Goal: Task Accomplishment & Management: Use online tool/utility

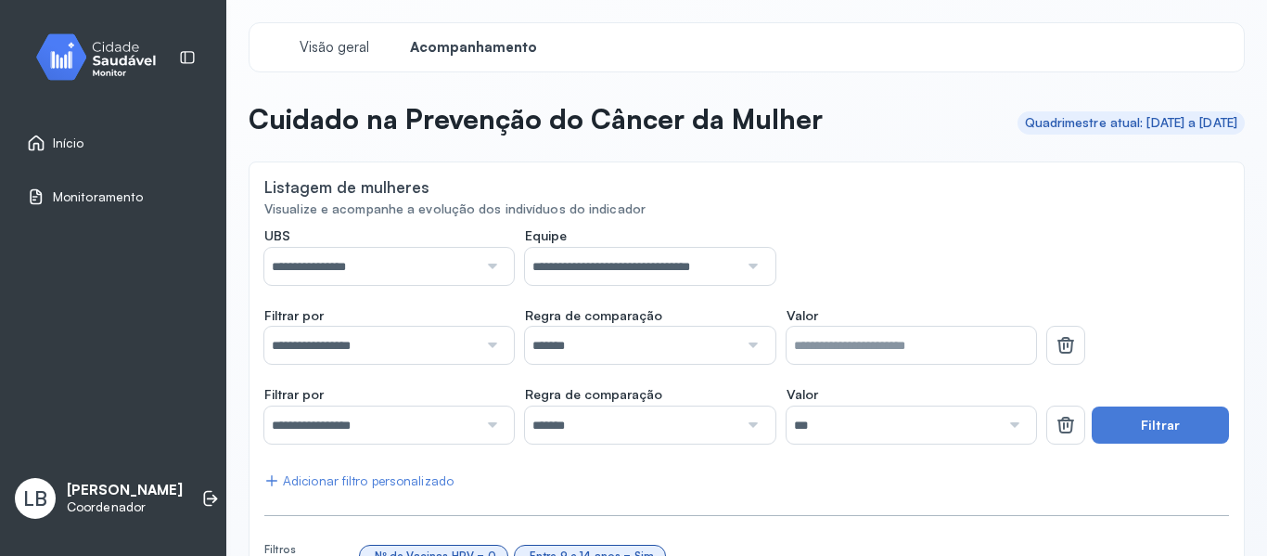
click at [427, 278] on input "**********" at bounding box center [370, 266] width 213 height 37
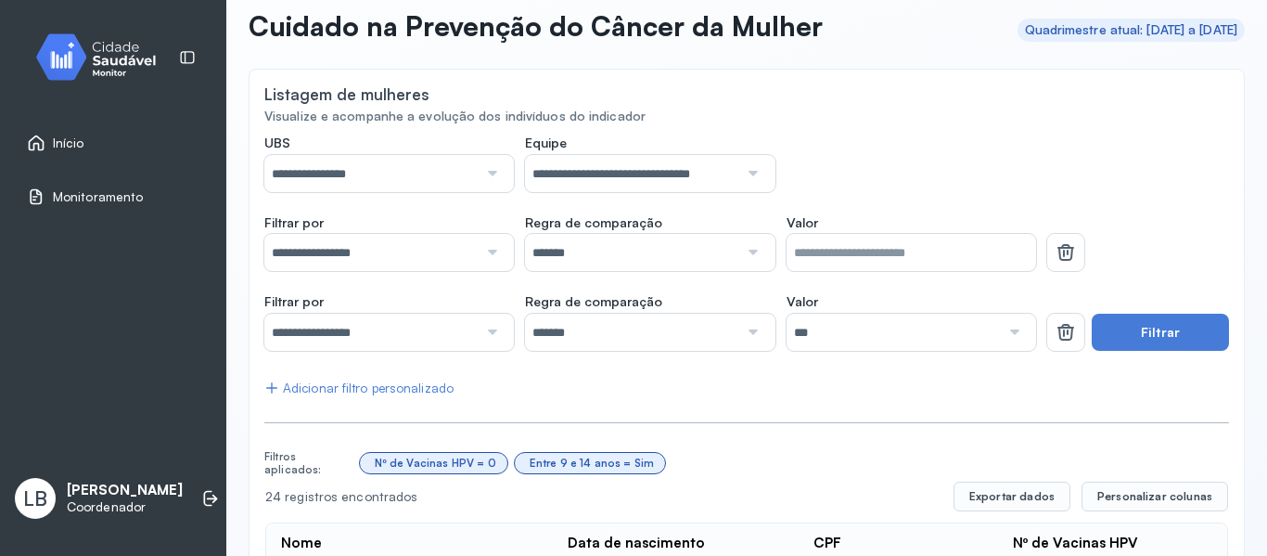
click at [62, 145] on span "Início" at bounding box center [69, 143] width 32 height 16
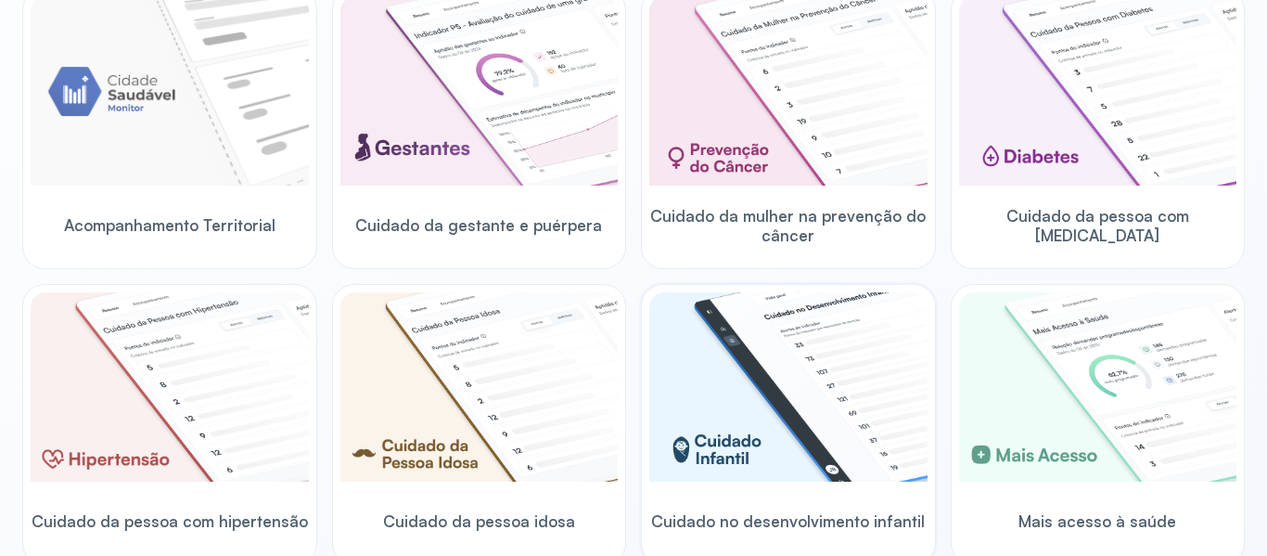
click at [764, 452] on img at bounding box center [788, 386] width 278 height 189
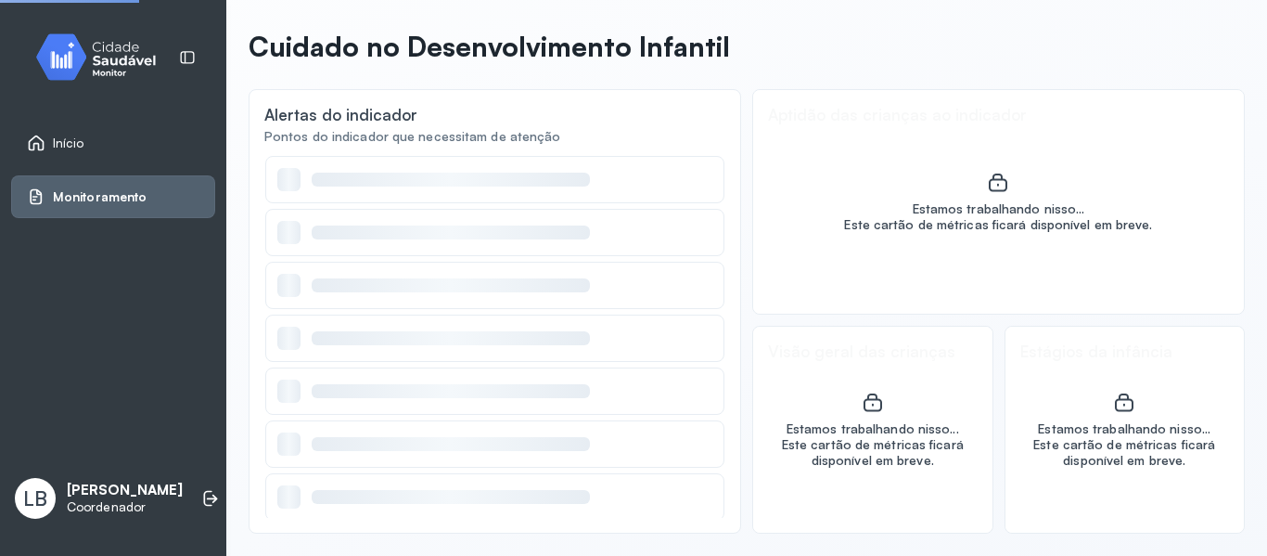
scroll to position [72, 0]
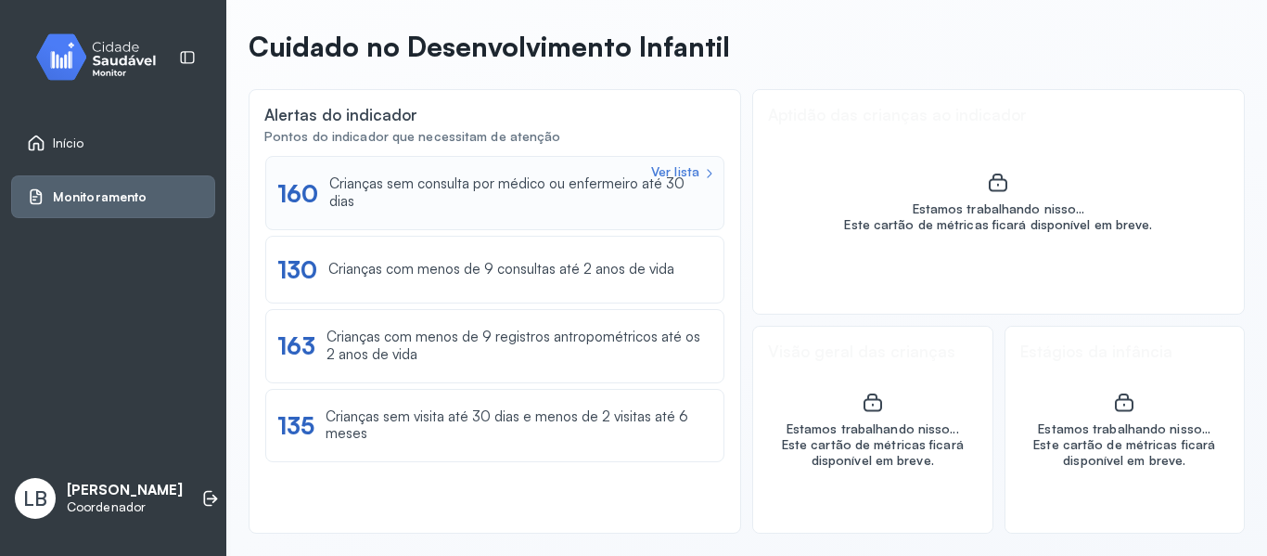
click at [531, 206] on div "Ver lista 160 Crianças sem consulta por médico ou enfermeiro até 30 dias" at bounding box center [494, 193] width 459 height 74
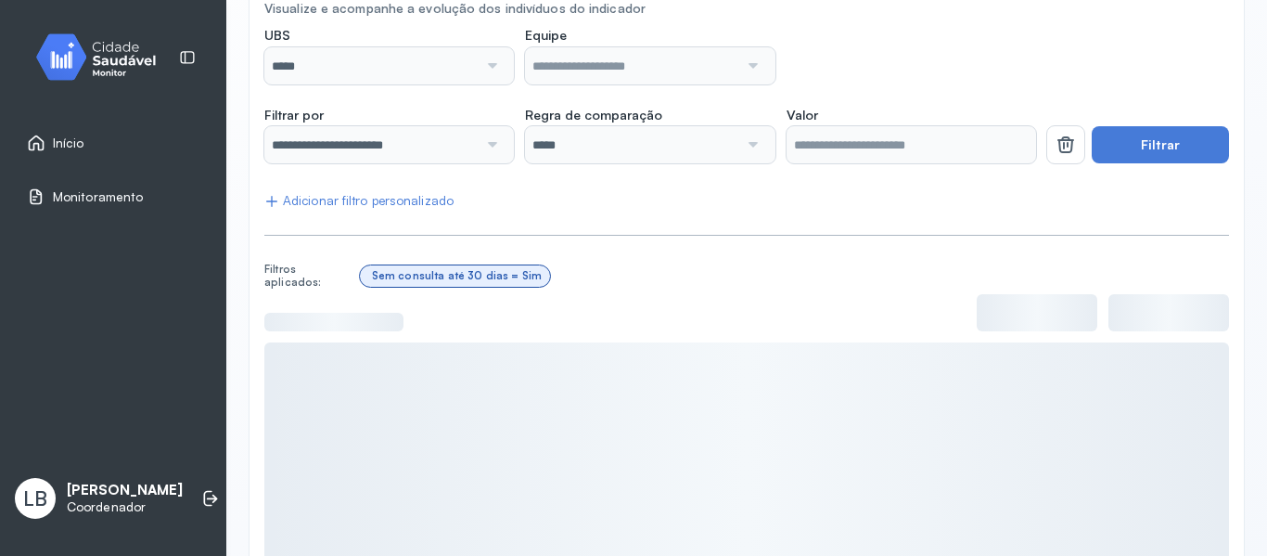
scroll to position [198, 0]
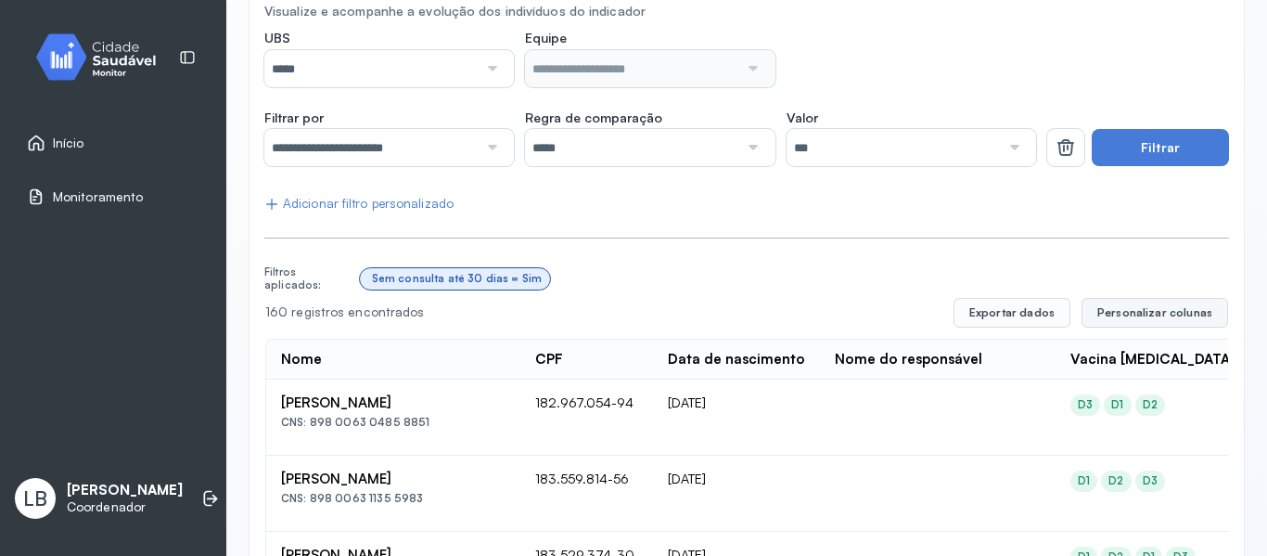
click at [1153, 322] on button "Personalizar colunas" at bounding box center [1155, 313] width 147 height 30
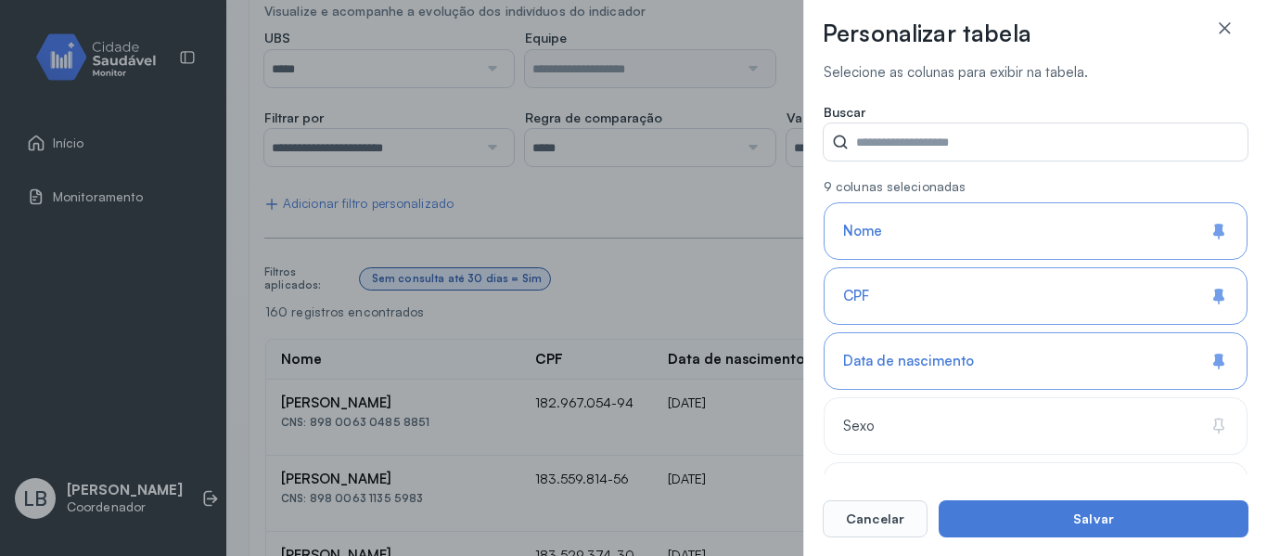
click at [674, 361] on div "Personalizar tabela Selecione as colunas para exibir na tabela. Buscar 9 coluna…" at bounding box center [633, 278] width 1267 height 556
drag, startPoint x: 691, startPoint y: 478, endPoint x: 674, endPoint y: 388, distance: 91.7
click at [688, 472] on div "Personalizar tabela Selecione as colunas para exibir na tabela. Buscar 9 coluna…" at bounding box center [633, 278] width 1267 height 556
drag, startPoint x: 688, startPoint y: 255, endPoint x: 798, endPoint y: 363, distance: 153.5
click at [691, 256] on div "Personalizar tabela Selecione as colunas para exibir na tabela. Buscar 9 coluna…" at bounding box center [633, 278] width 1267 height 556
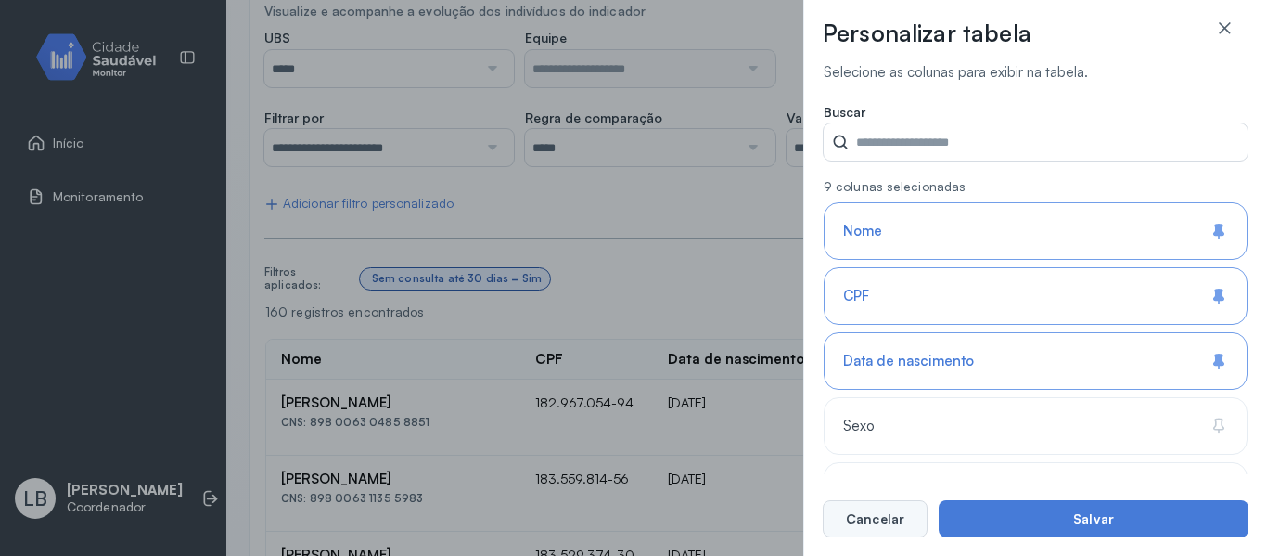
click at [905, 529] on button "Cancelar" at bounding box center [875, 518] width 105 height 37
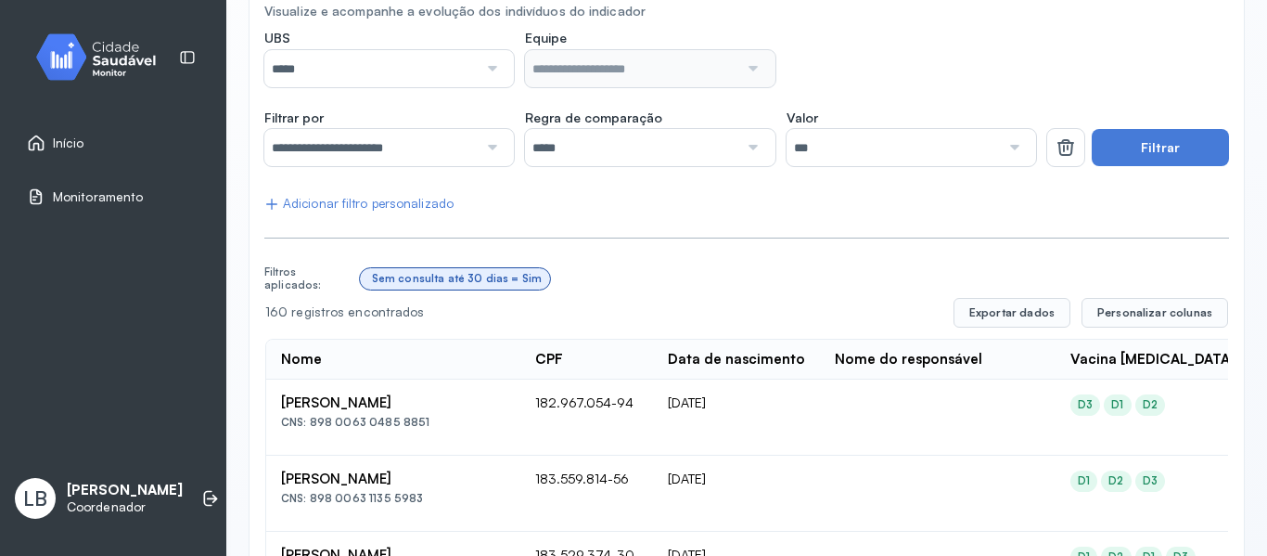
click at [468, 150] on input "**********" at bounding box center [370, 147] width 213 height 37
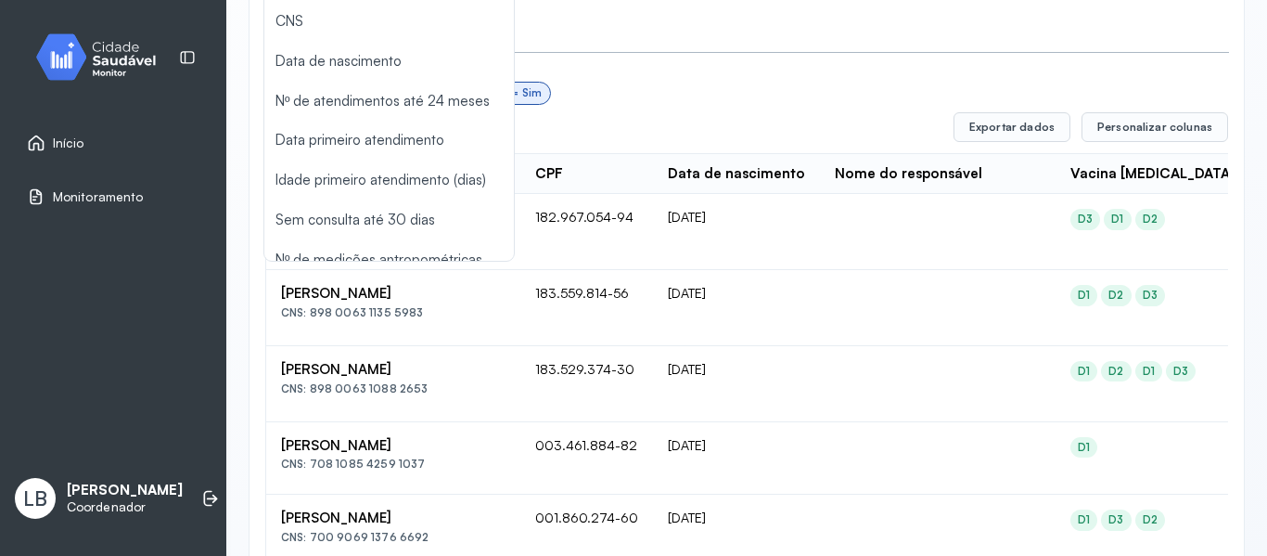
scroll to position [0, 0]
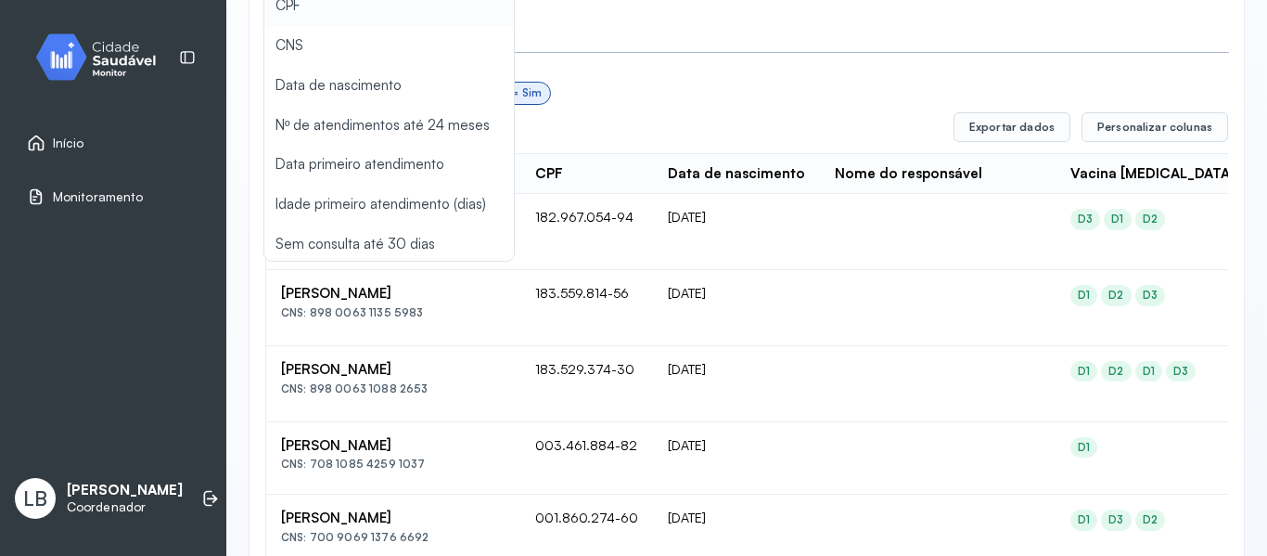
type input "*******"
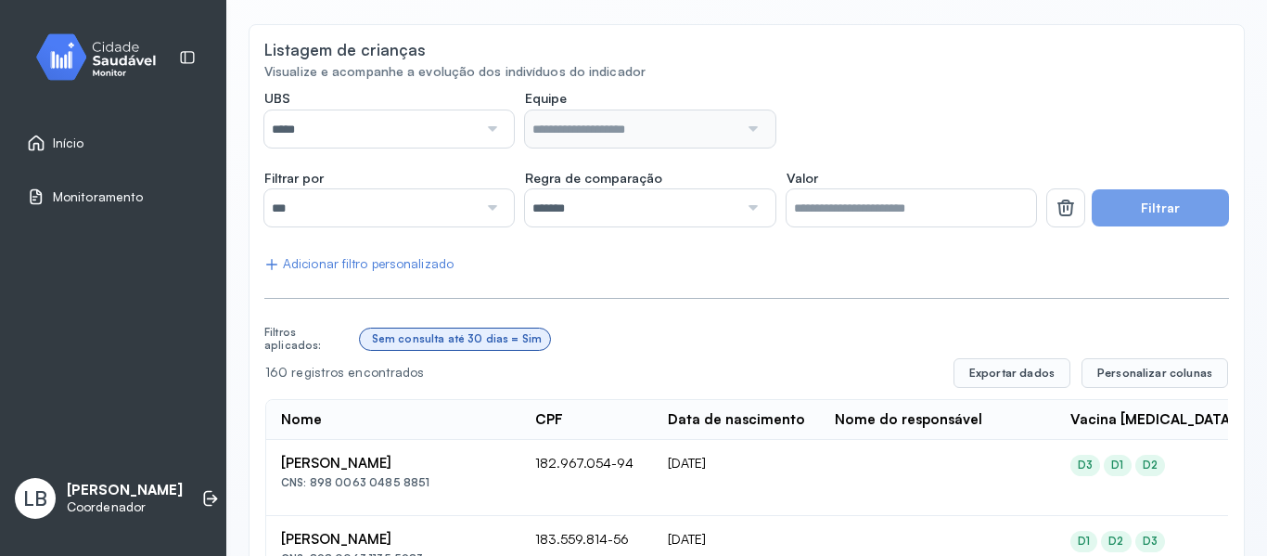
scroll to position [105, 0]
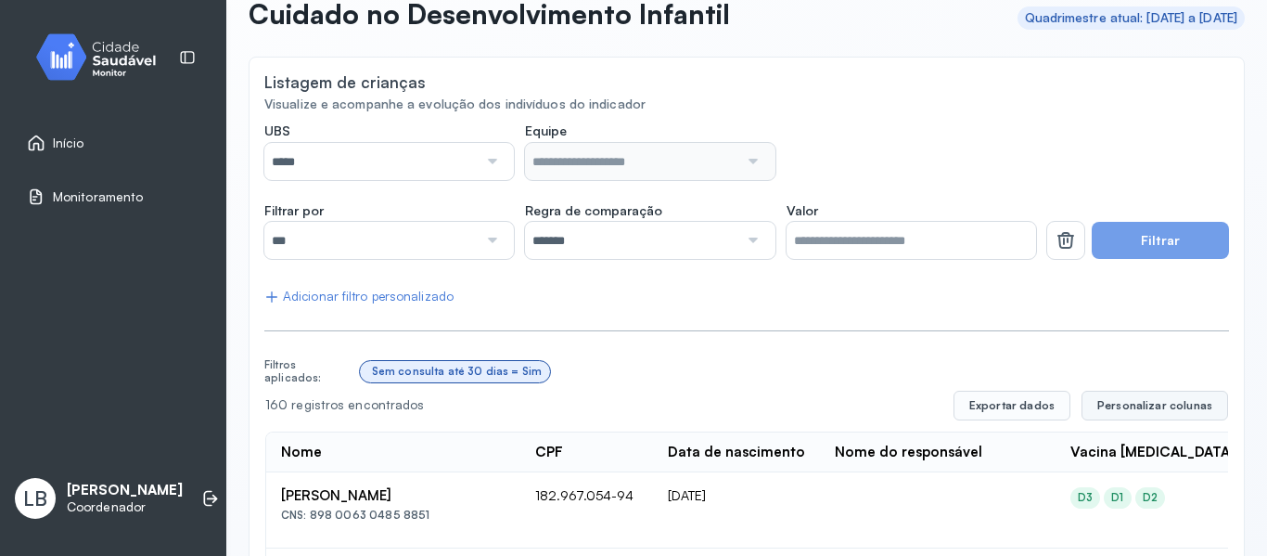
click at [1178, 400] on span "Personalizar colunas" at bounding box center [1155, 405] width 115 height 15
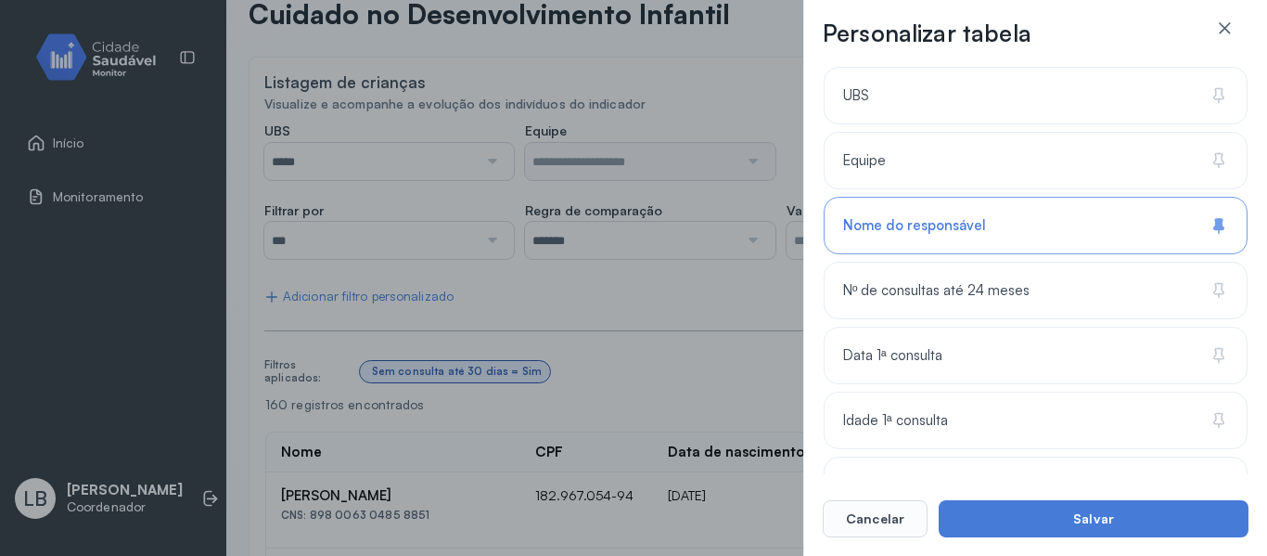
scroll to position [464, 0]
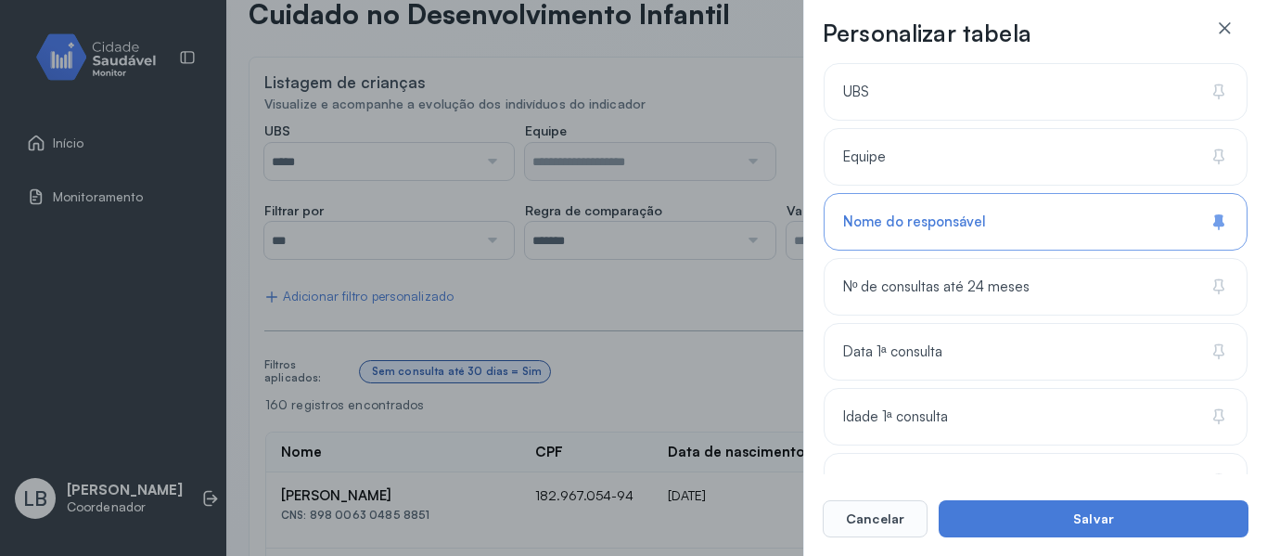
click at [1127, 225] on div "Nome do responsável" at bounding box center [1036, 222] width 424 height 58
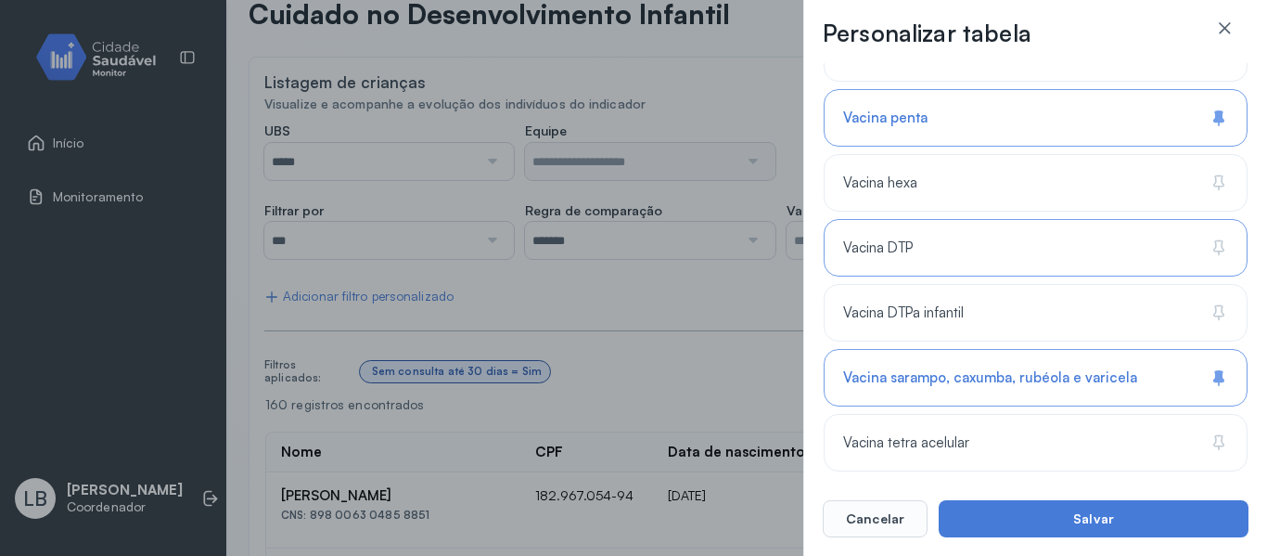
scroll to position [2067, 0]
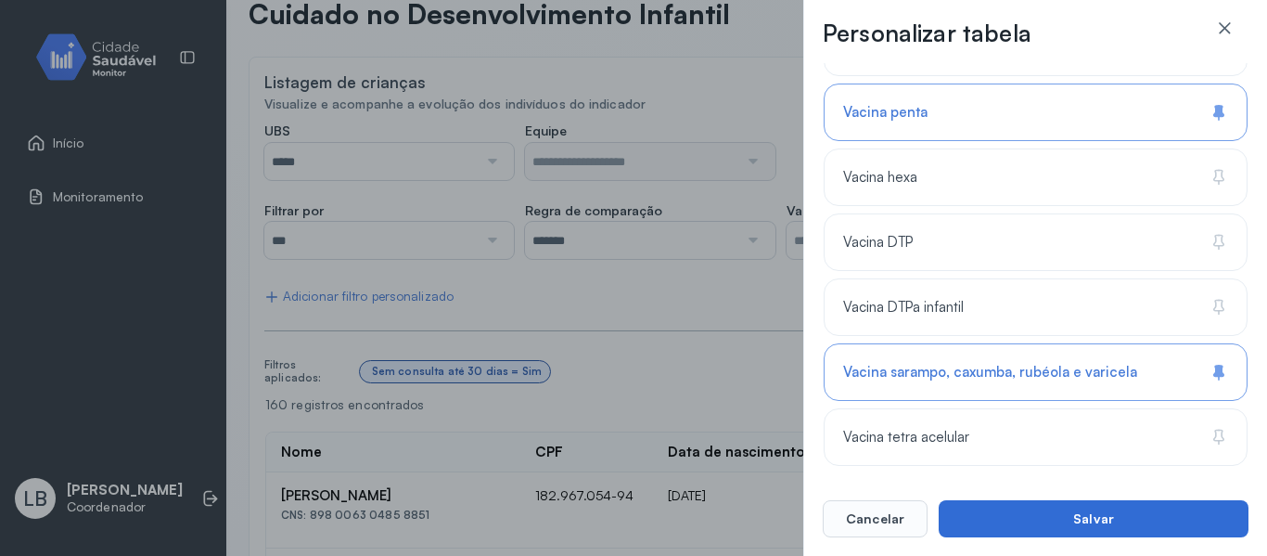
click at [1153, 515] on button "Salvar" at bounding box center [1094, 518] width 310 height 37
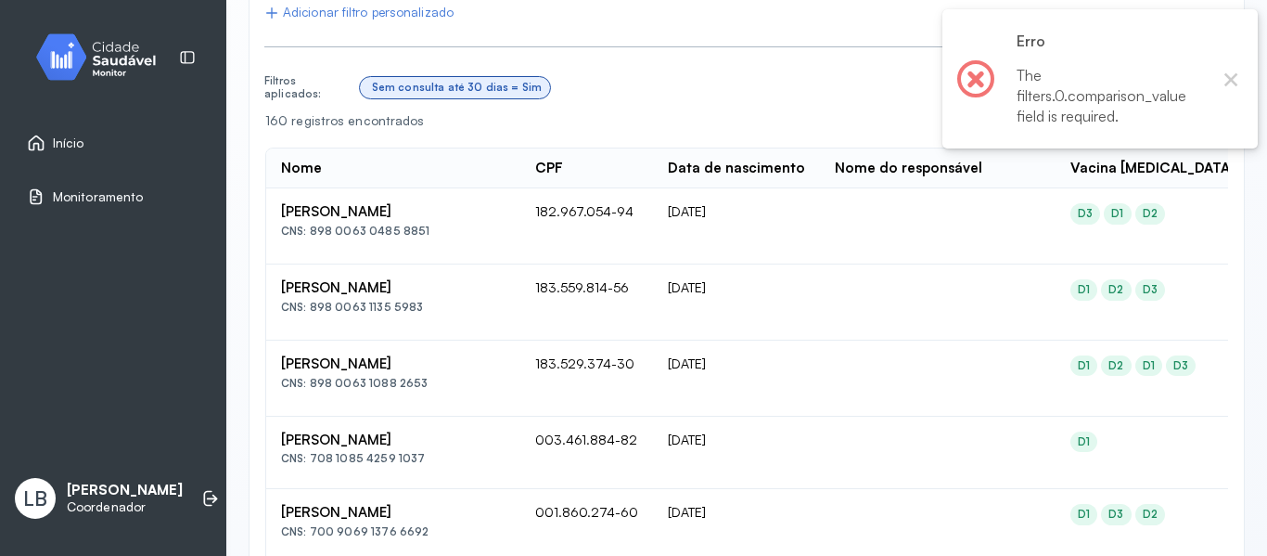
scroll to position [476, 0]
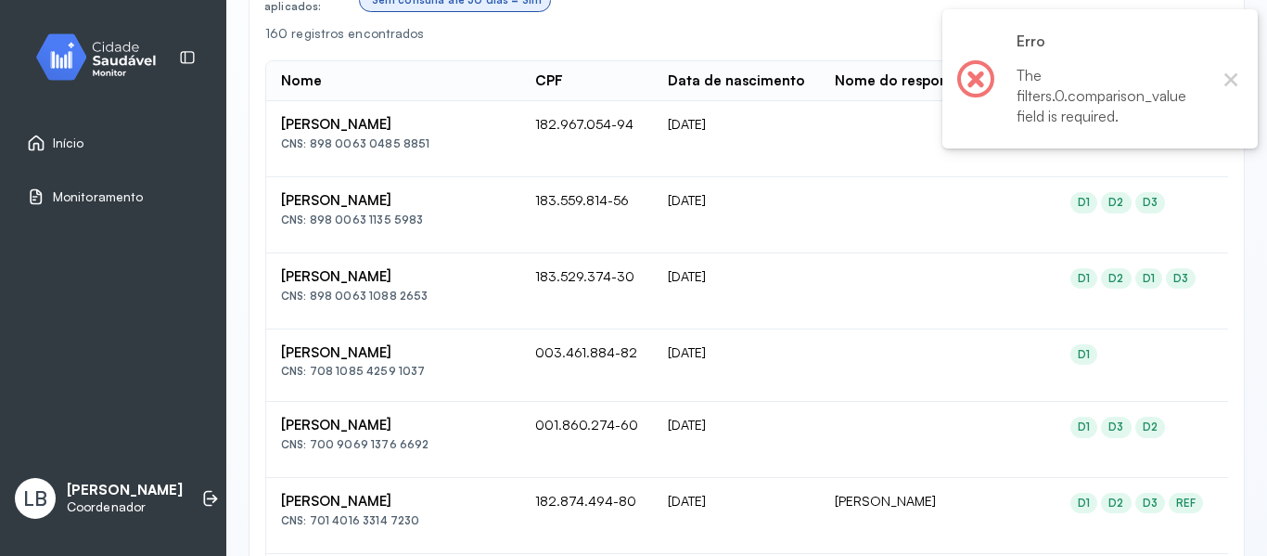
drag, startPoint x: 1234, startPoint y: 78, endPoint x: 1228, endPoint y: 94, distance: 17.1
click at [1234, 79] on button "×" at bounding box center [1231, 79] width 24 height 24
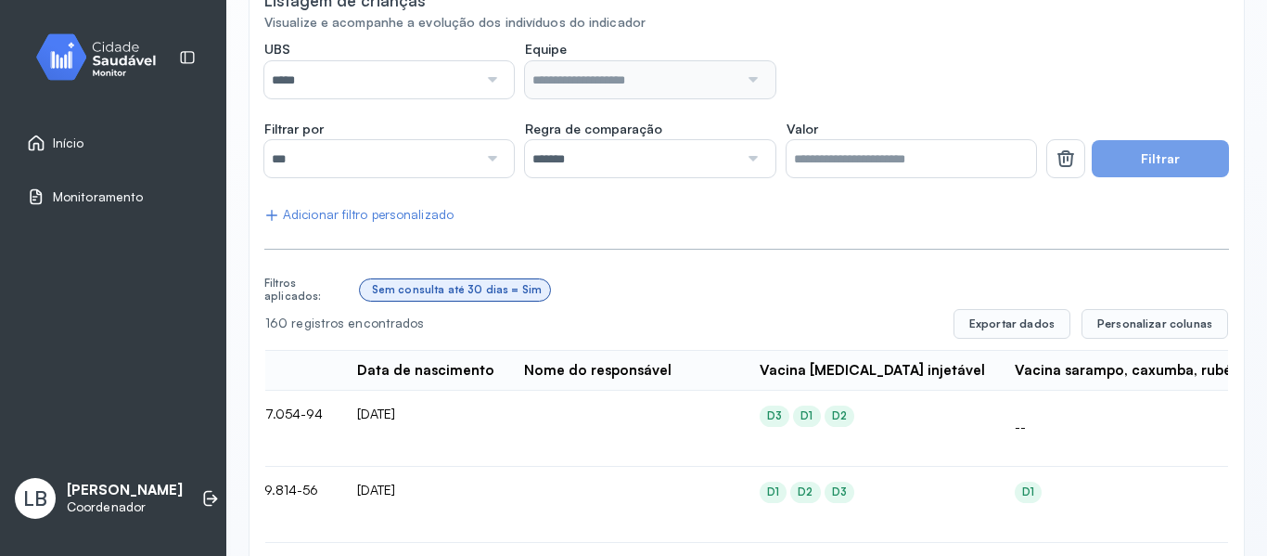
scroll to position [0, 0]
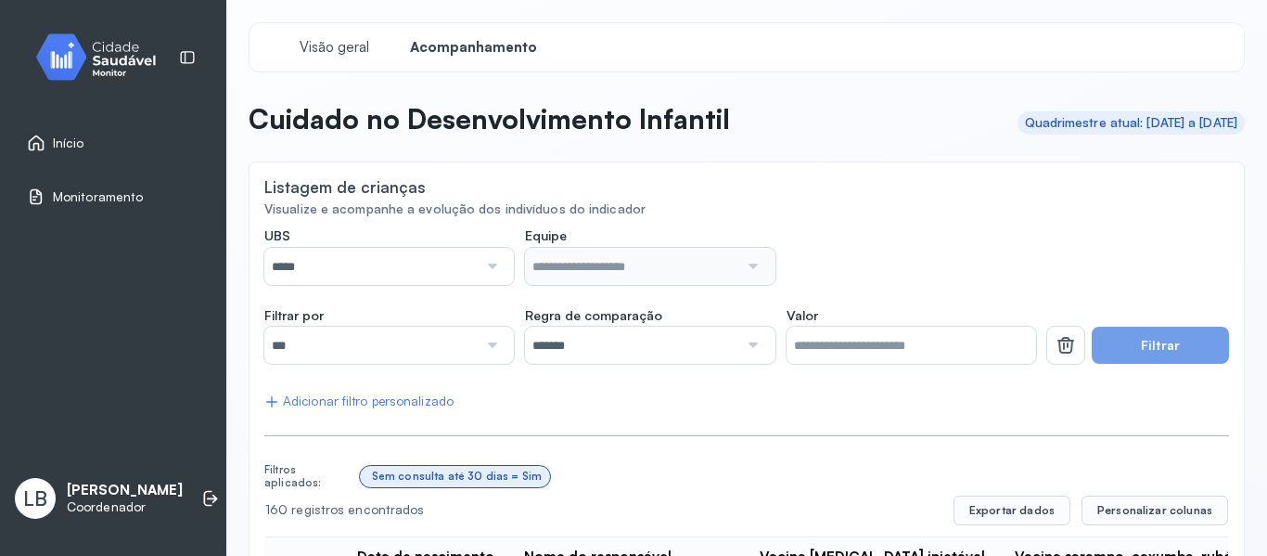
click at [485, 260] on div at bounding box center [490, 266] width 25 height 37
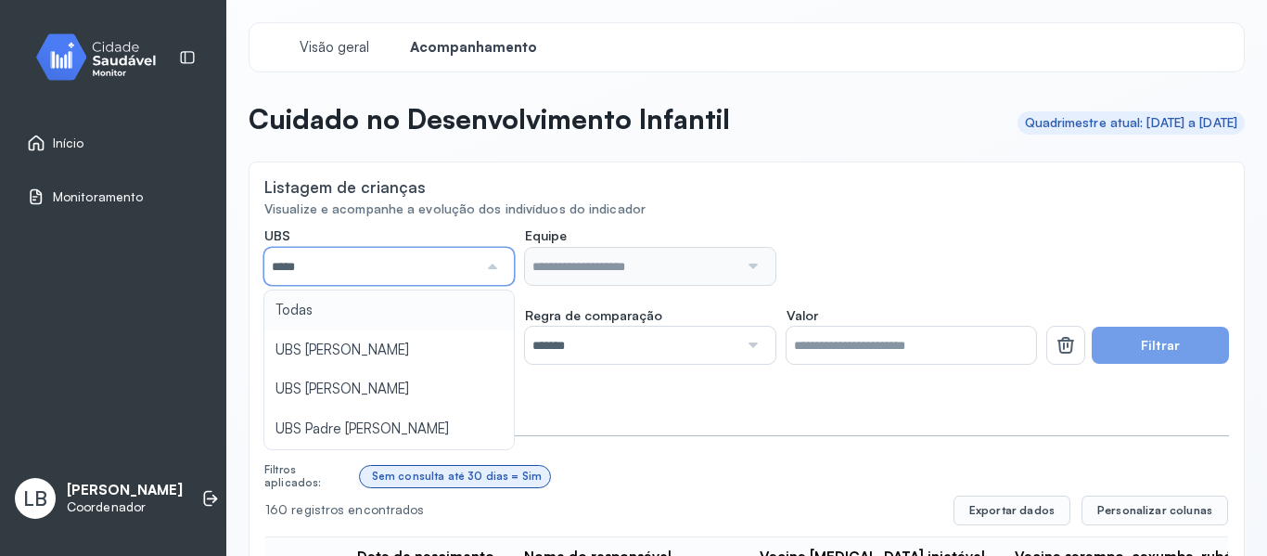
click at [904, 237] on div "UBS ***** Todas UBS Jose Gomes da Silva UBS Maria Jose de Oliveira da Silva Don…" at bounding box center [650, 256] width 772 height 58
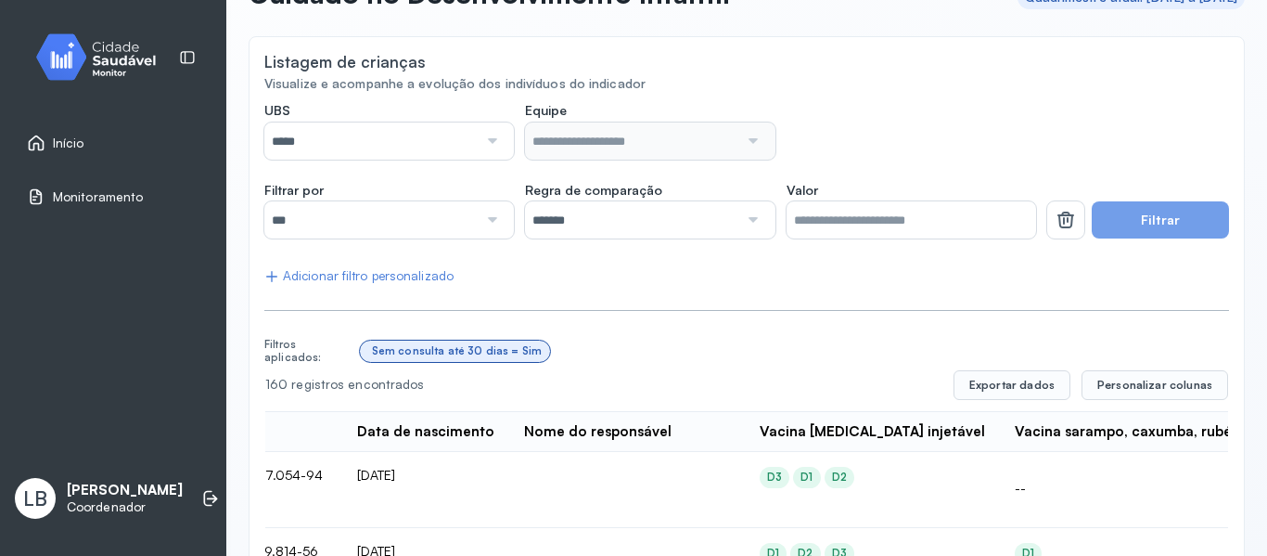
scroll to position [129, 0]
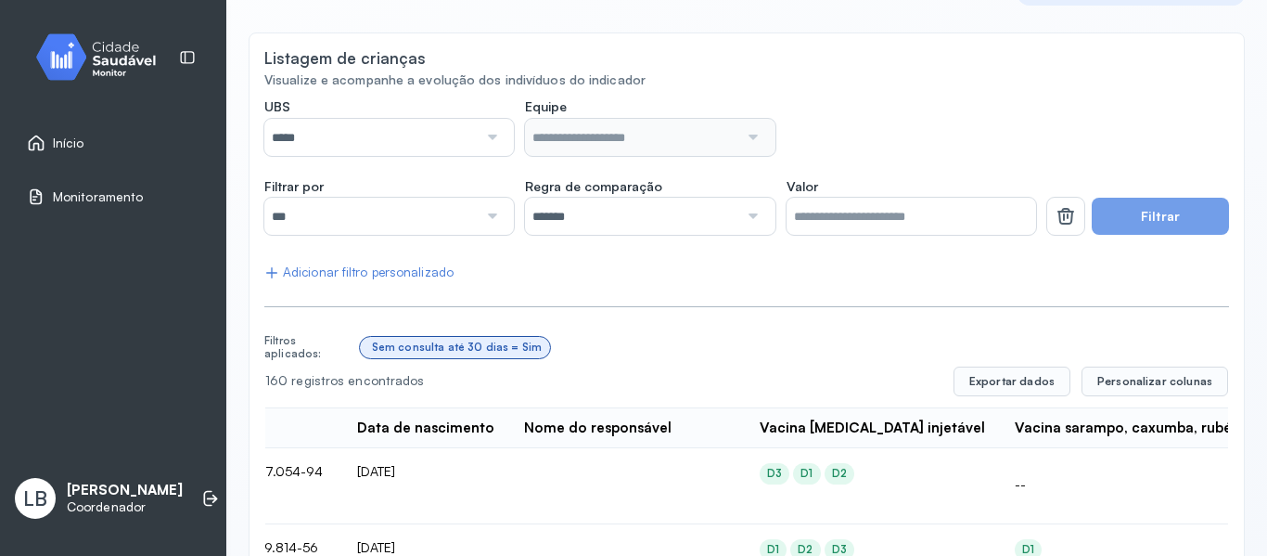
click at [498, 212] on div at bounding box center [490, 216] width 25 height 37
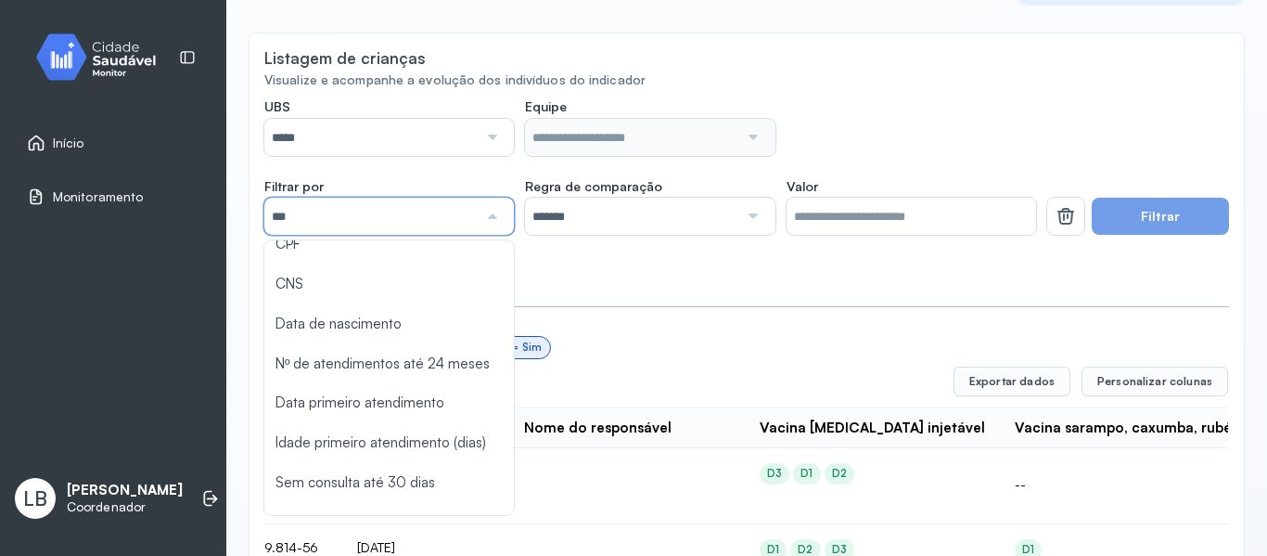
scroll to position [0, 0]
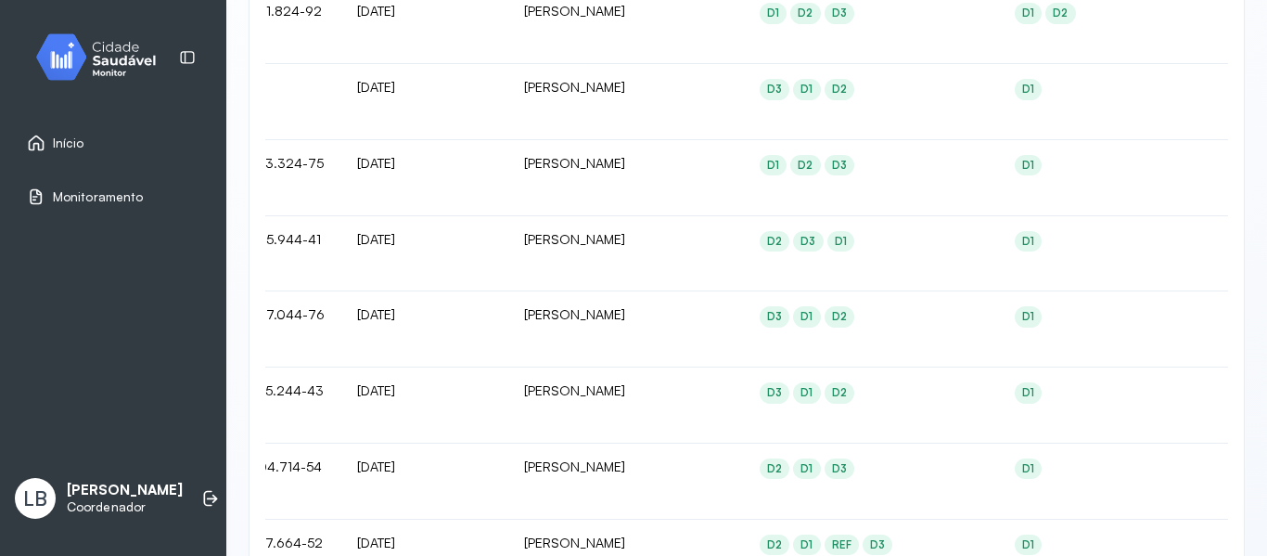
scroll to position [1642, 0]
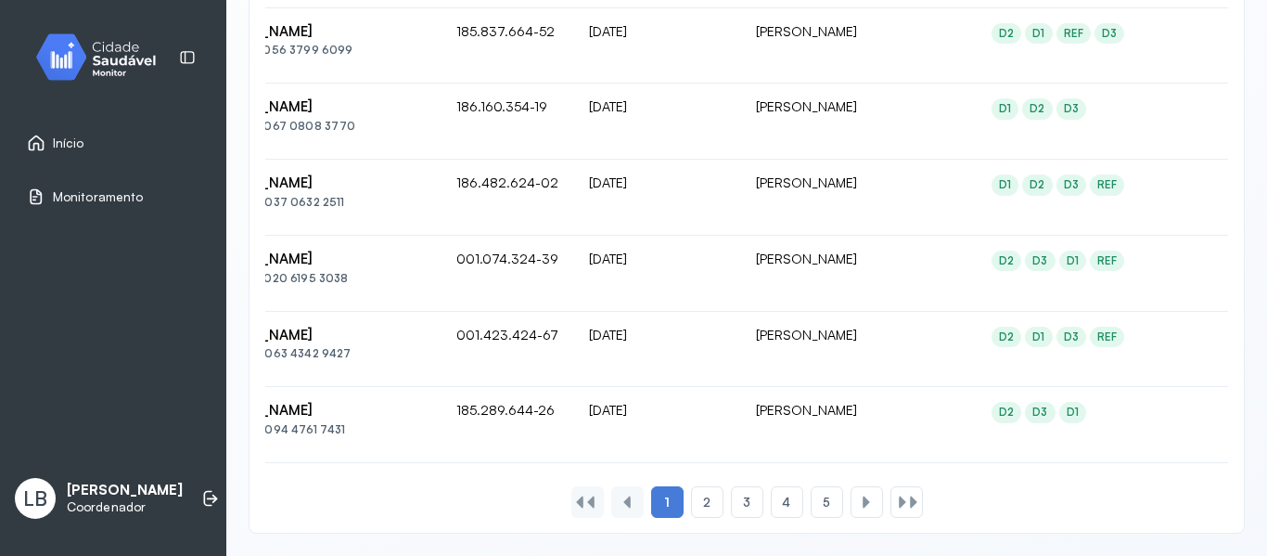
scroll to position [0, 0]
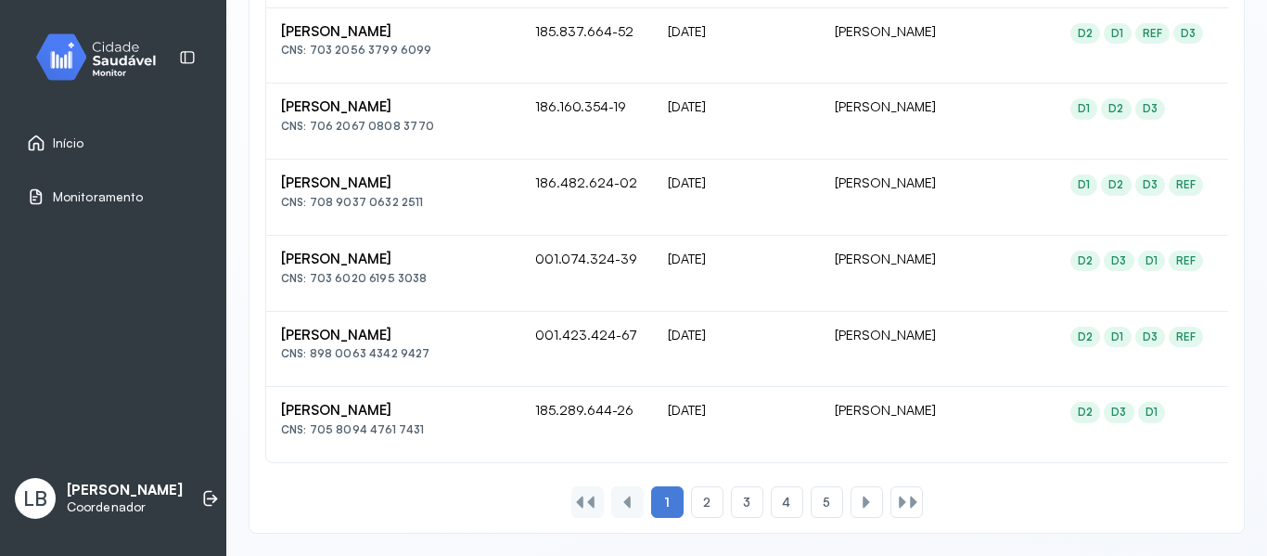
click at [494, 217] on td "Benjamim De Souza Alencar CNS: 708 9037 0632 2511" at bounding box center [393, 198] width 254 height 76
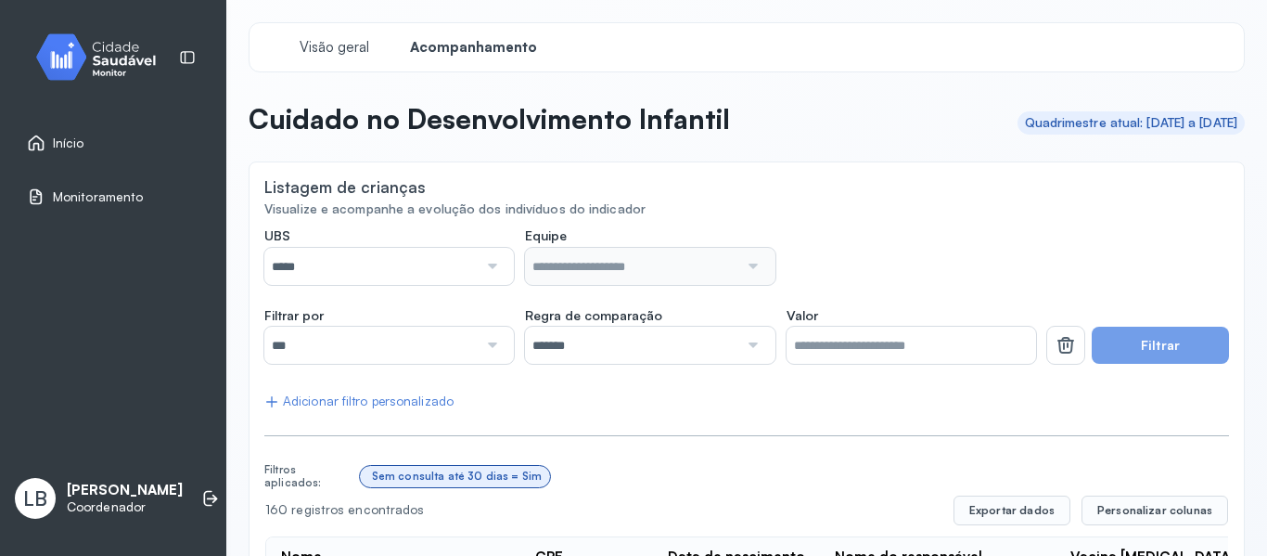
click at [484, 344] on div at bounding box center [490, 345] width 25 height 37
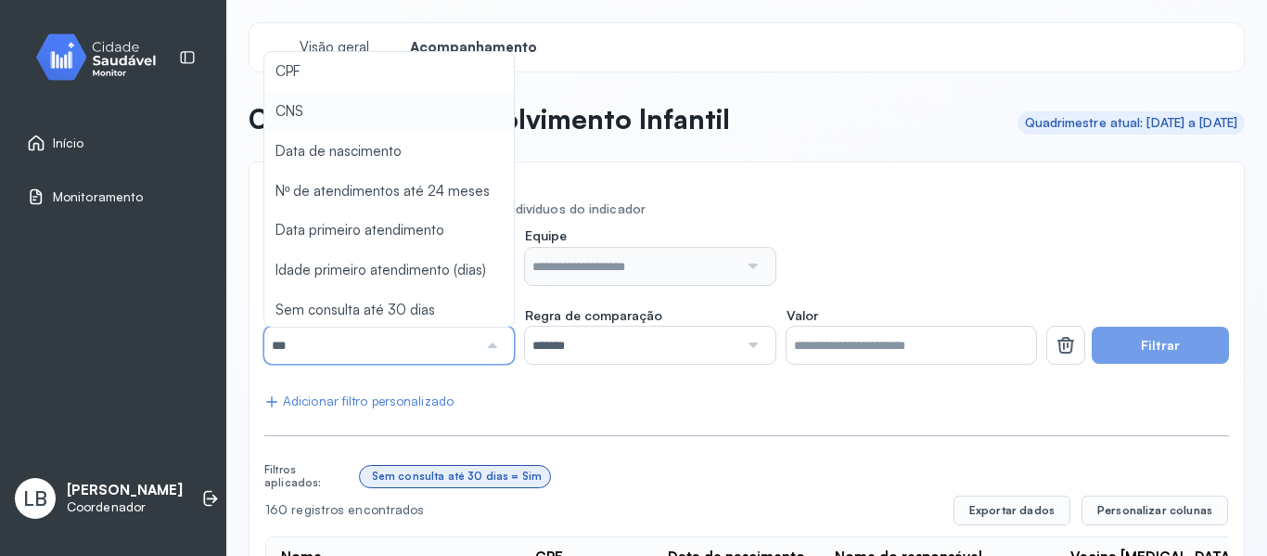
click at [737, 233] on label "Equipe" at bounding box center [650, 237] width 250 height 20
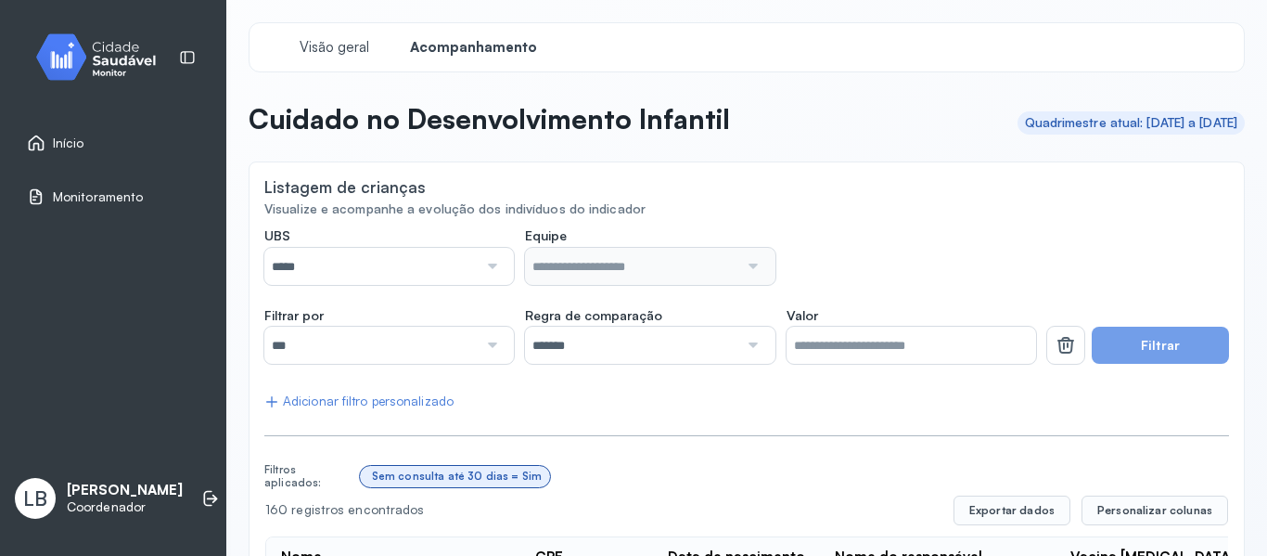
click at [491, 264] on div at bounding box center [490, 266] width 25 height 37
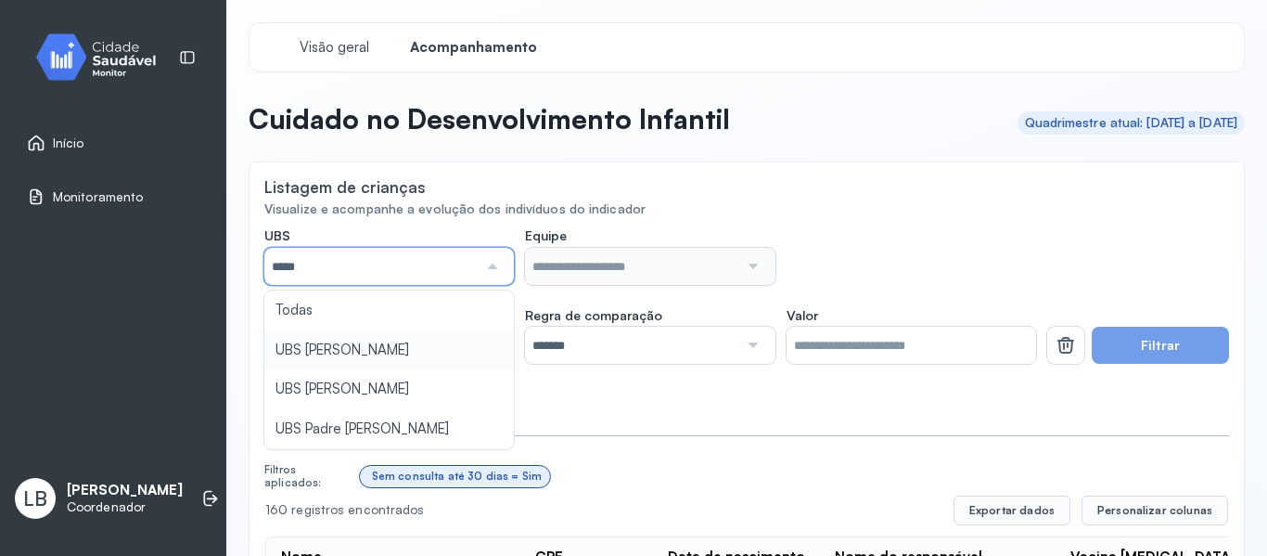
type input "*****"
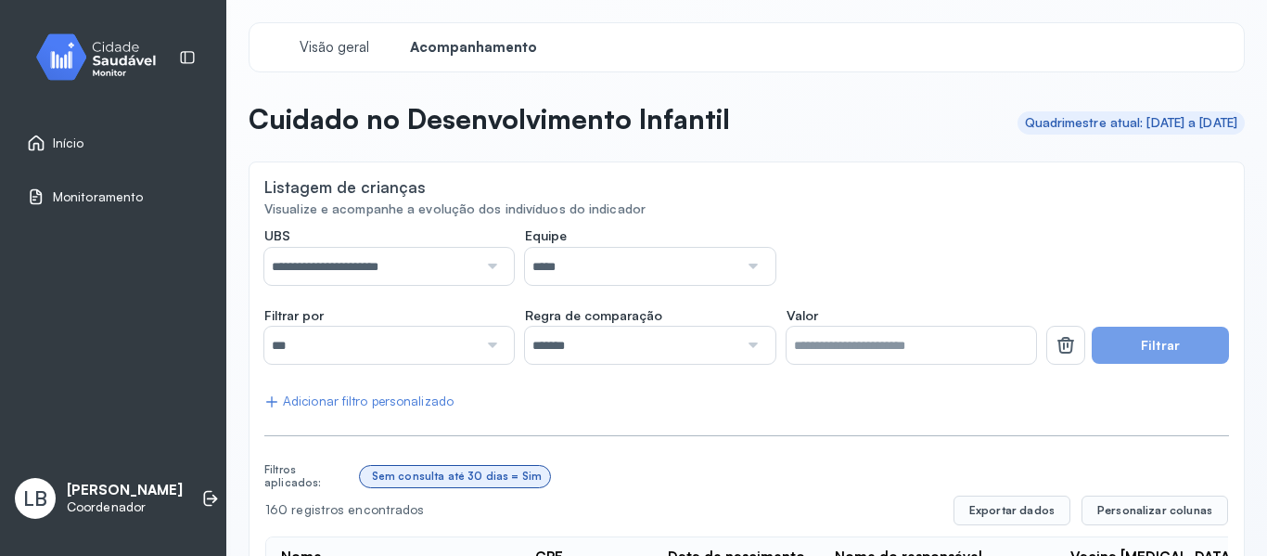
drag, startPoint x: 487, startPoint y: 271, endPoint x: 476, endPoint y: 285, distance: 17.8
click at [487, 272] on div at bounding box center [490, 266] width 25 height 37
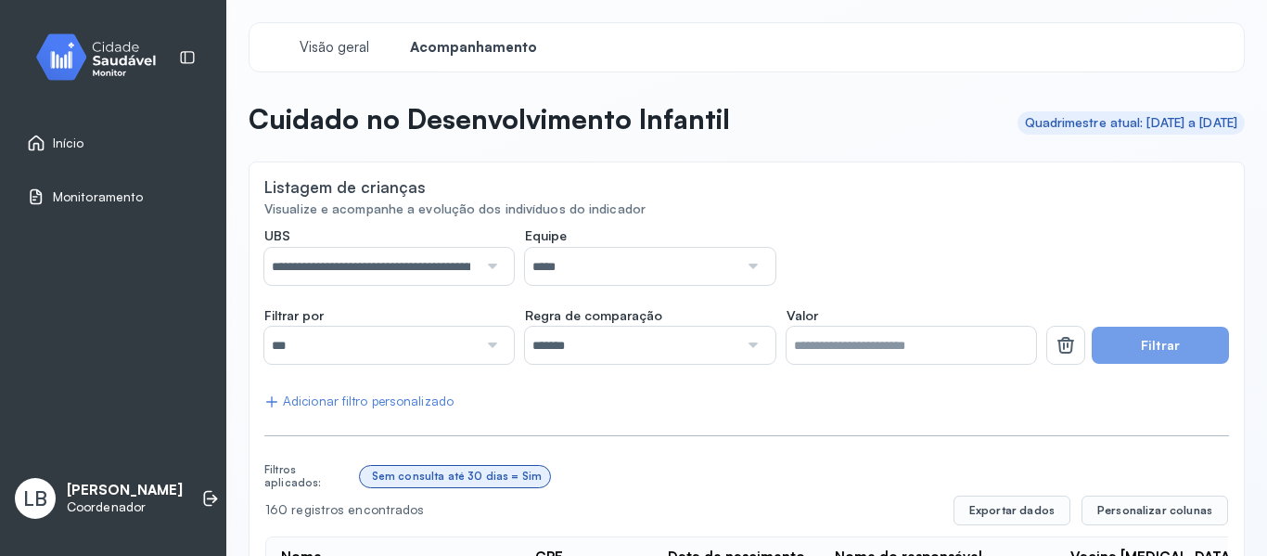
click at [601, 264] on input "*****" at bounding box center [631, 266] width 213 height 37
drag, startPoint x: 579, startPoint y: 340, endPoint x: 571, endPoint y: 353, distance: 15.4
click at [1128, 341] on button "Filtrar" at bounding box center [1160, 345] width 137 height 37
click at [1158, 349] on button "Filtrar" at bounding box center [1160, 345] width 137 height 37
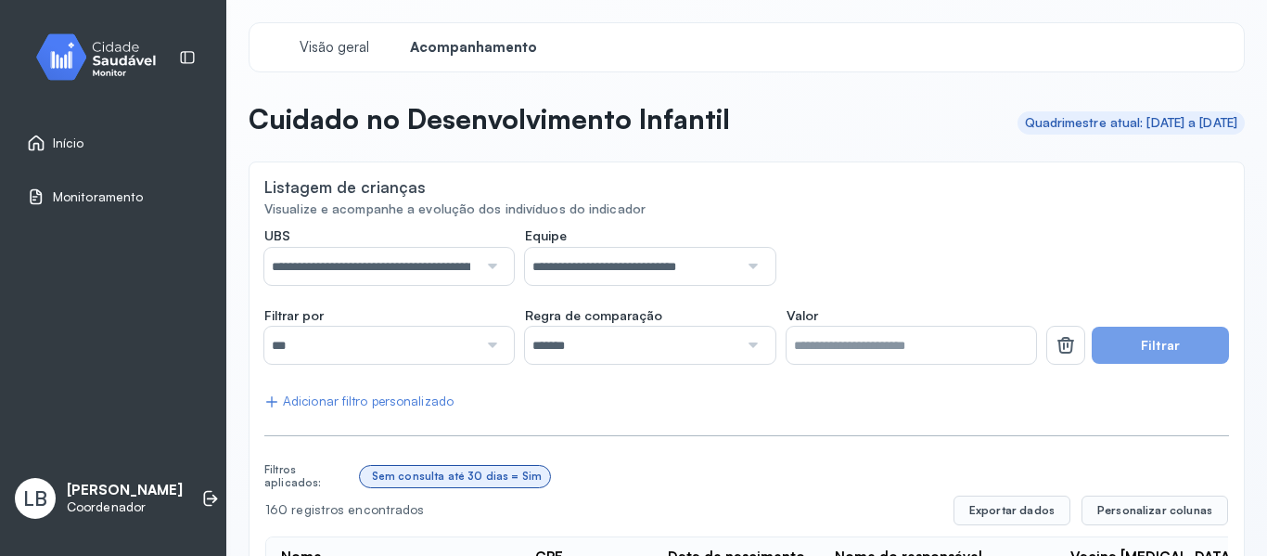
click at [1130, 331] on button "Filtrar" at bounding box center [1160, 345] width 137 height 37
click at [1138, 346] on button "Filtrar" at bounding box center [1160, 345] width 137 height 37
click at [82, 148] on span "Início" at bounding box center [69, 143] width 32 height 16
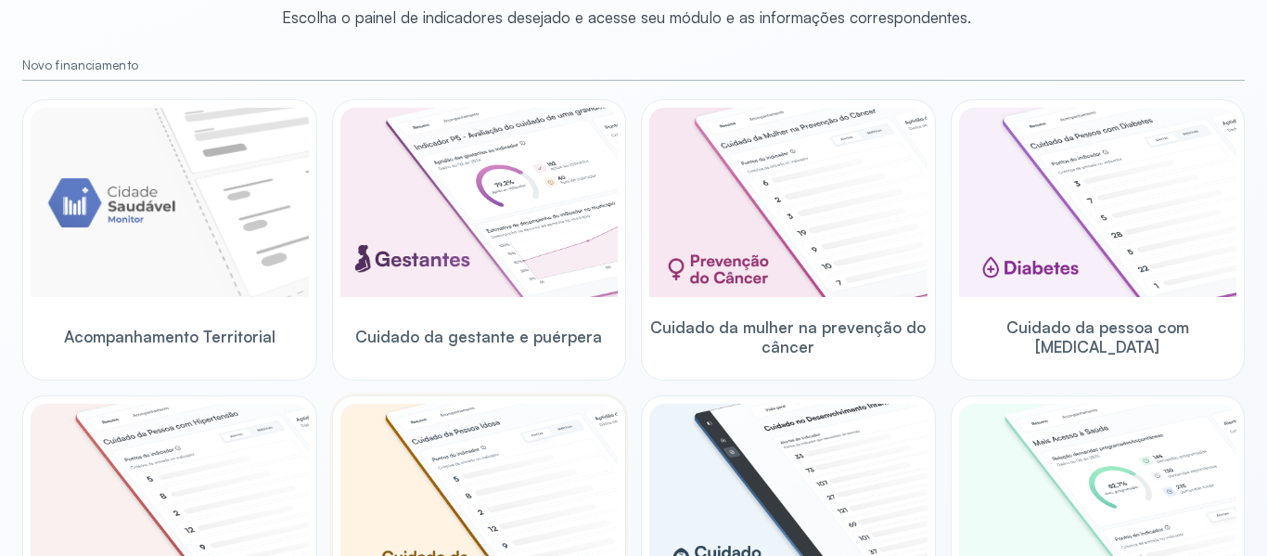
scroll to position [278, 0]
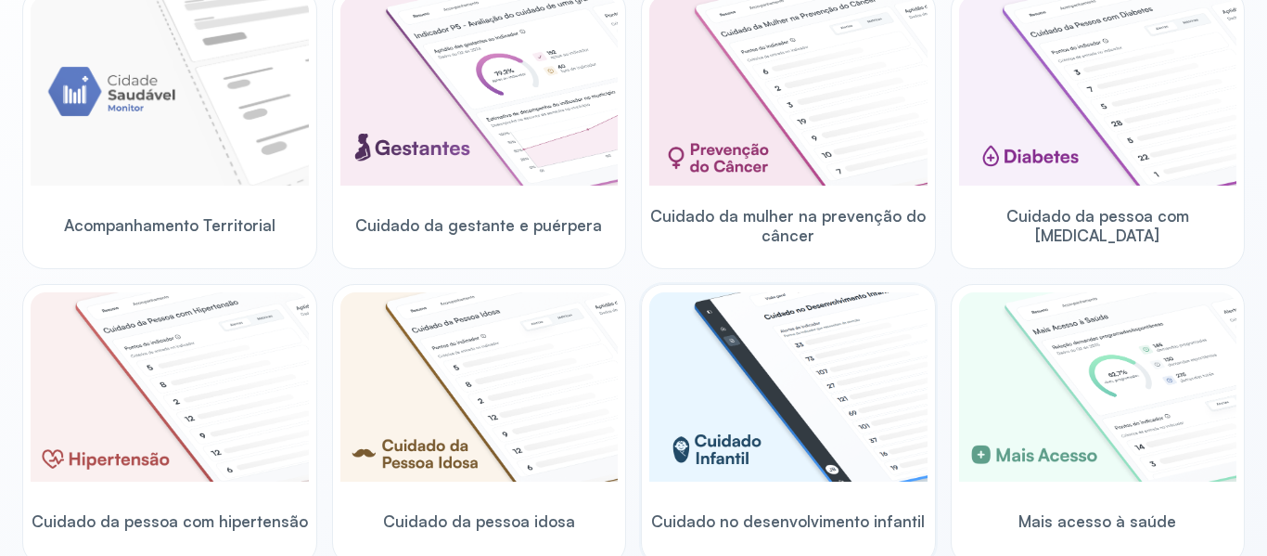
click at [742, 312] on img at bounding box center [788, 386] width 278 height 189
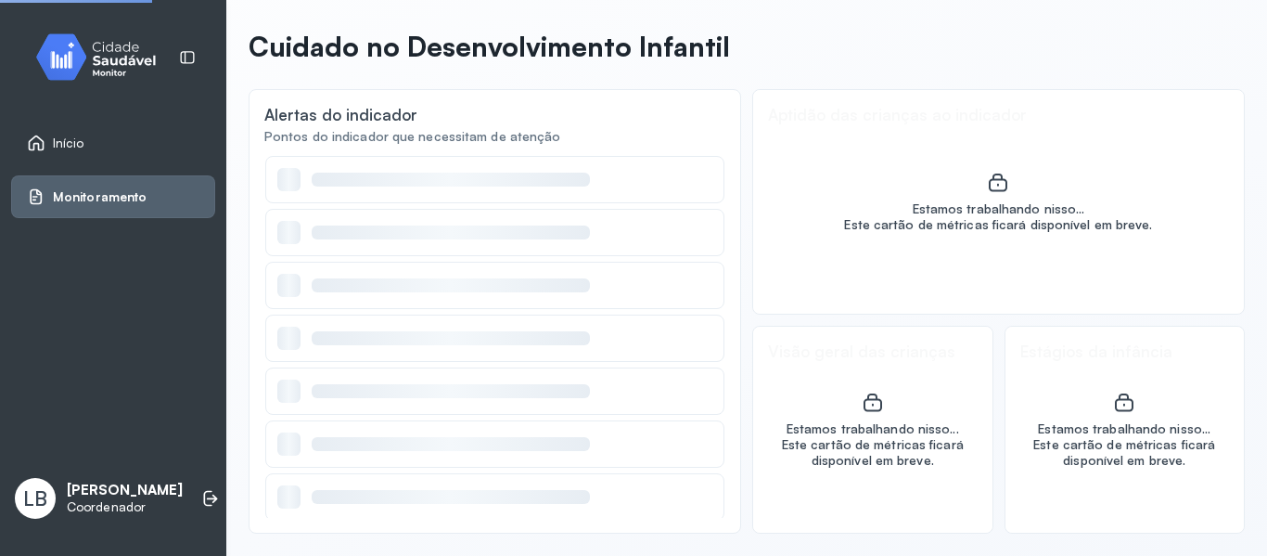
scroll to position [72, 0]
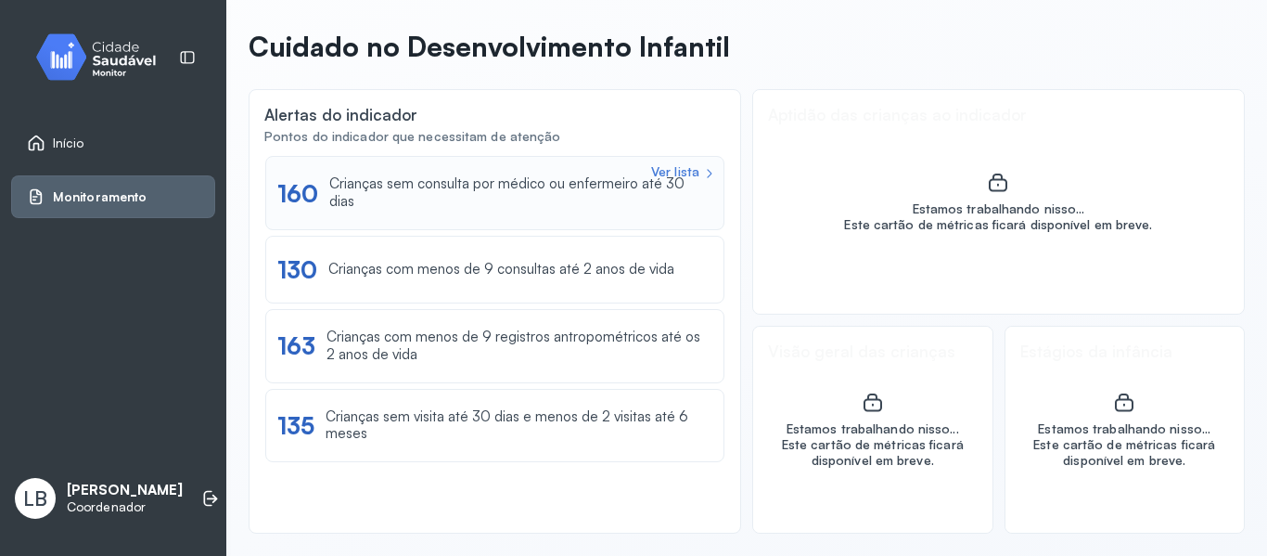
click at [495, 199] on div "Ver lista 160 Crianças sem consulta por médico ou enfermeiro até 30 dias" at bounding box center [494, 192] width 435 height 35
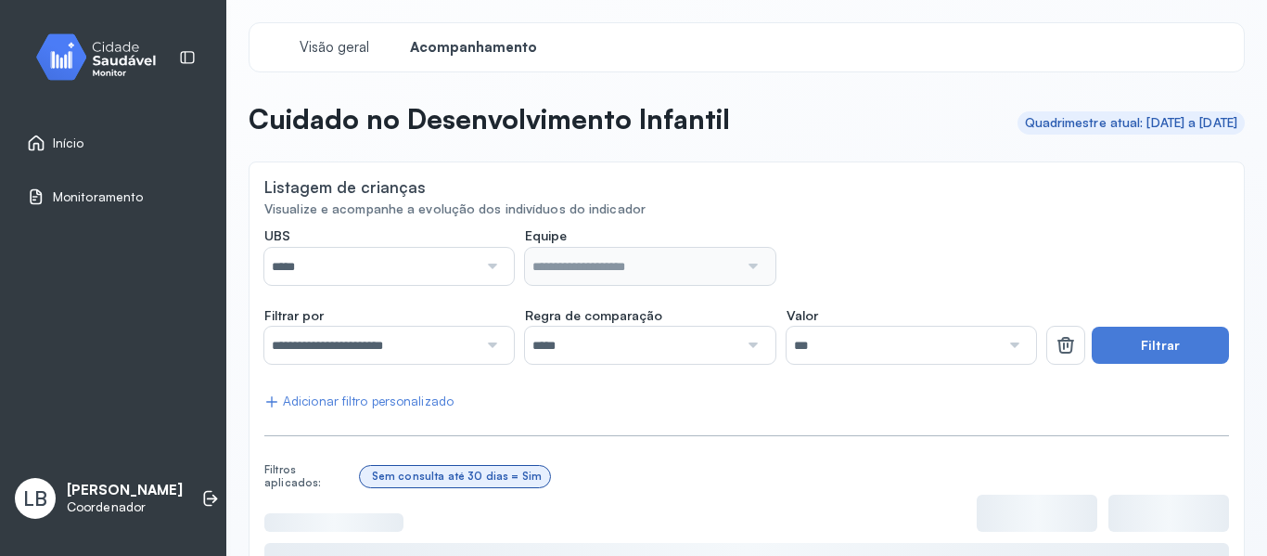
drag, startPoint x: 494, startPoint y: 265, endPoint x: 482, endPoint y: 280, distance: 18.6
click at [492, 267] on div at bounding box center [490, 266] width 25 height 37
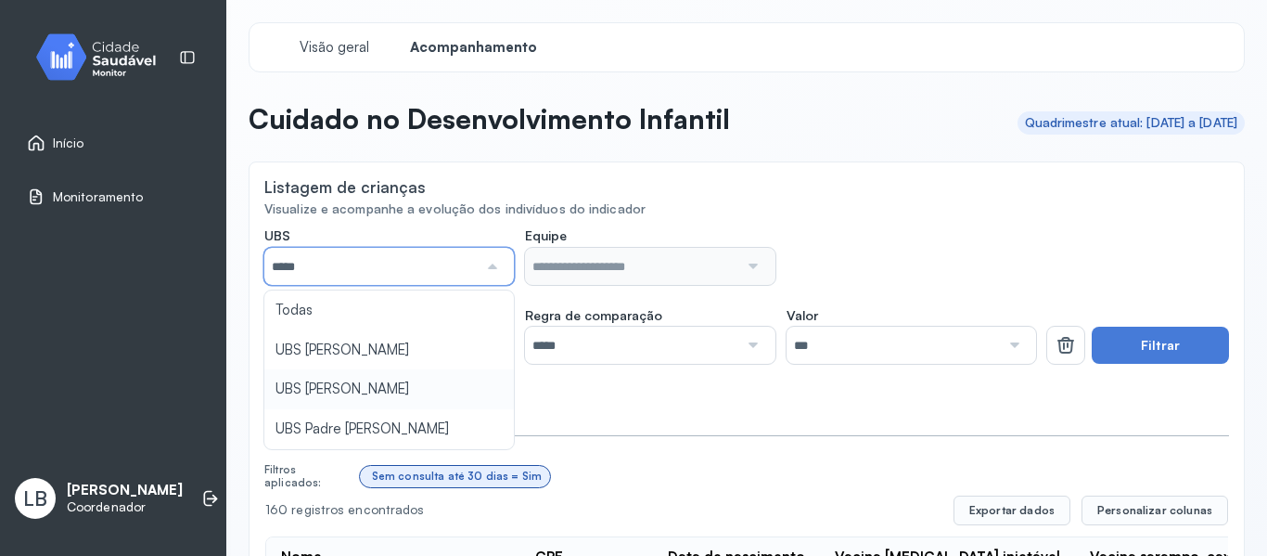
type input "*****"
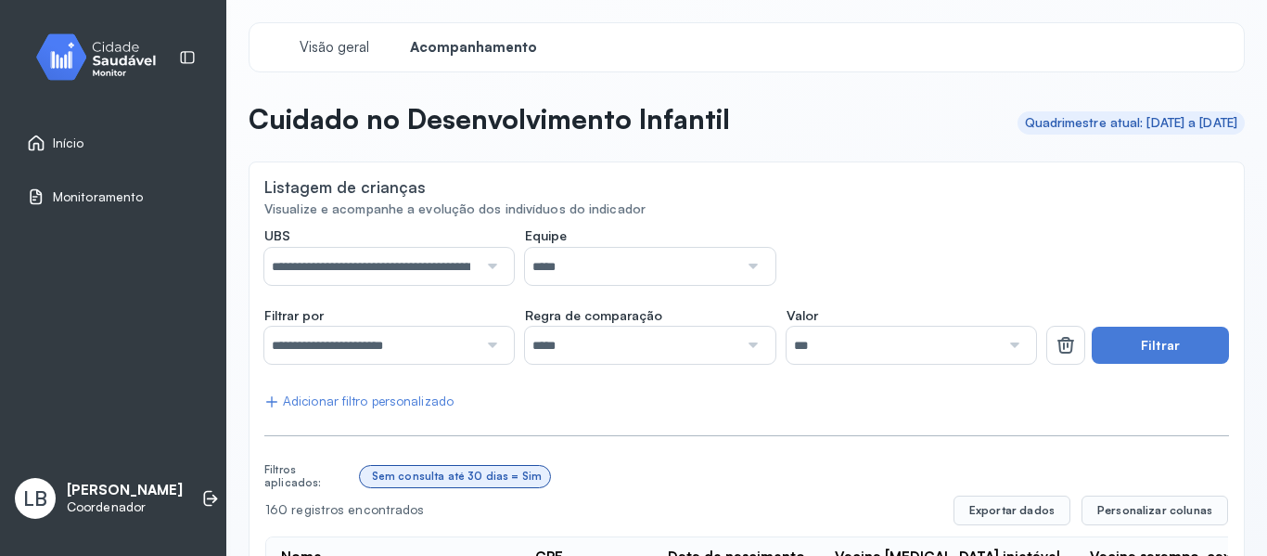
click at [685, 266] on input "*****" at bounding box center [631, 266] width 213 height 37
drag, startPoint x: 511, startPoint y: 346, endPoint x: 494, endPoint y: 354, distance: 19.1
click at [511, 347] on div "**********" at bounding box center [650, 336] width 772 height 58
click at [483, 351] on div at bounding box center [490, 345] width 25 height 37
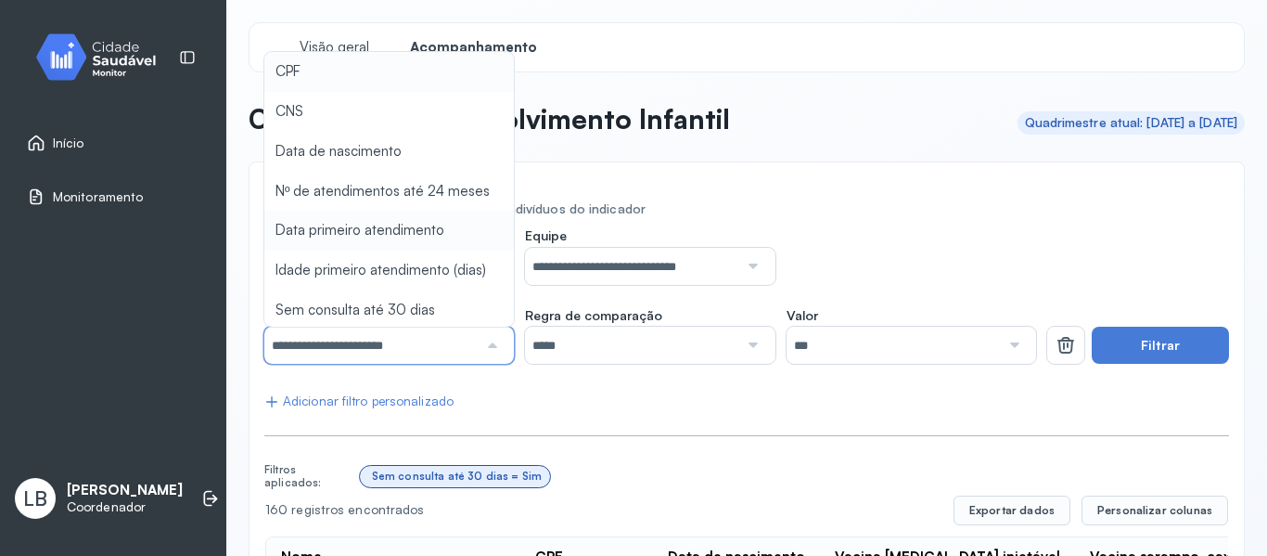
type input "*******"
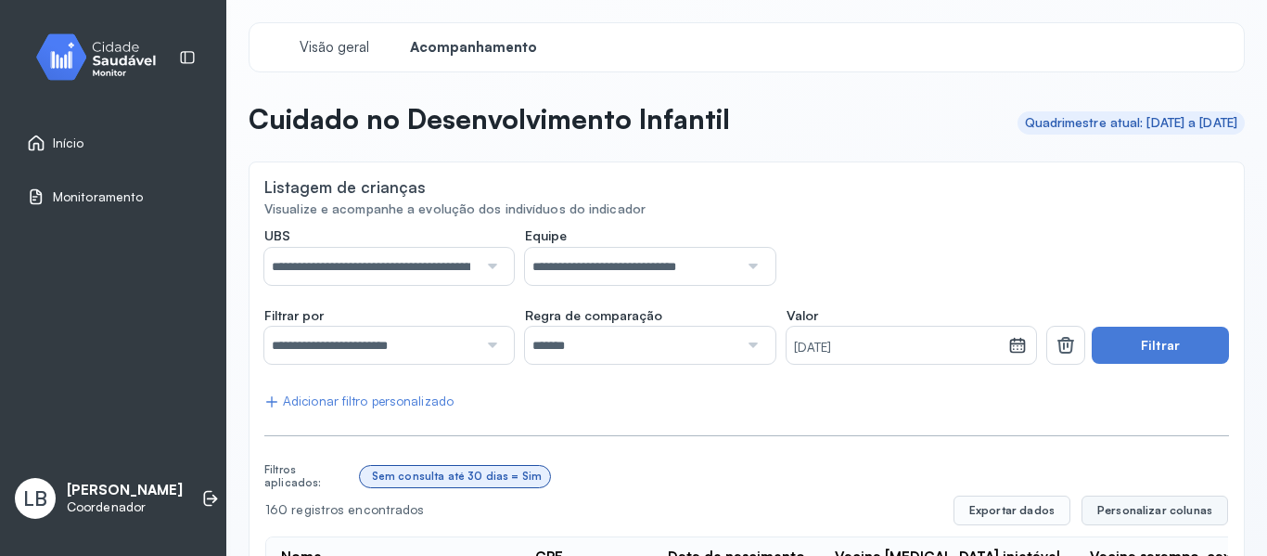
click at [1189, 507] on span "Personalizar colunas" at bounding box center [1155, 510] width 115 height 15
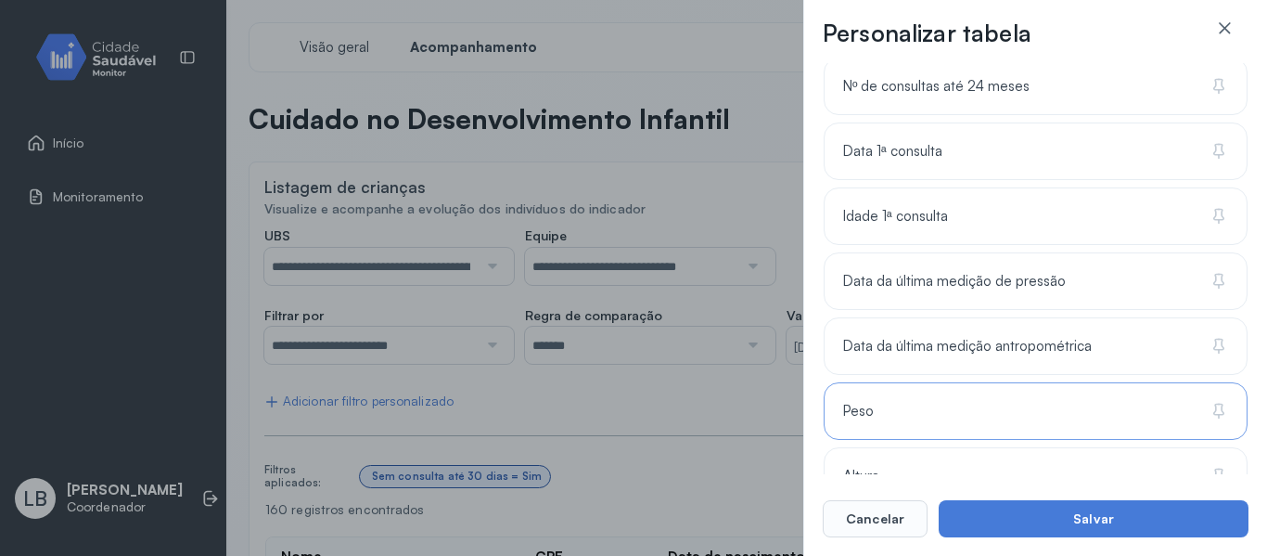
scroll to position [742, 0]
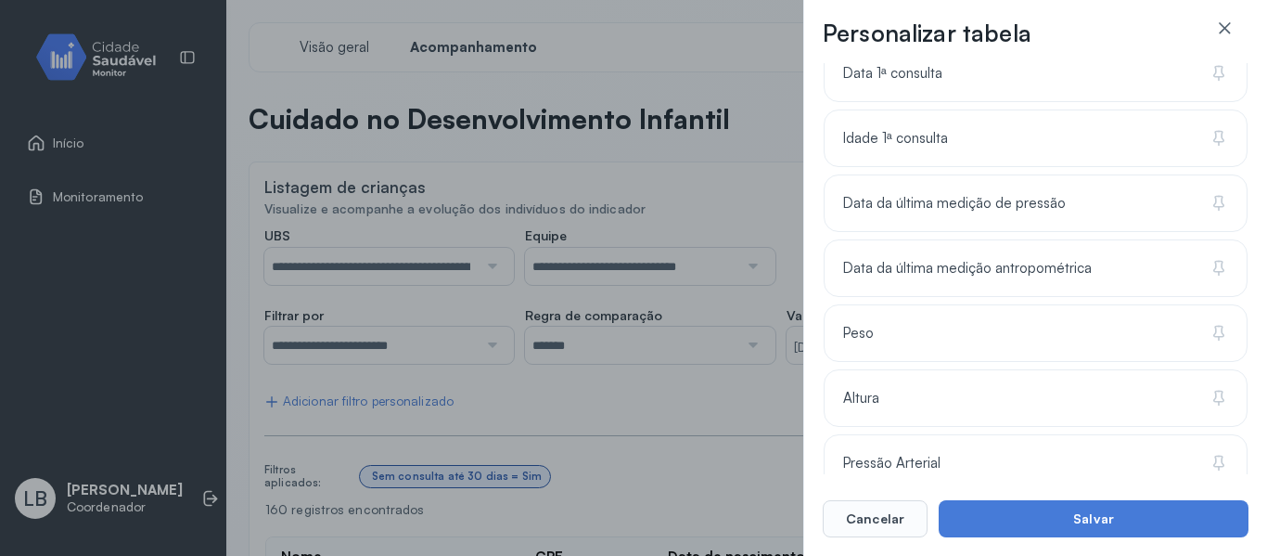
click at [739, 412] on div "Personalizar tabela Selecione as colunas para exibir na tabela. Buscar 8 coluna…" at bounding box center [633, 278] width 1267 height 556
click at [700, 473] on div "Personalizar tabela Selecione as colunas para exibir na tabela. Buscar 8 coluna…" at bounding box center [633, 278] width 1267 height 556
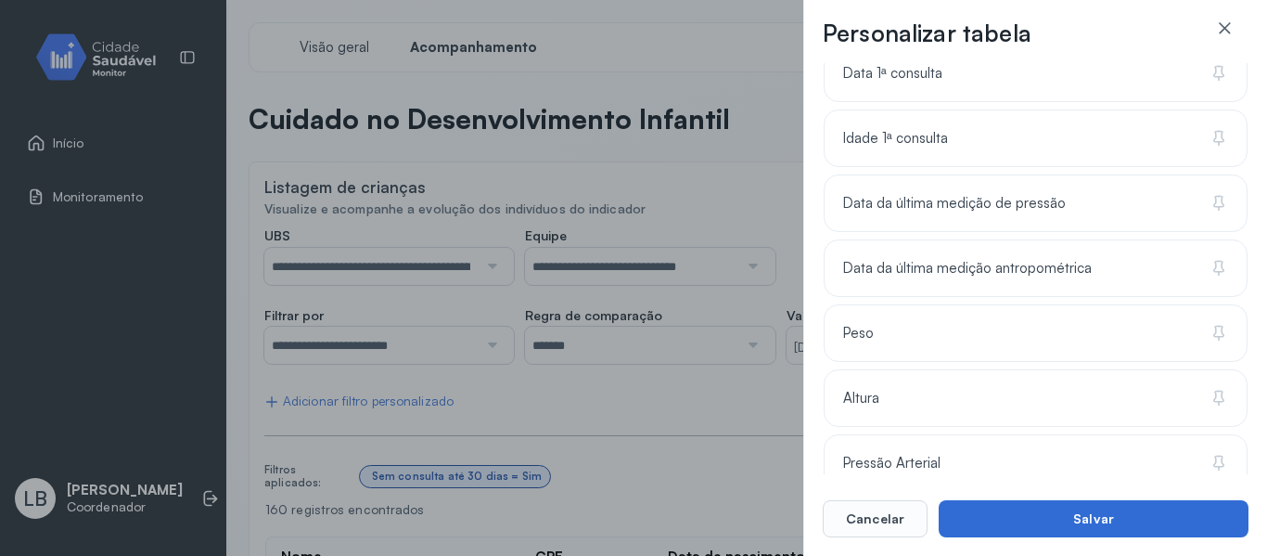
click at [1049, 507] on button "Salvar" at bounding box center [1094, 518] width 310 height 37
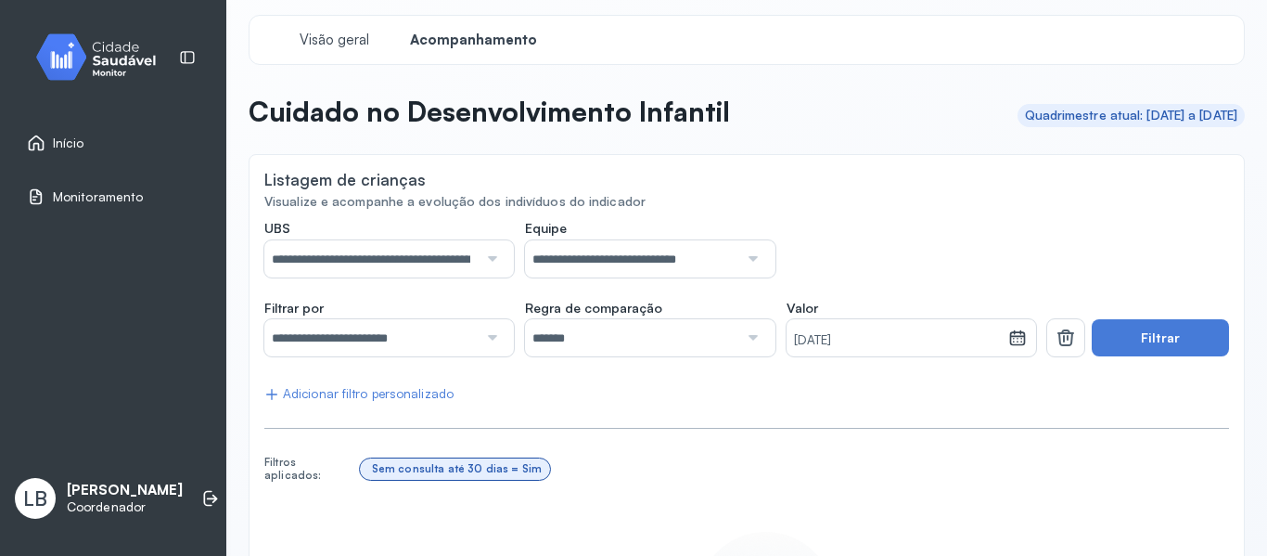
scroll to position [0, 0]
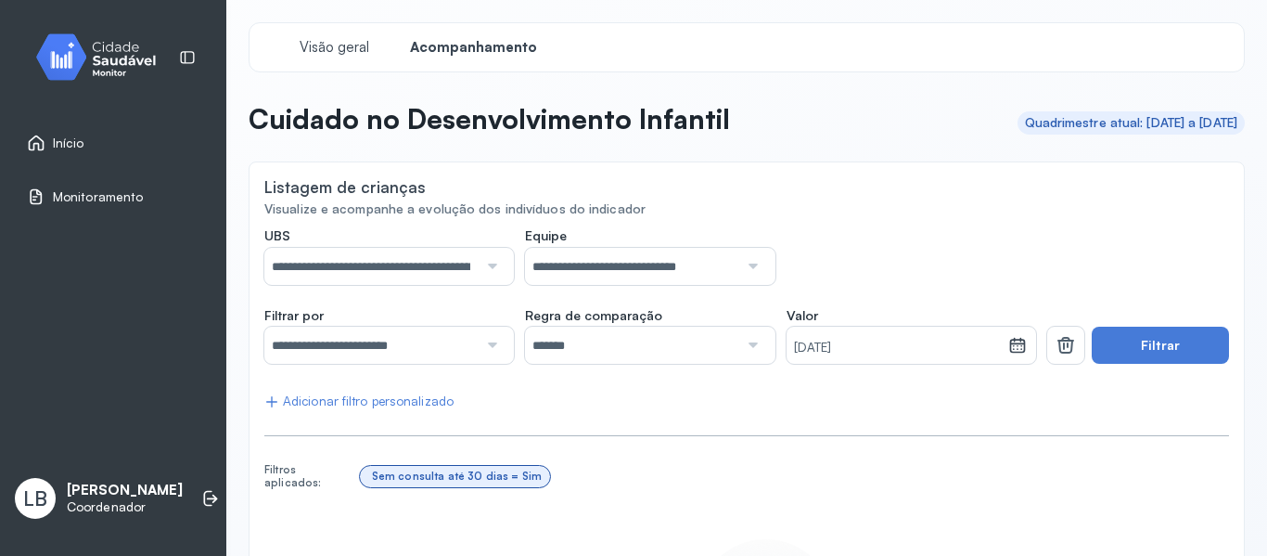
click at [403, 342] on input "**********" at bounding box center [370, 345] width 213 height 37
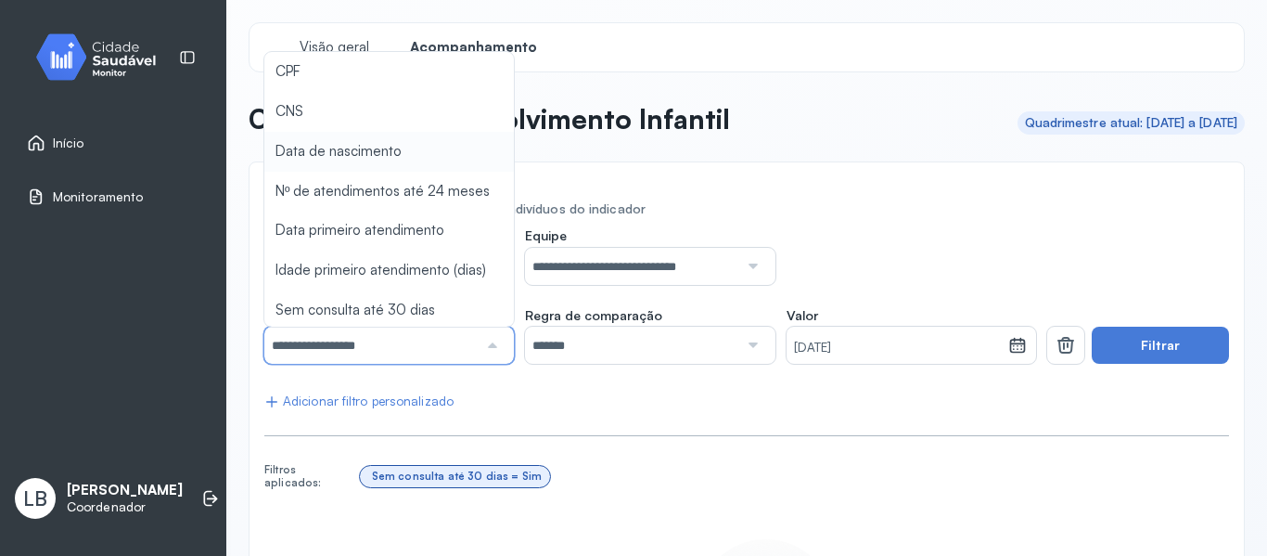
click at [312, 154] on div "**********" at bounding box center [747, 417] width 996 height 791
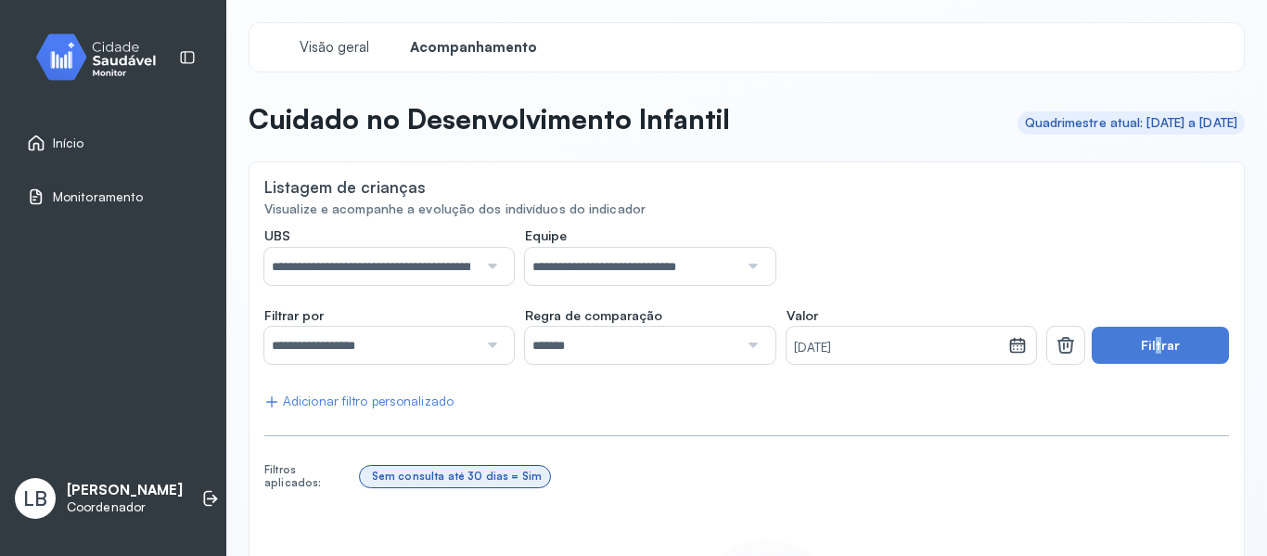
click at [1141, 319] on div "Filtrar" at bounding box center [1139, 336] width 182 height 58
click at [1149, 338] on button "Filtrar" at bounding box center [1160, 345] width 137 height 37
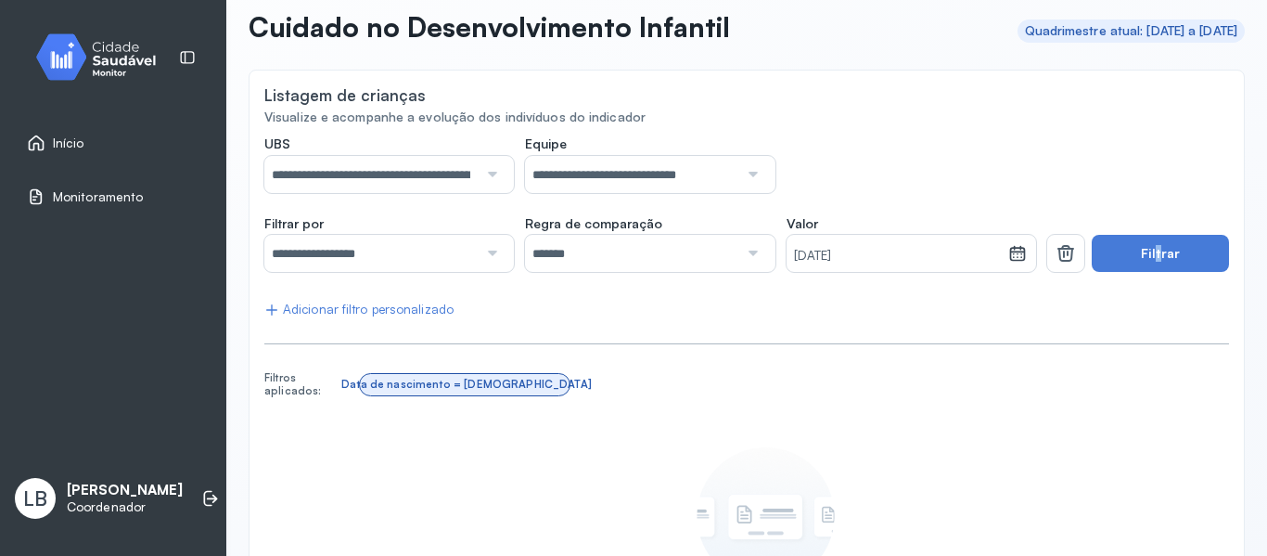
scroll to position [2, 0]
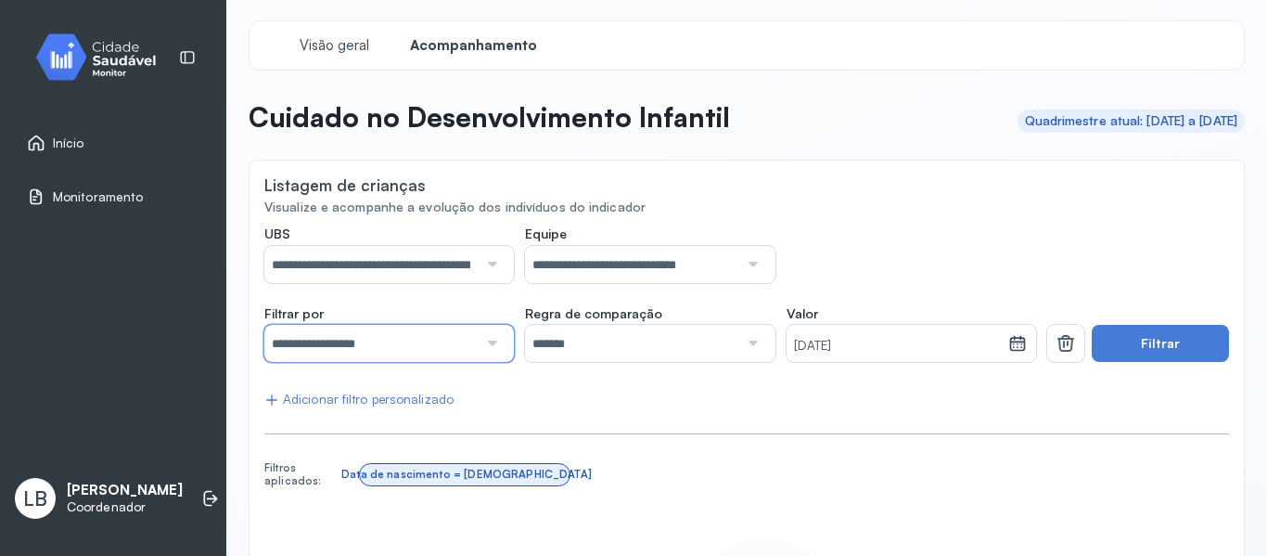
click at [443, 341] on input "**********" at bounding box center [370, 343] width 213 height 37
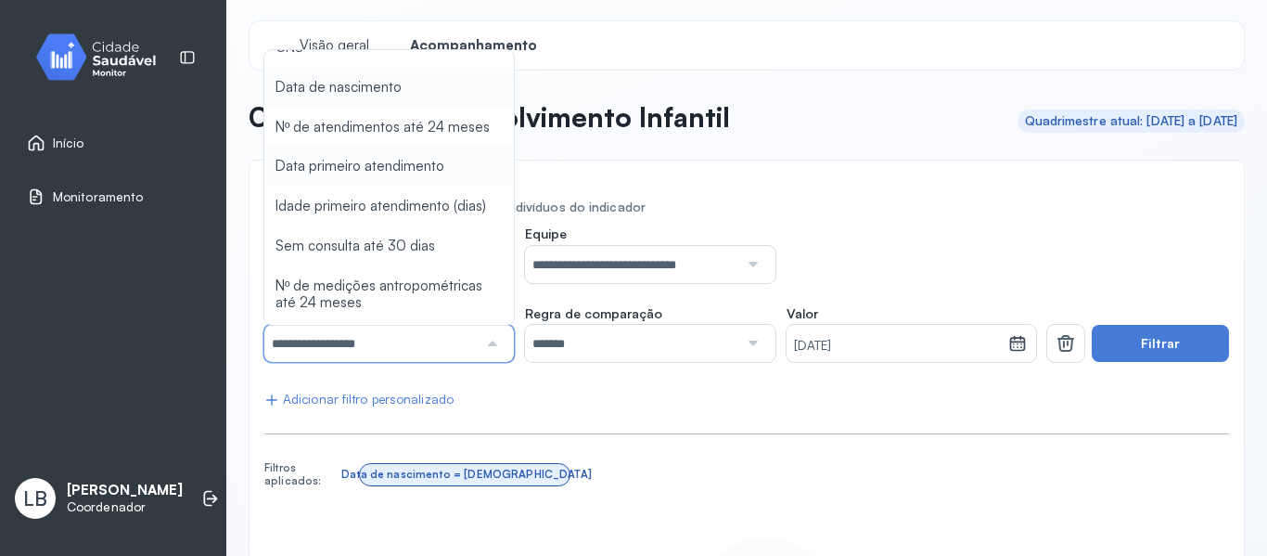
scroll to position [117, 0]
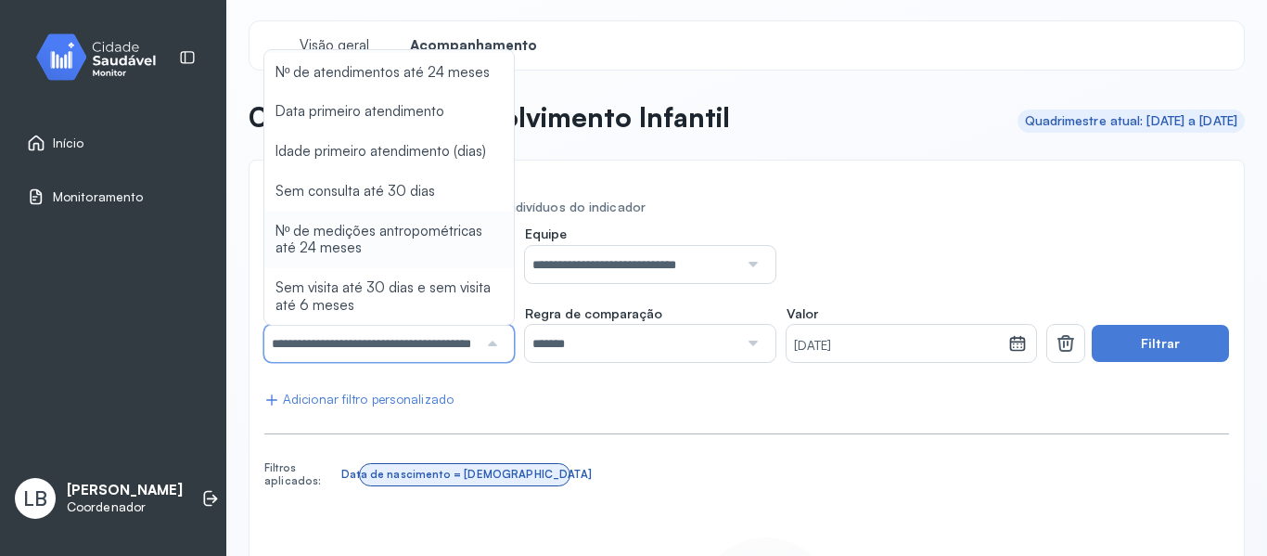
click at [379, 236] on div "**********" at bounding box center [746, 510] width 965 height 571
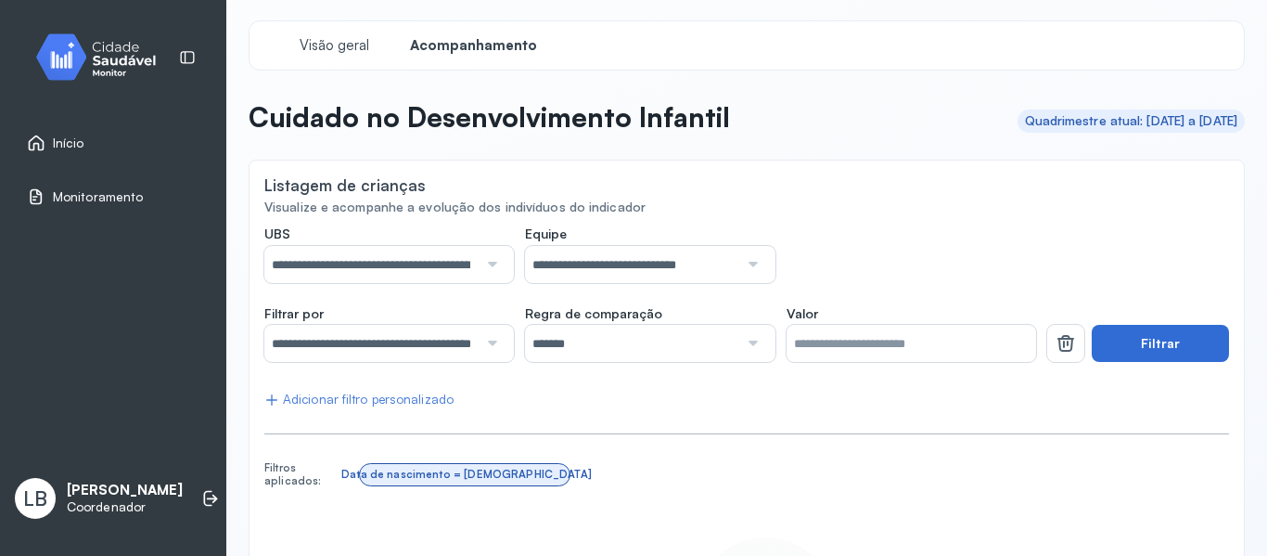
click at [1131, 345] on button "Filtrar" at bounding box center [1160, 343] width 137 height 37
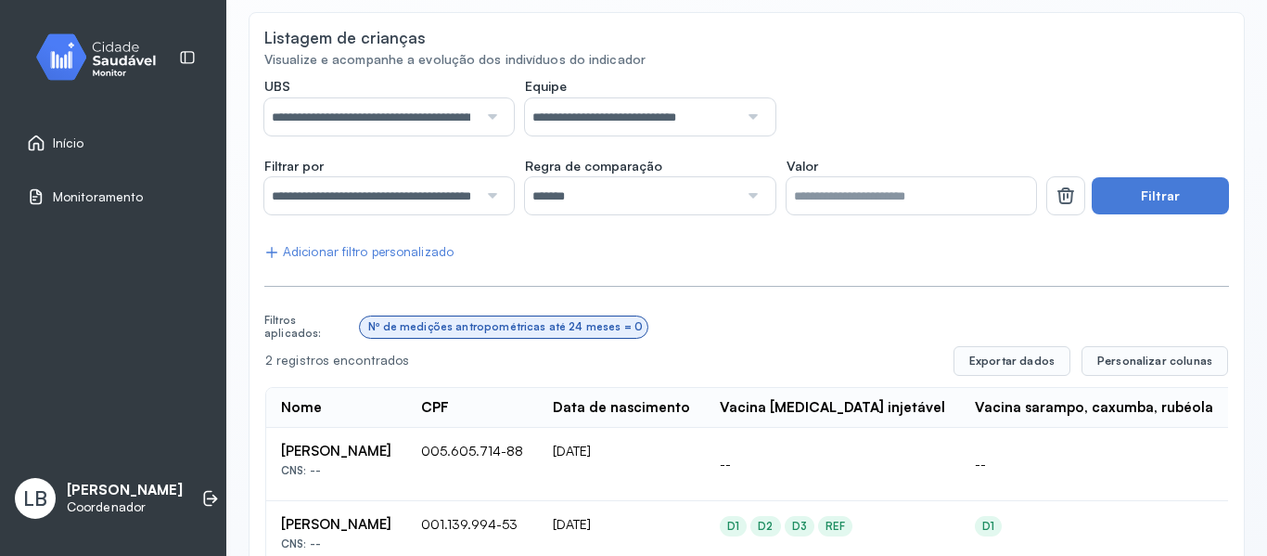
scroll to position [0, 0]
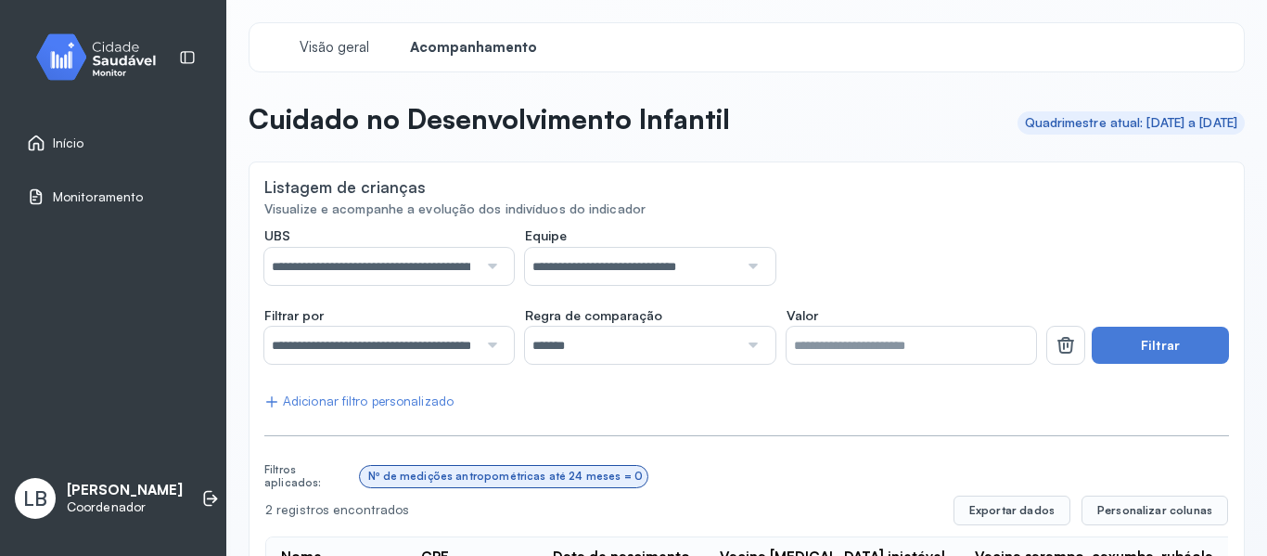
click at [495, 354] on div at bounding box center [490, 345] width 25 height 37
click at [1171, 507] on button "Personalizar colunas" at bounding box center [1155, 510] width 147 height 30
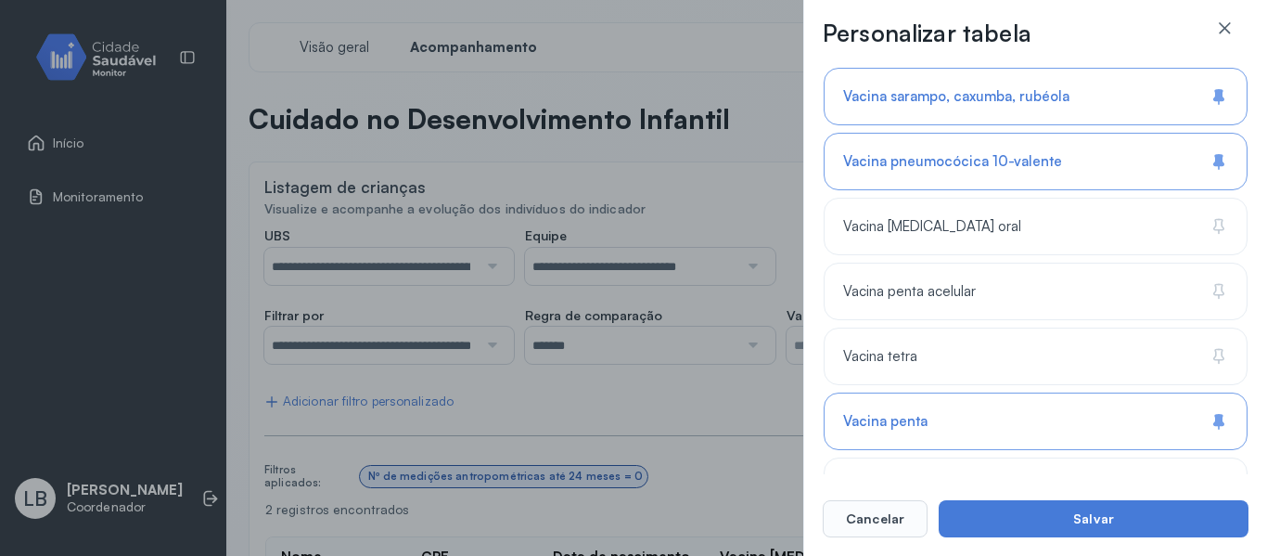
scroll to position [1856, 0]
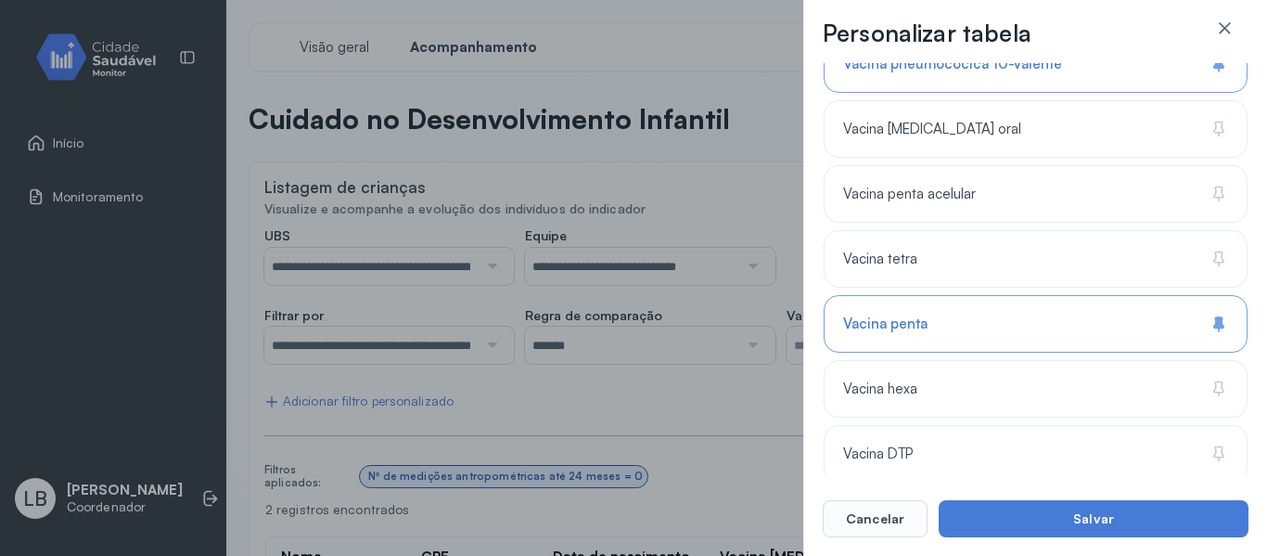
click at [722, 420] on div "Personalizar tabela Selecione as colunas para exibir na tabela. Buscar 8 coluna…" at bounding box center [633, 278] width 1267 height 556
click at [719, 140] on div "Personalizar tabela Selecione as colunas para exibir na tabela. Buscar 8 coluna…" at bounding box center [633, 278] width 1267 height 556
click at [1235, 28] on div at bounding box center [1225, 37] width 48 height 37
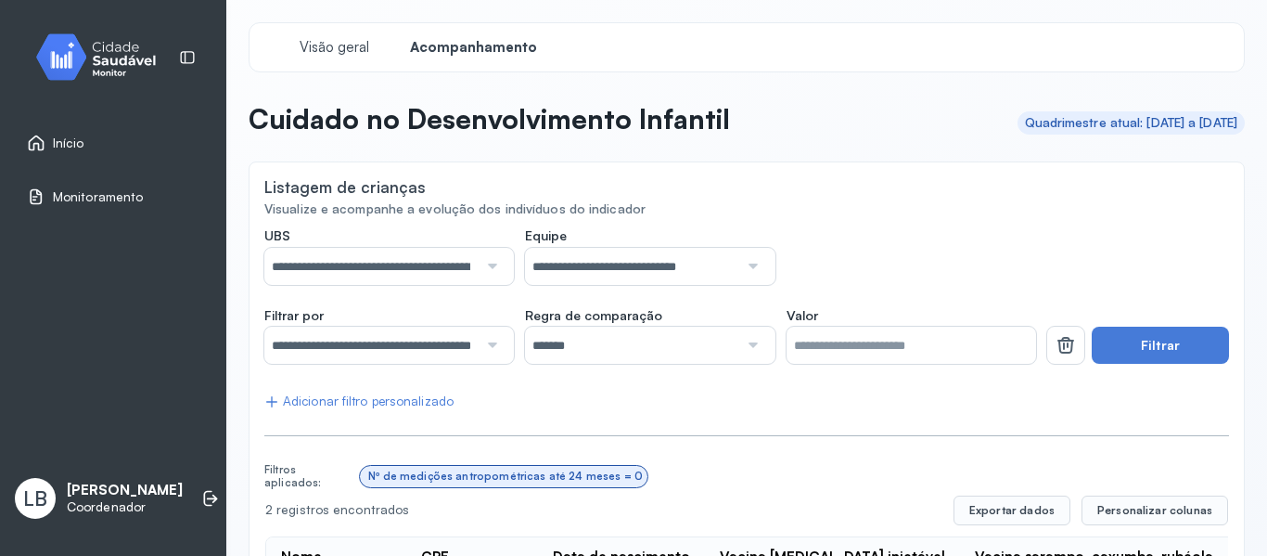
click at [392, 358] on input "**********" at bounding box center [370, 345] width 213 height 37
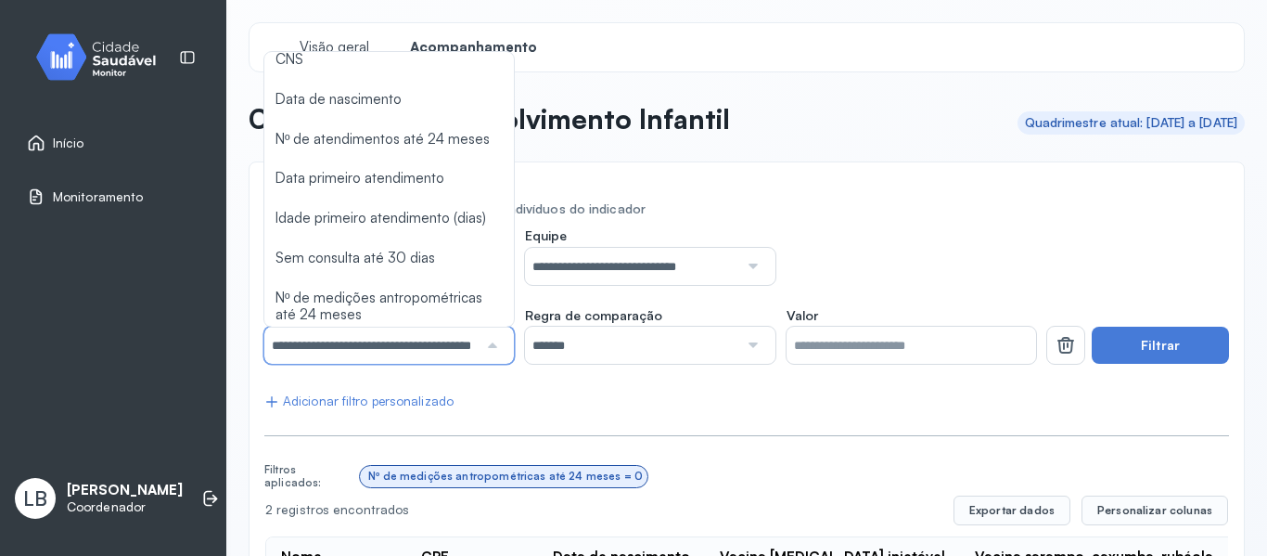
scroll to position [0, 0]
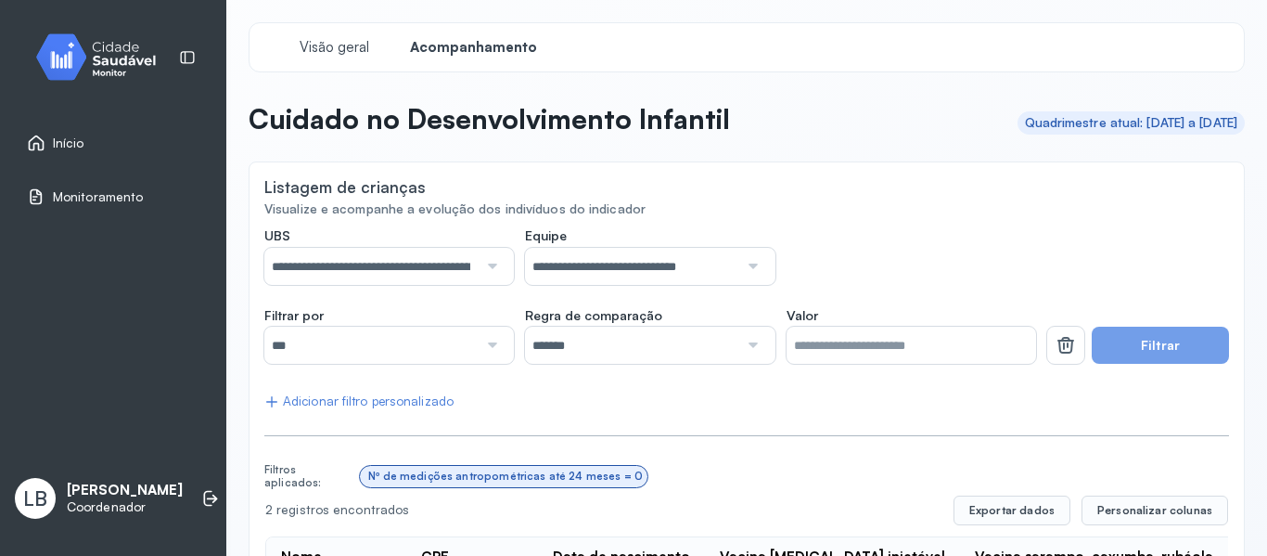
click at [330, 119] on div "**********" at bounding box center [747, 382] width 996 height 721
click at [1114, 340] on button "Filtrar" at bounding box center [1160, 345] width 137 height 37
click at [1183, 341] on button "Filtrar" at bounding box center [1160, 345] width 137 height 37
click at [1164, 356] on button "Filtrar" at bounding box center [1160, 345] width 137 height 37
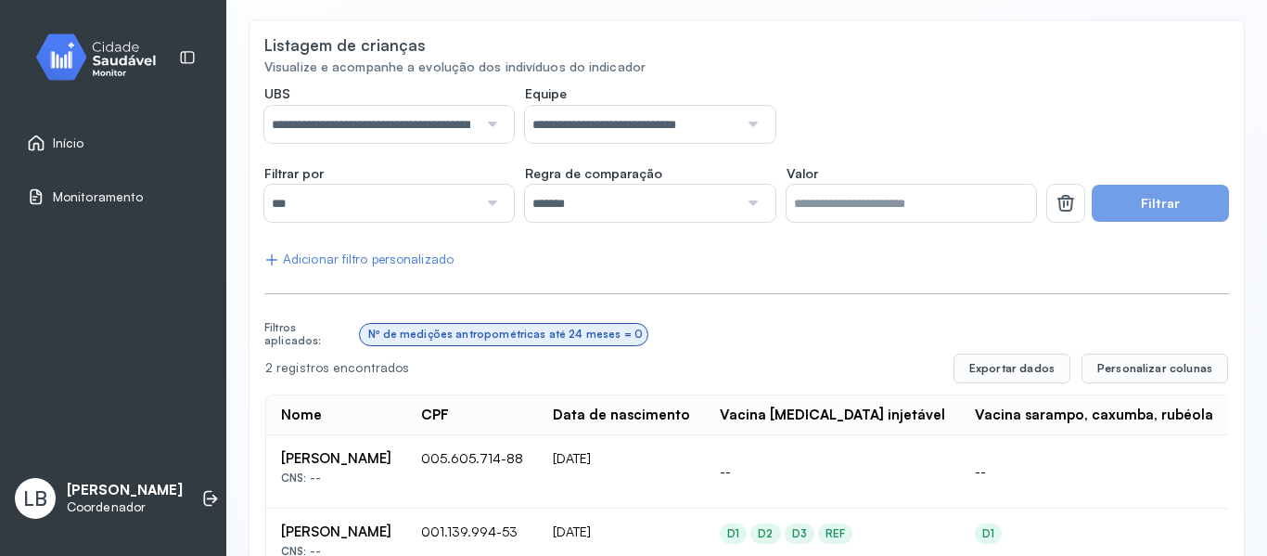
scroll to position [224, 0]
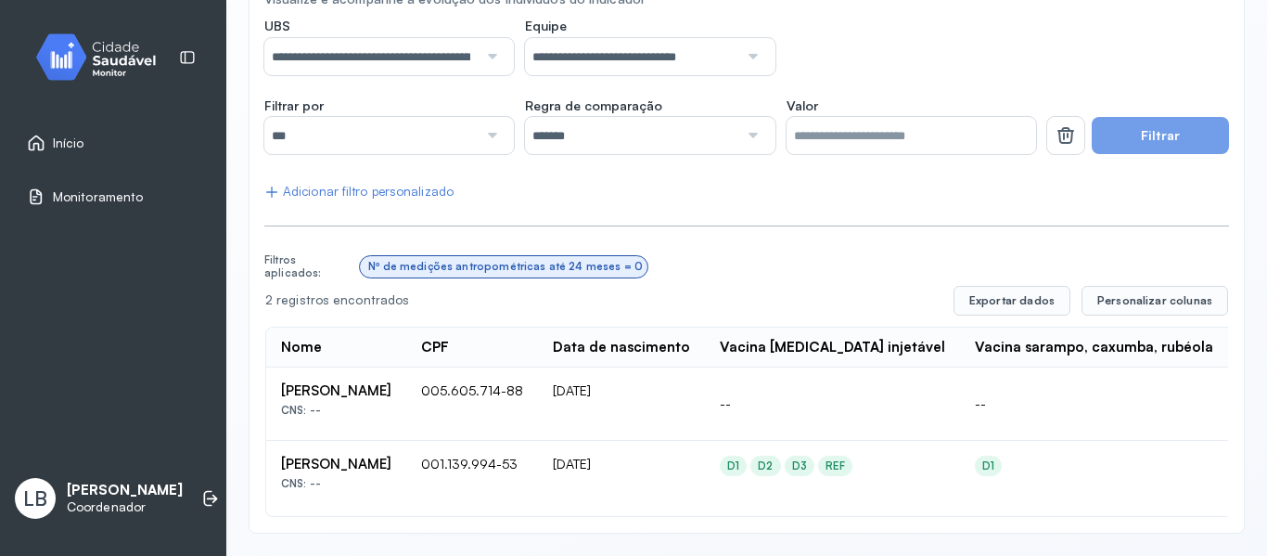
click at [1119, 129] on button "Filtrar" at bounding box center [1160, 135] width 137 height 37
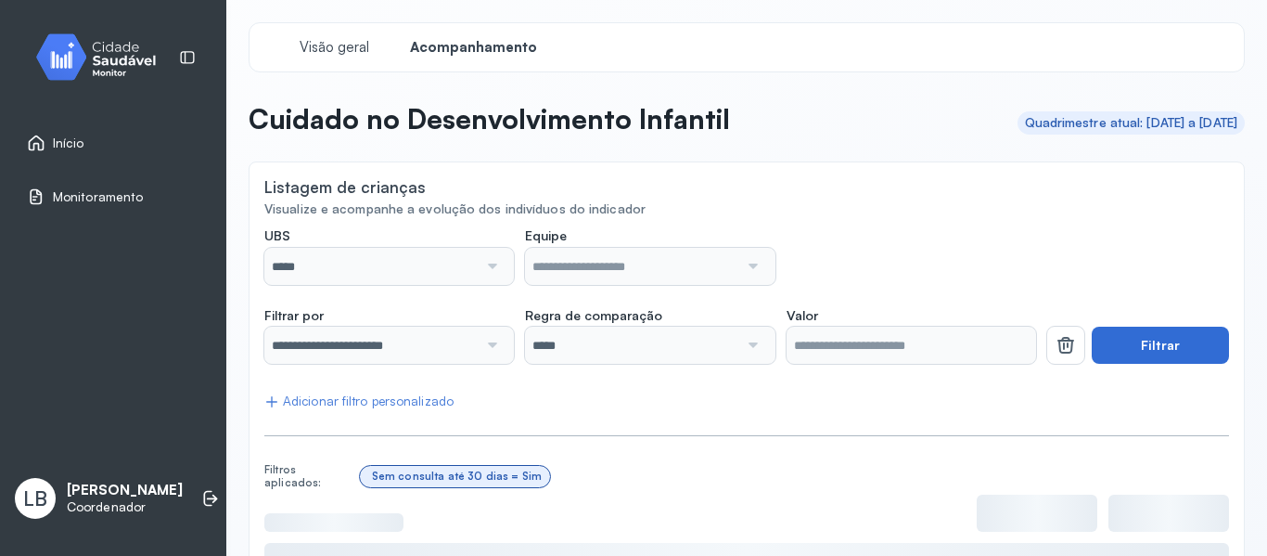
click at [1172, 355] on button "Filtrar" at bounding box center [1160, 345] width 137 height 37
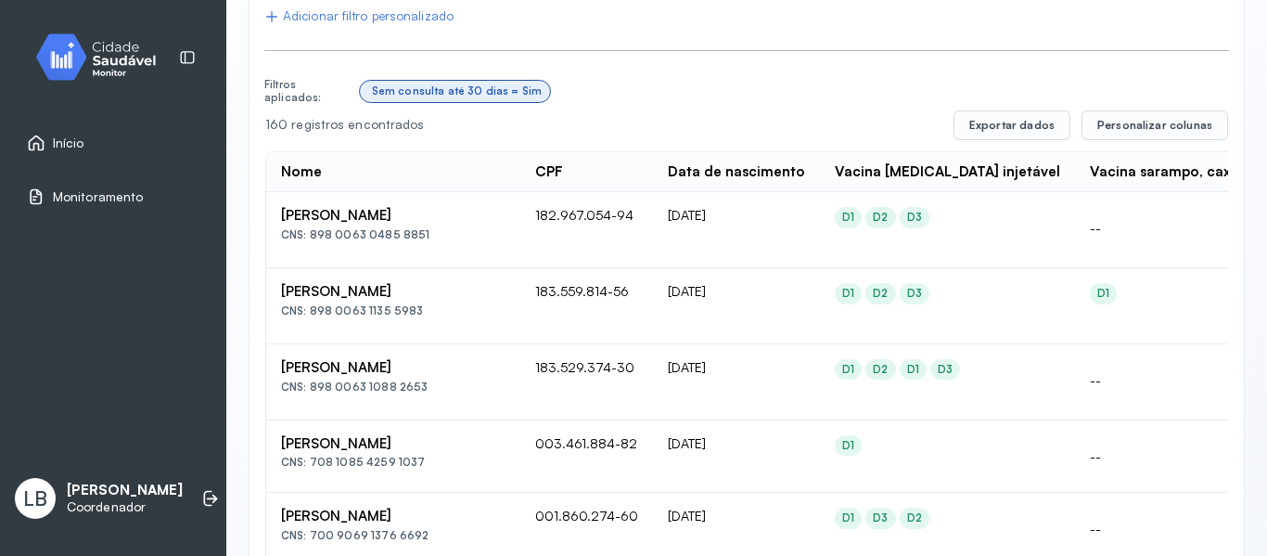
scroll to position [397, 0]
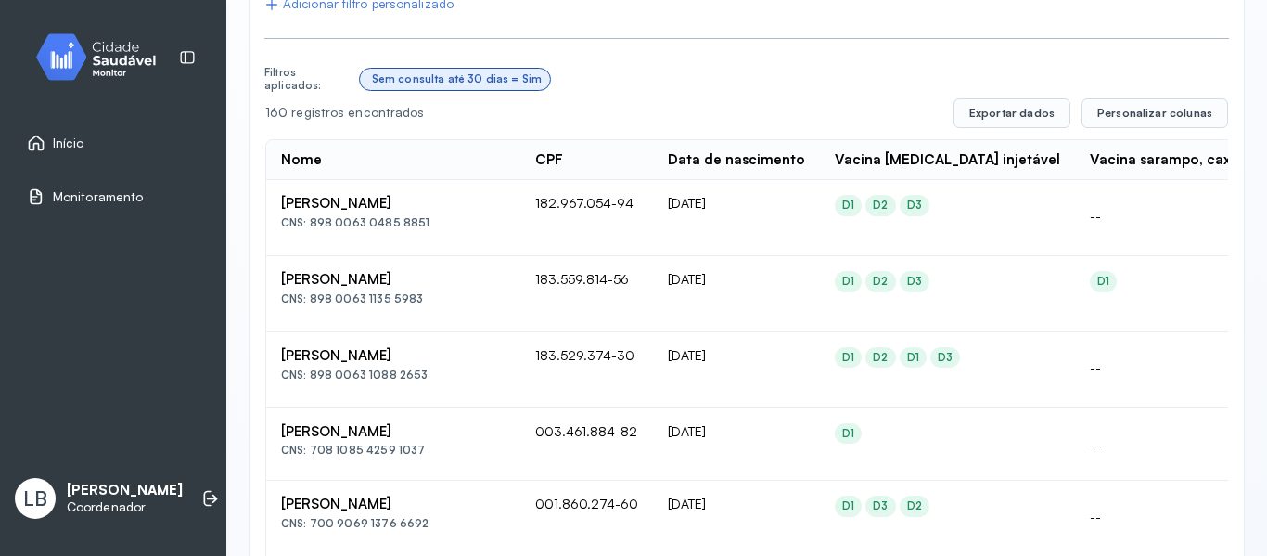
click at [853, 199] on div "D1" at bounding box center [848, 205] width 12 height 13
click at [1030, 118] on button "Exportar dados" at bounding box center [1012, 113] width 117 height 30
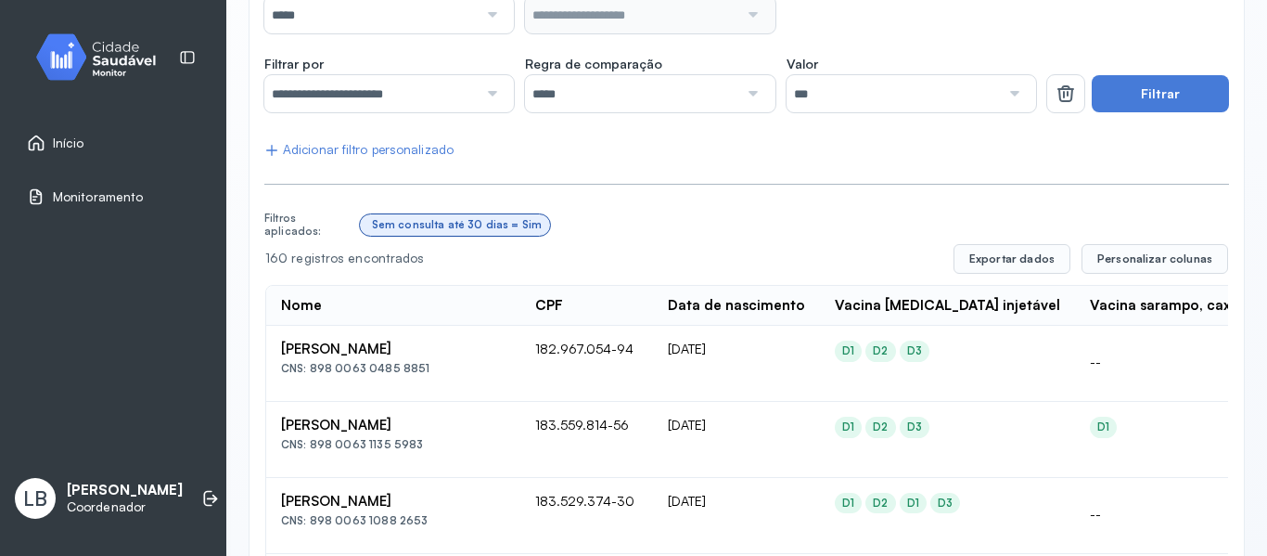
scroll to position [0, 0]
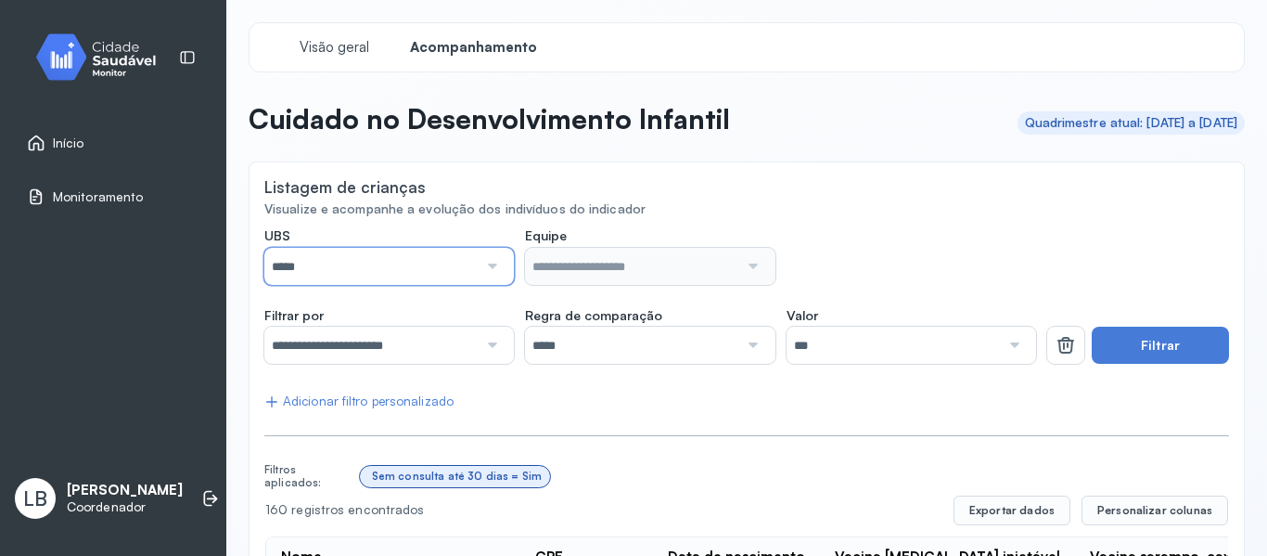
drag, startPoint x: 448, startPoint y: 264, endPoint x: 415, endPoint y: 279, distance: 36.6
click at [448, 267] on input "*****" at bounding box center [370, 266] width 213 height 37
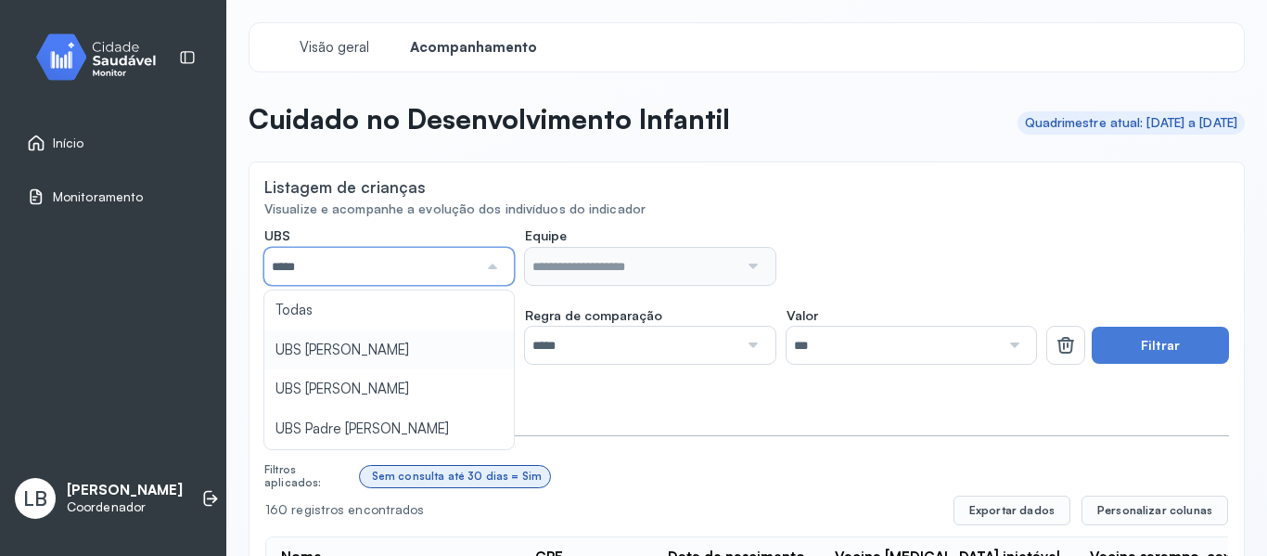
type input "*****"
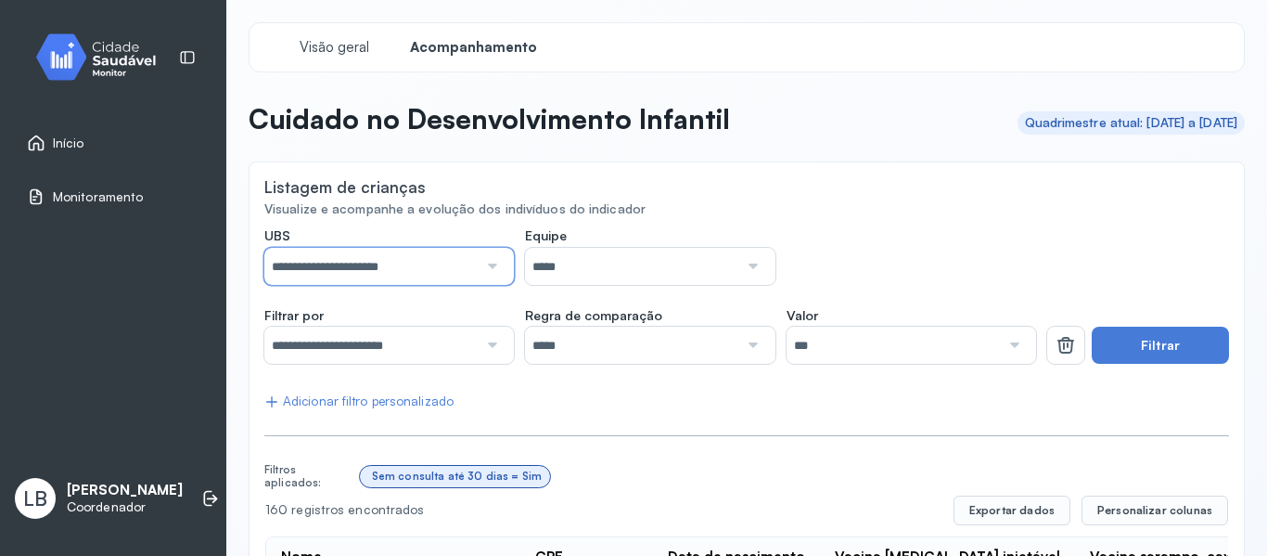
drag, startPoint x: 429, startPoint y: 259, endPoint x: 406, endPoint y: 293, distance: 40.9
click at [429, 261] on input "**********" at bounding box center [370, 266] width 213 height 37
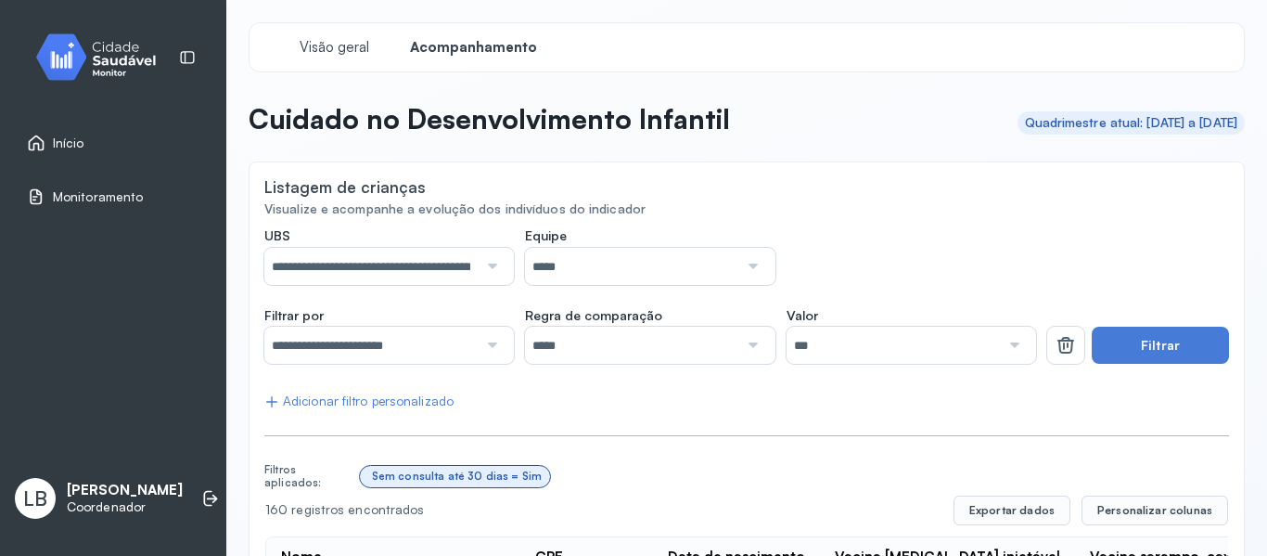
click at [699, 278] on input "*****" at bounding box center [631, 266] width 213 height 37
click at [647, 276] on input "**********" at bounding box center [631, 266] width 213 height 37
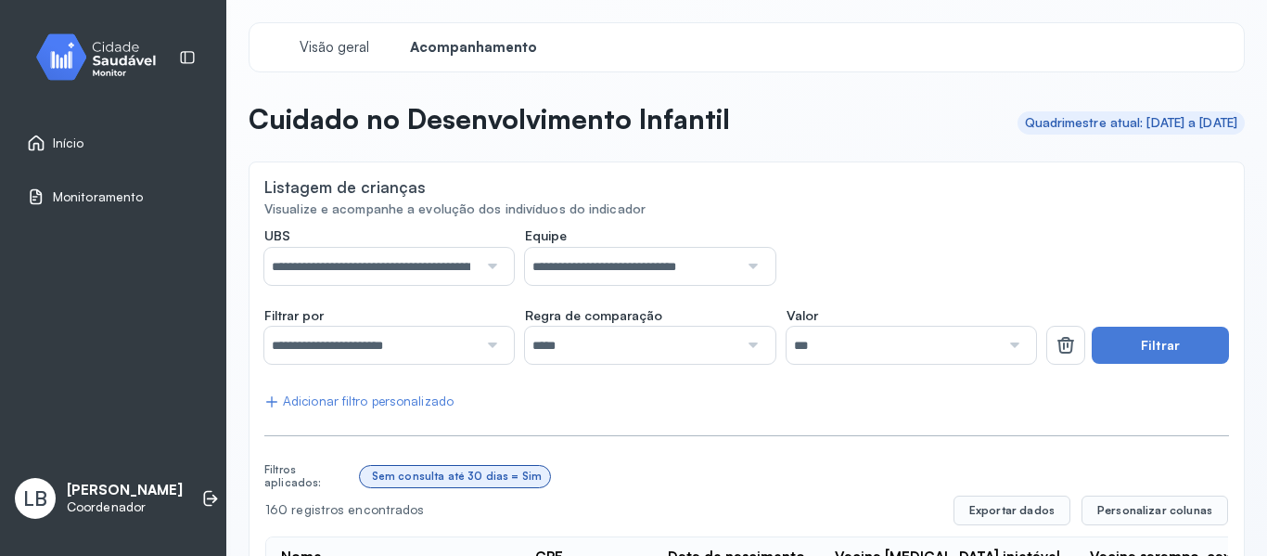
click at [503, 359] on div "**********" at bounding box center [389, 345] width 250 height 37
click at [502, 351] on div "**********" at bounding box center [389, 345] width 250 height 37
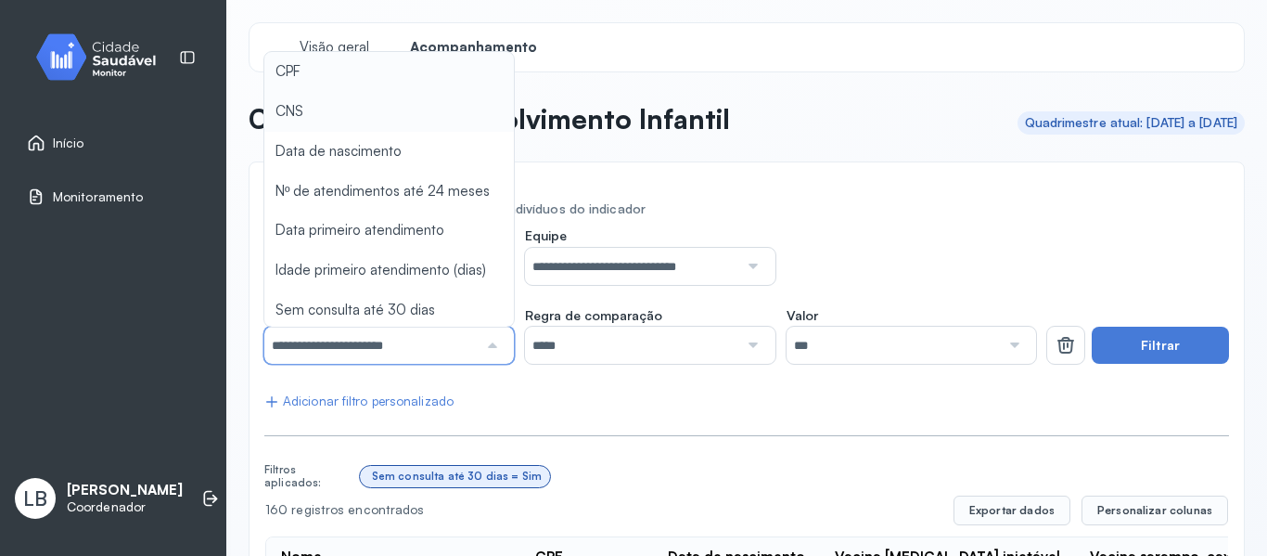
type input "*******"
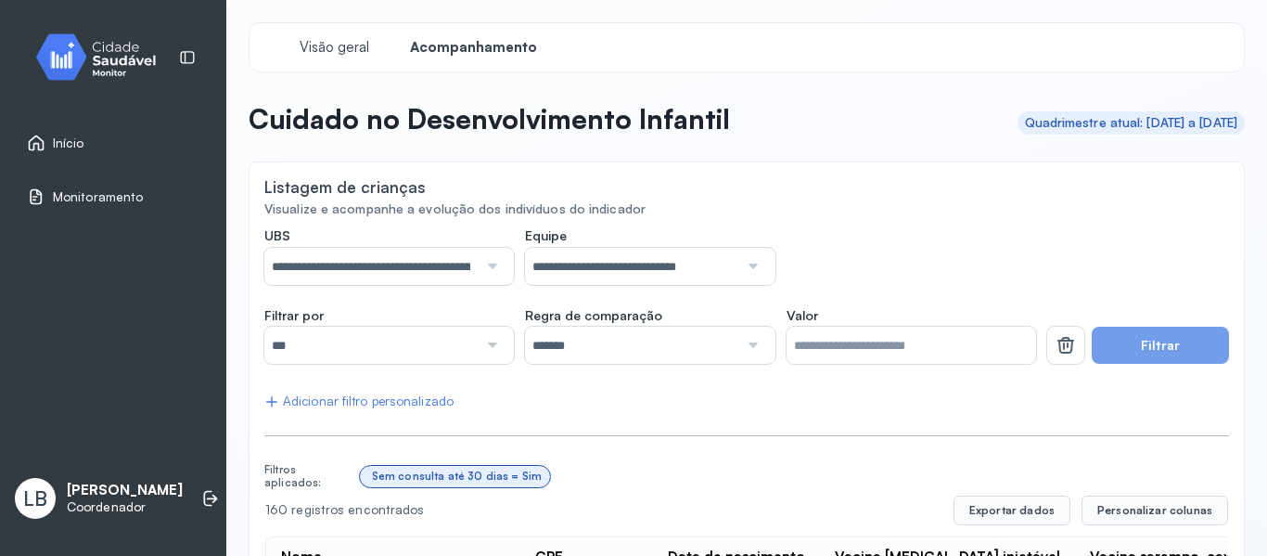
click at [425, 402] on div "Adicionar filtro personalizado" at bounding box center [358, 401] width 189 height 16
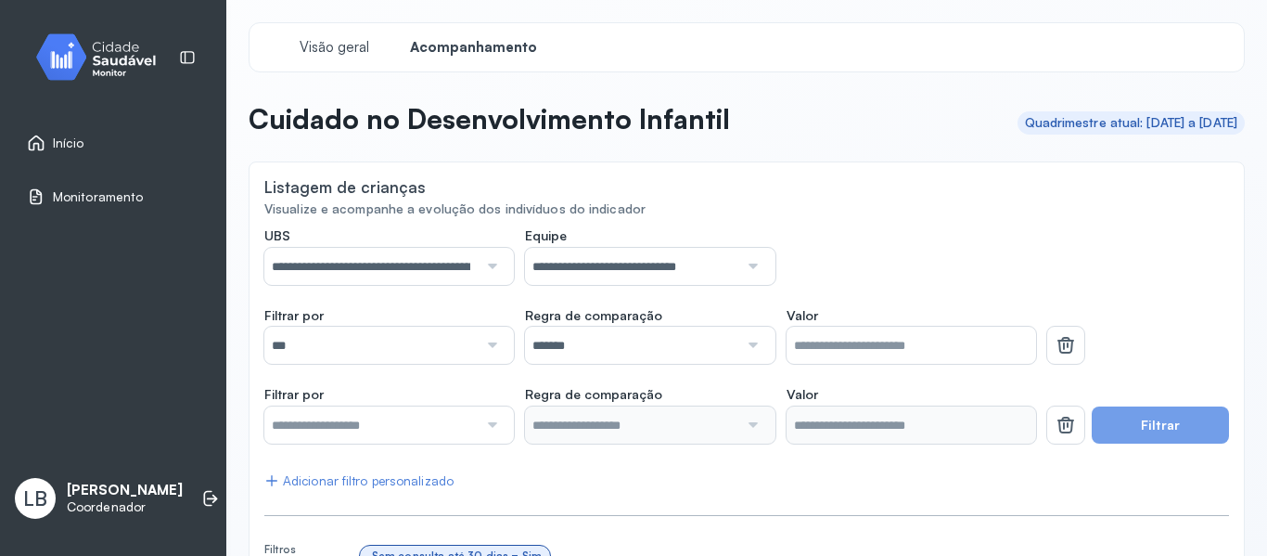
drag, startPoint x: 425, startPoint y: 400, endPoint x: 430, endPoint y: 417, distance: 17.3
click at [425, 403] on label "Filtrar por" at bounding box center [389, 396] width 250 height 20
click at [434, 419] on input "text" at bounding box center [370, 424] width 213 height 37
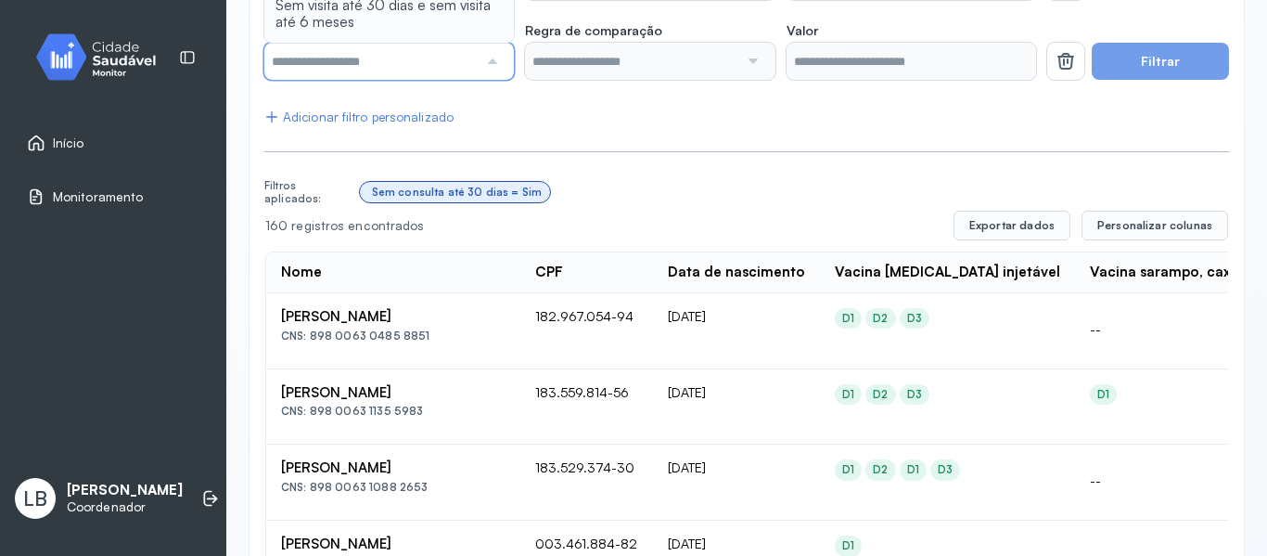
scroll to position [464, 0]
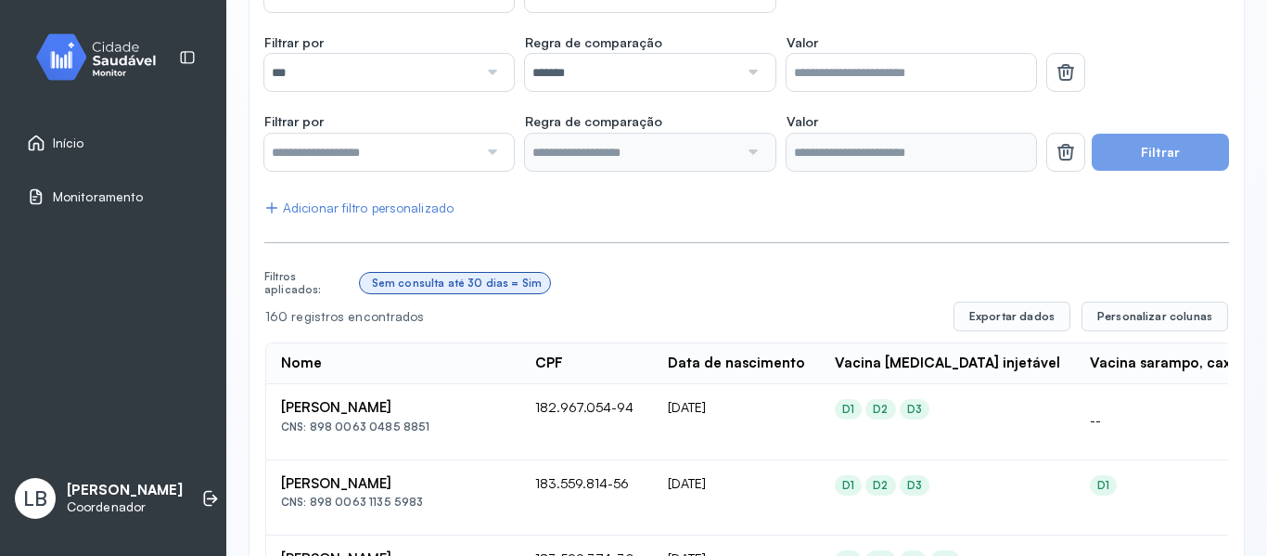
scroll to position [93, 0]
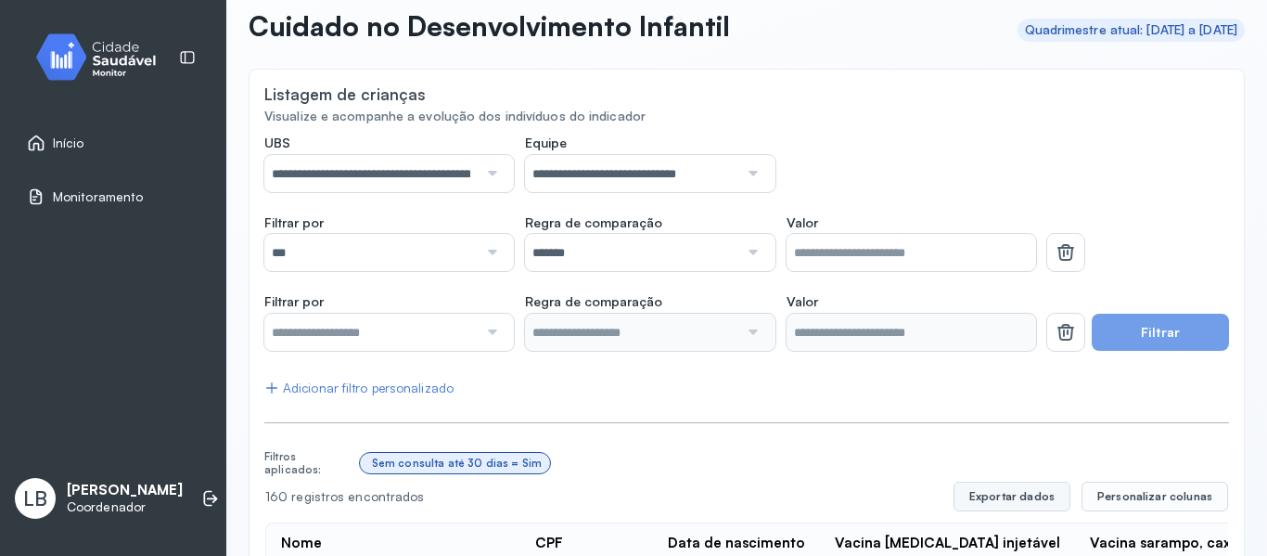
click at [1044, 495] on button "Exportar dados" at bounding box center [1012, 497] width 117 height 30
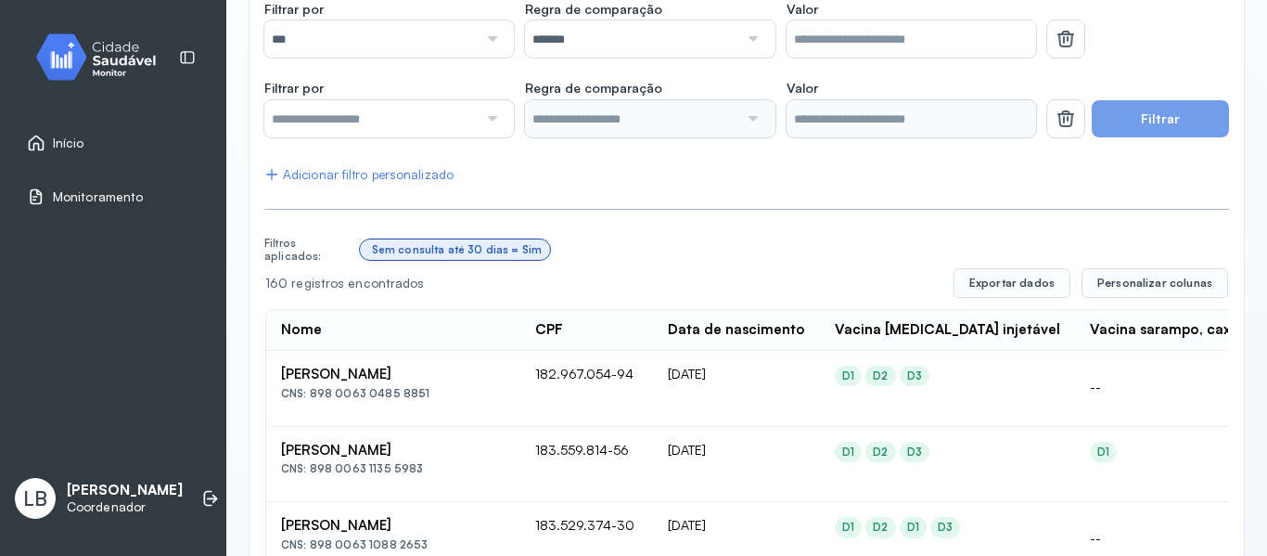
scroll to position [371, 0]
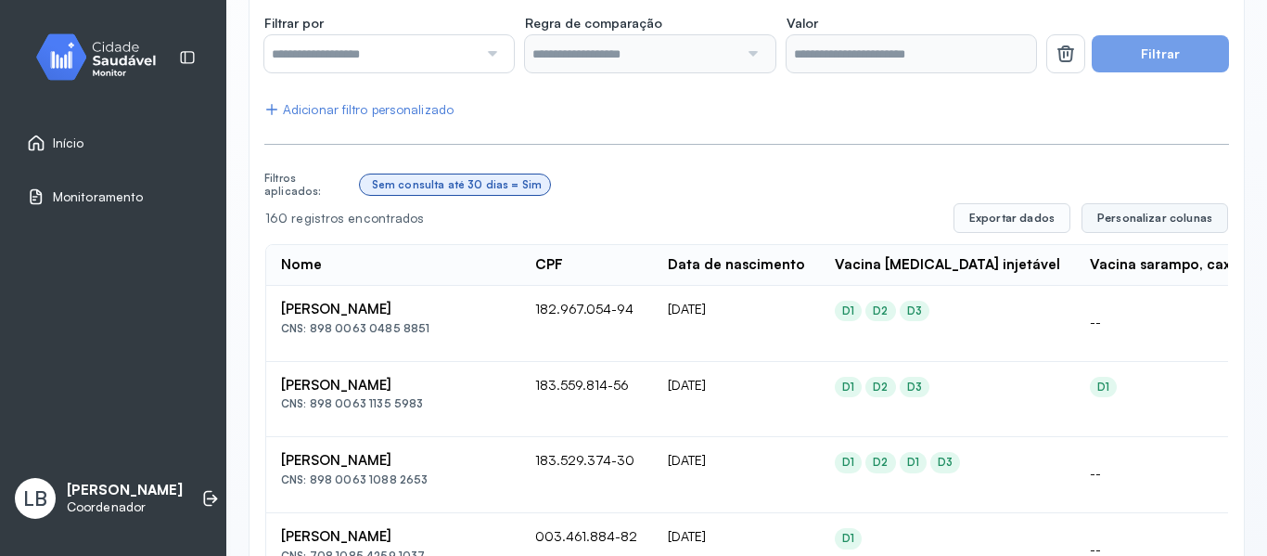
click at [1173, 225] on button "Personalizar colunas" at bounding box center [1155, 218] width 147 height 30
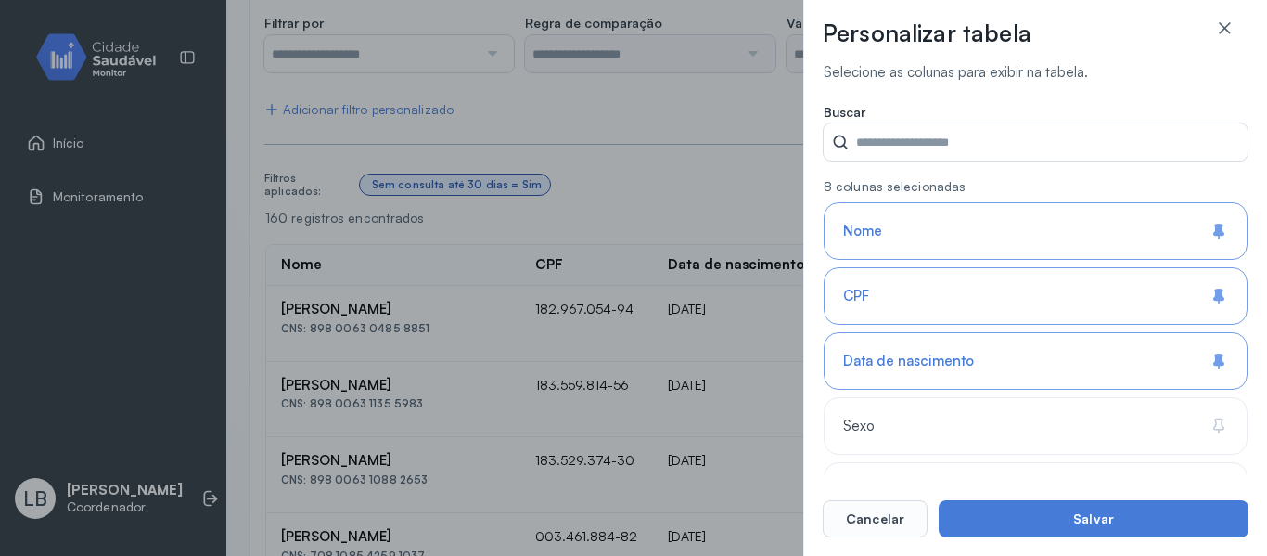
drag, startPoint x: 1242, startPoint y: 101, endPoint x: 1246, endPoint y: 134, distance: 32.7
click at [1246, 134] on div "Selecione as colunas para exibir na tabela. Buscar 8 colunas selecionadas Nome …" at bounding box center [1036, 268] width 426 height 411
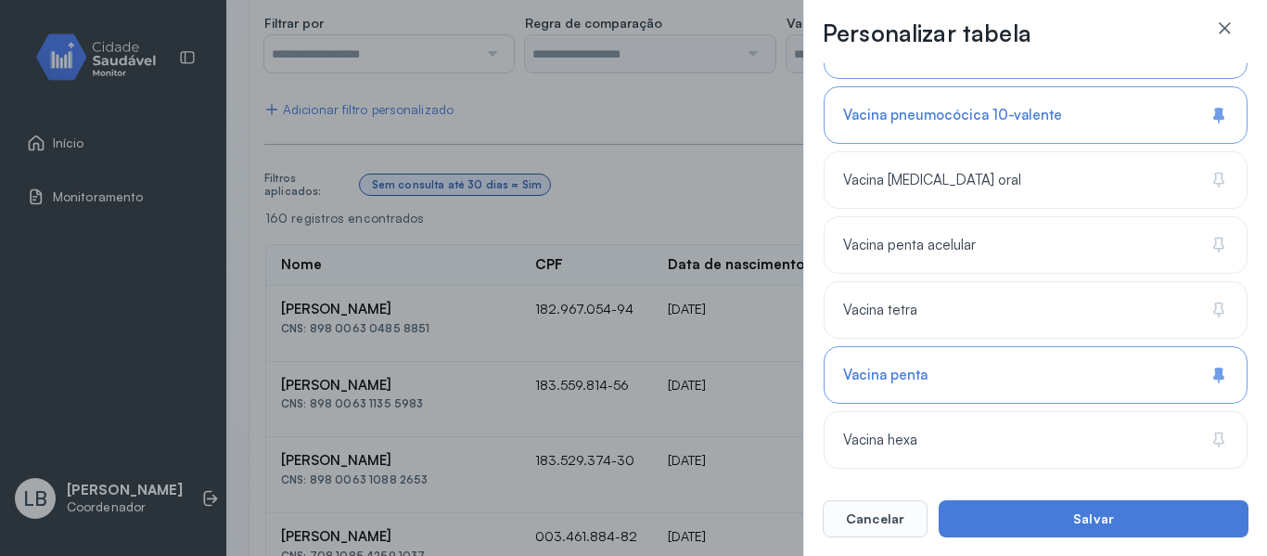
scroll to position [1832, 0]
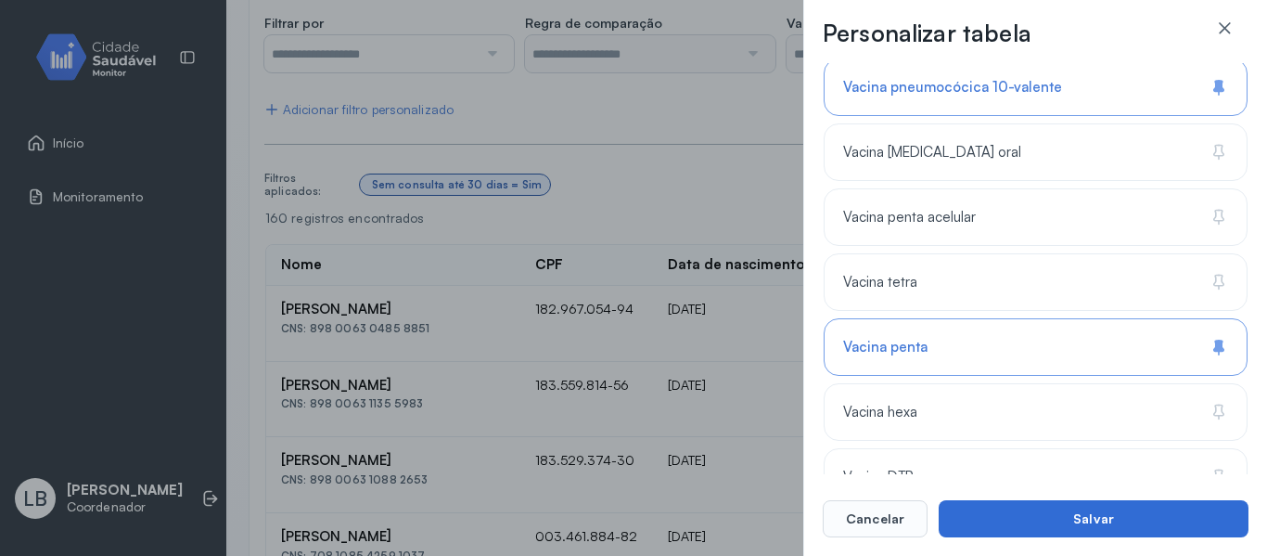
click at [1061, 533] on button "Salvar" at bounding box center [1094, 518] width 310 height 37
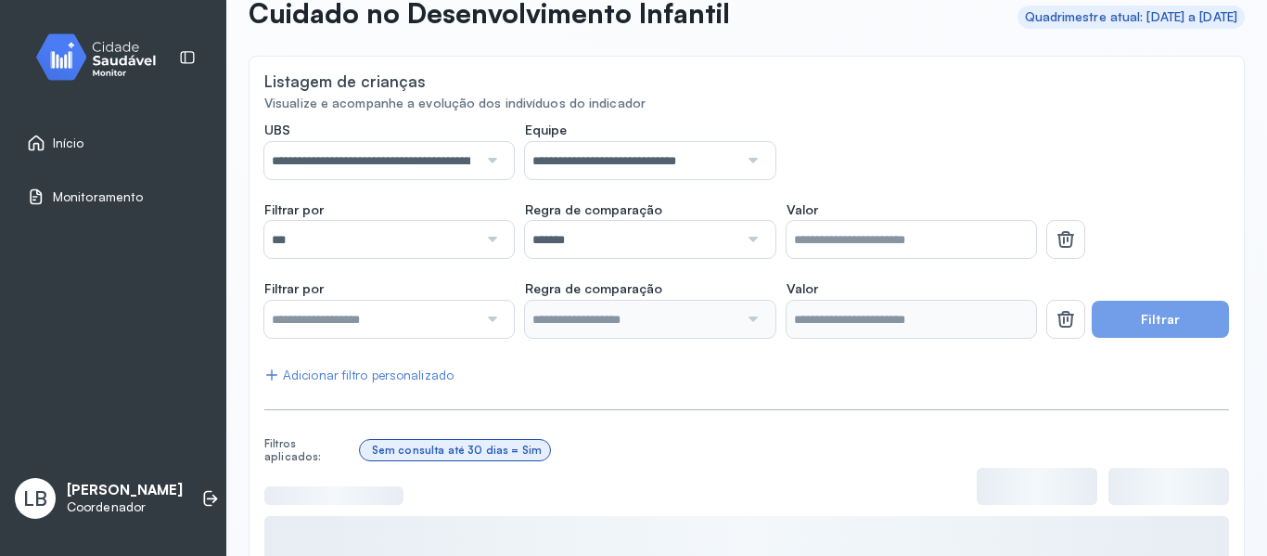
scroll to position [0, 0]
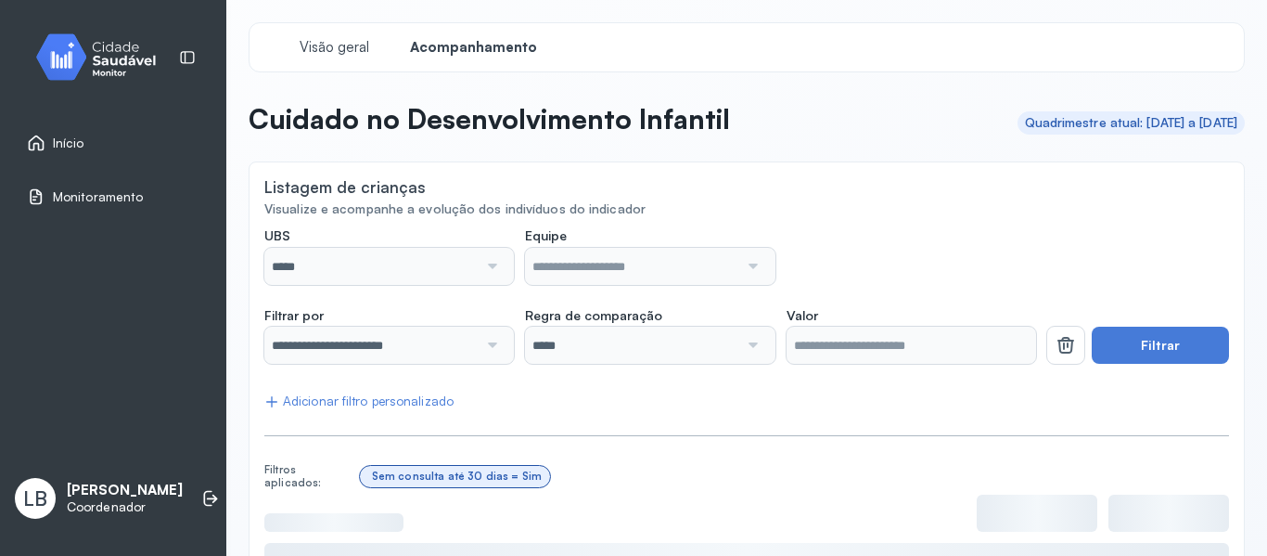
click at [486, 276] on div at bounding box center [490, 266] width 25 height 37
click at [494, 264] on div at bounding box center [490, 266] width 25 height 37
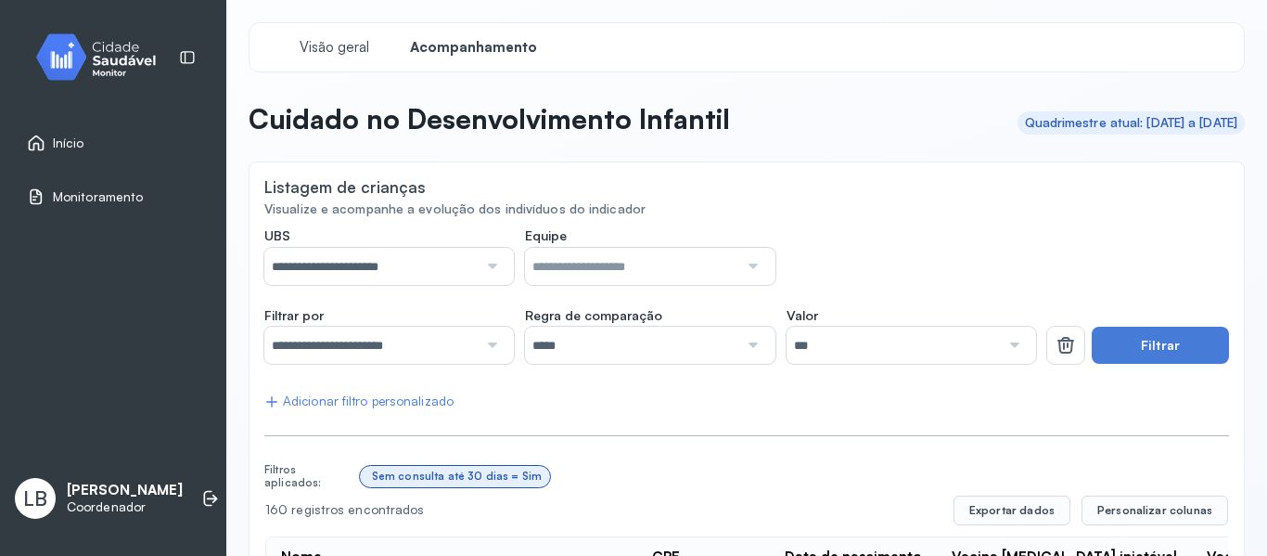
type input "*****"
click at [492, 245] on label "UBS" at bounding box center [389, 237] width 250 height 20
click at [488, 267] on div at bounding box center [490, 266] width 25 height 37
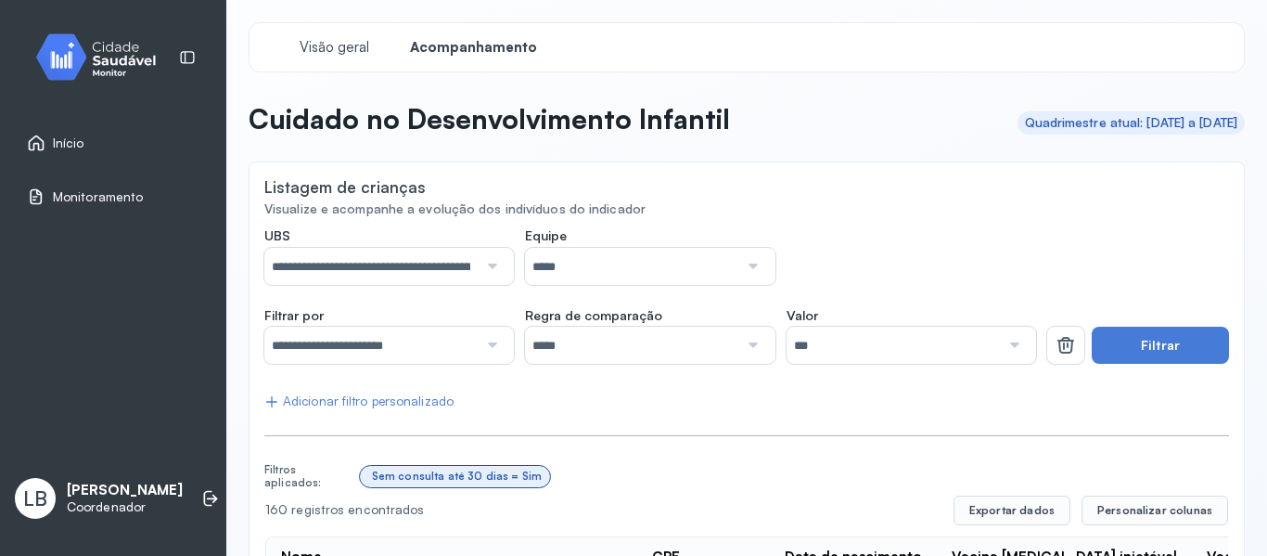
click at [728, 278] on input "*****" at bounding box center [631, 266] width 213 height 37
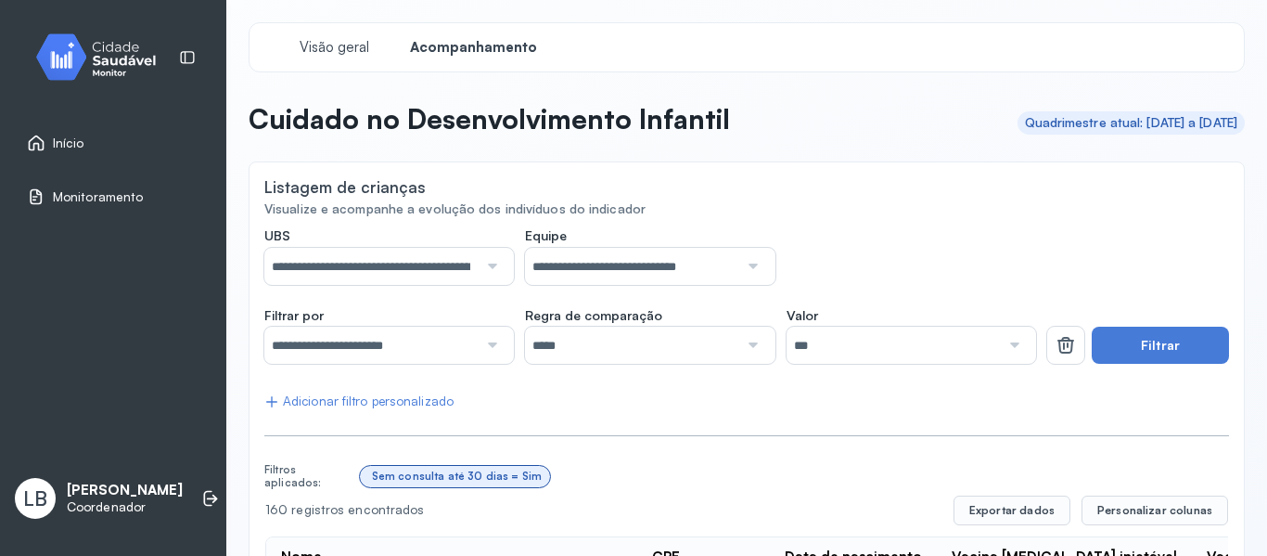
click at [493, 353] on div at bounding box center [490, 345] width 25 height 37
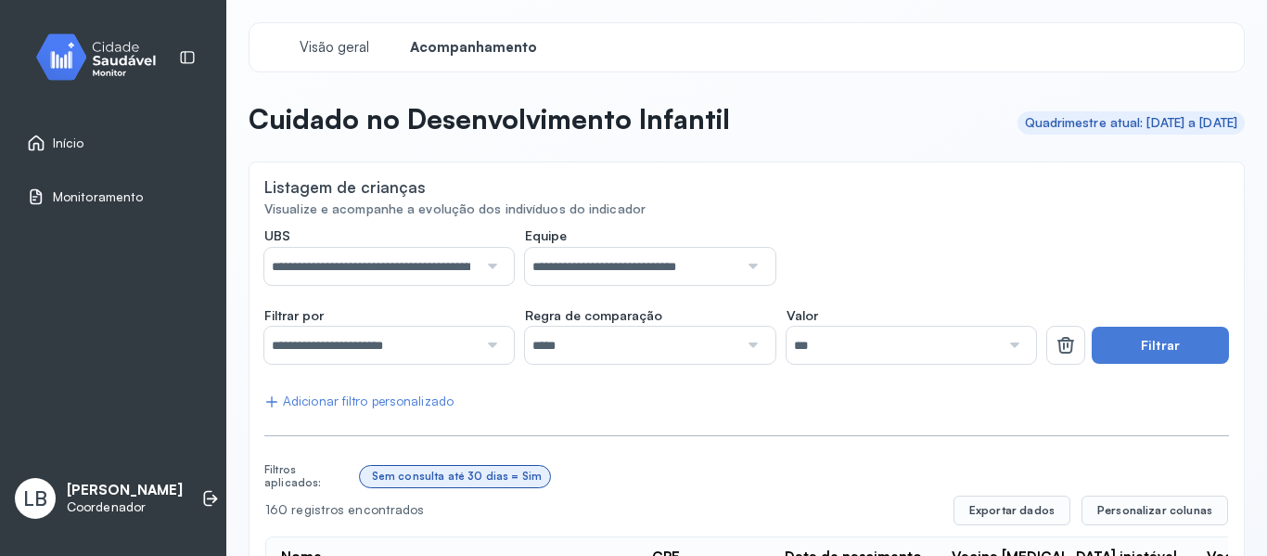
click at [495, 346] on div at bounding box center [490, 345] width 25 height 37
drag, startPoint x: 881, startPoint y: 341, endPoint x: 867, endPoint y: 366, distance: 29.9
click at [881, 340] on input "***" at bounding box center [893, 345] width 213 height 37
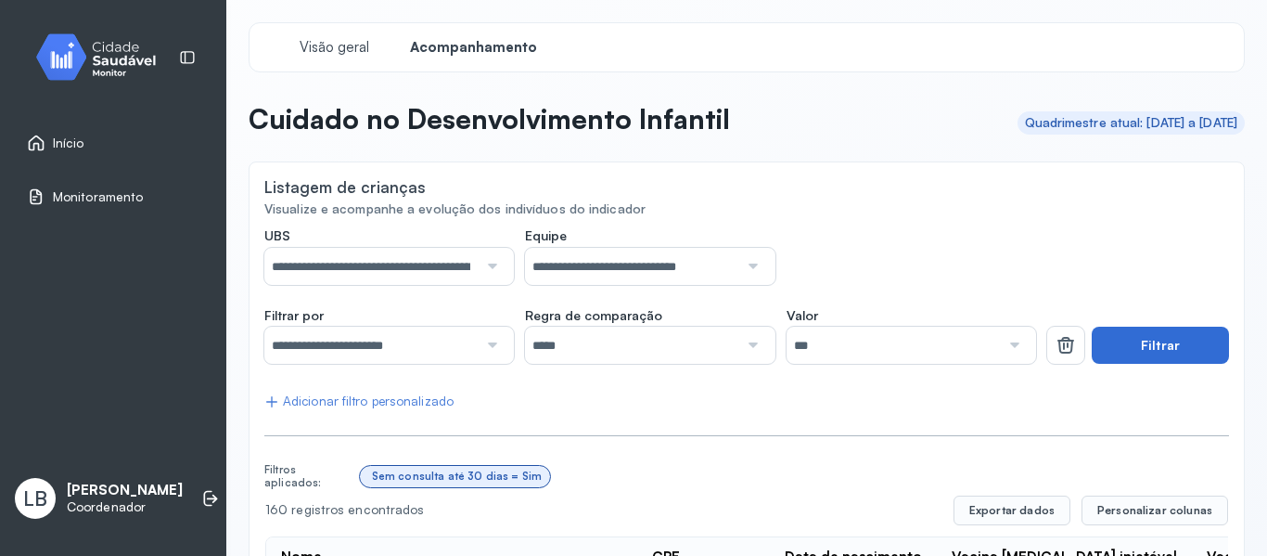
click at [1121, 350] on button "Filtrar" at bounding box center [1160, 345] width 137 height 37
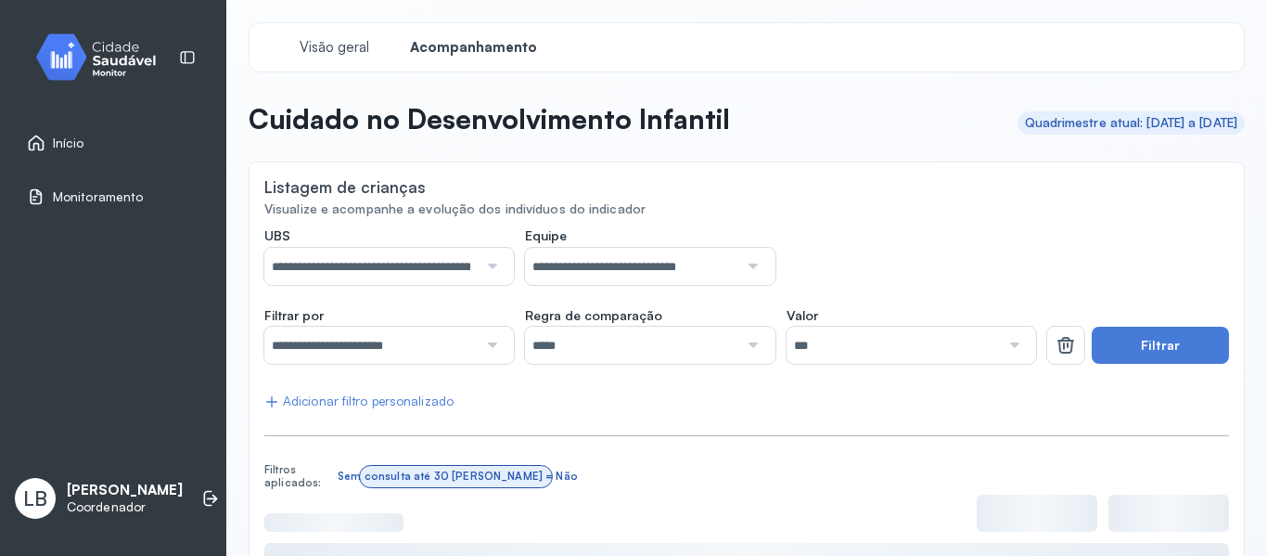
scroll to position [303, 0]
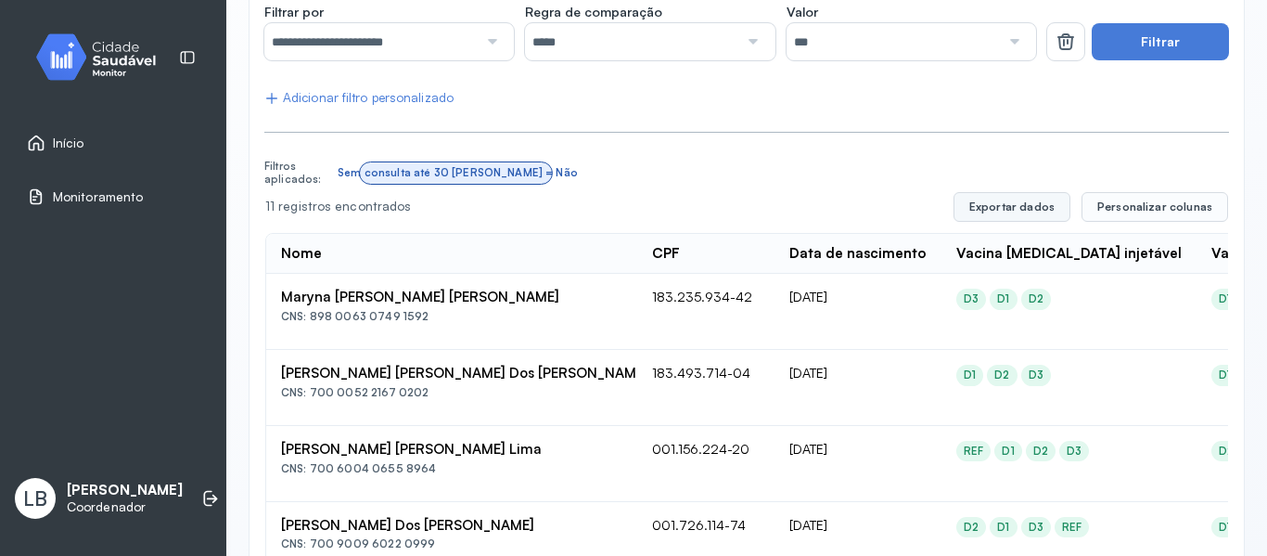
click at [1037, 203] on button "Exportar dados" at bounding box center [1012, 207] width 117 height 30
click at [466, 47] on input "**********" at bounding box center [370, 41] width 213 height 37
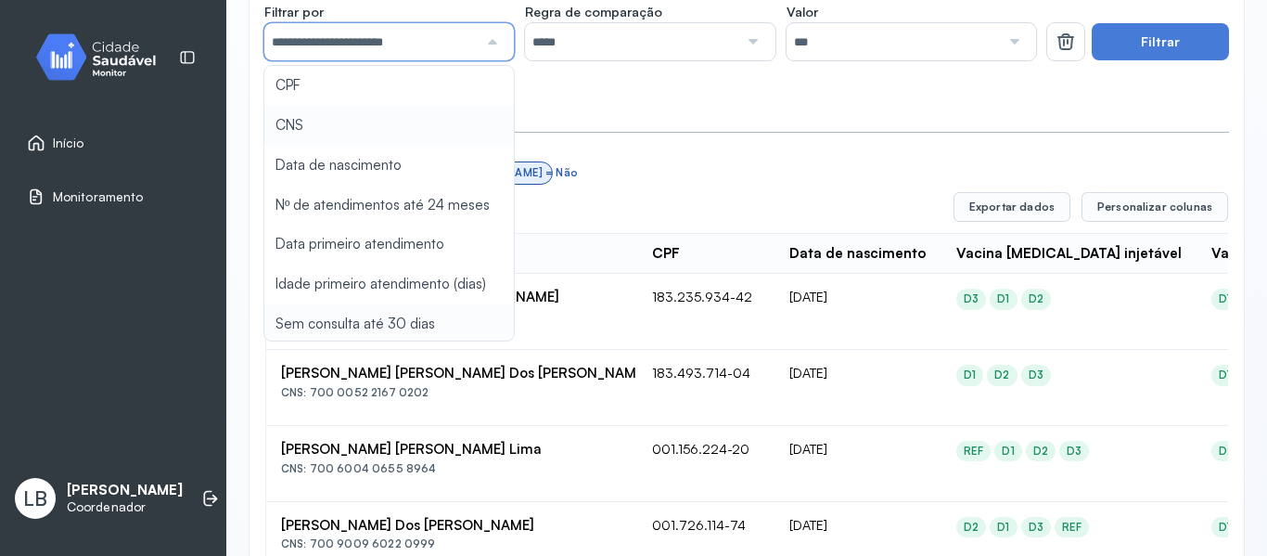
type input "*******"
click at [401, 134] on div "**********" at bounding box center [746, 515] width 965 height 1182
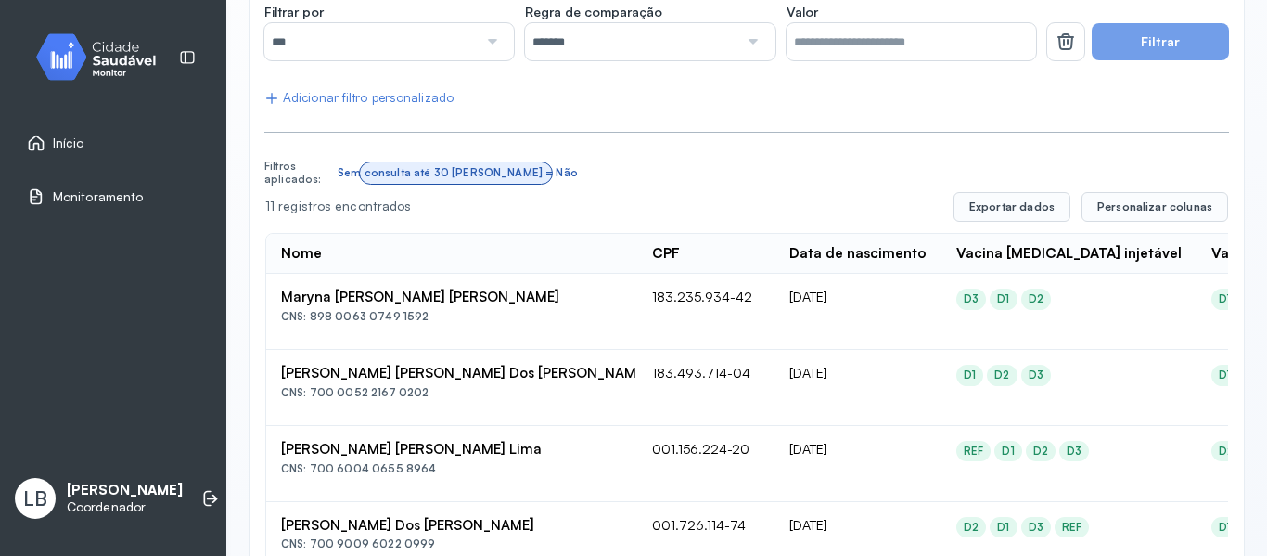
click at [1178, 55] on button "Filtrar" at bounding box center [1160, 41] width 137 height 37
click at [1182, 43] on button "Filtrar" at bounding box center [1160, 41] width 137 height 37
click at [1168, 41] on button "Filtrar" at bounding box center [1160, 41] width 137 height 37
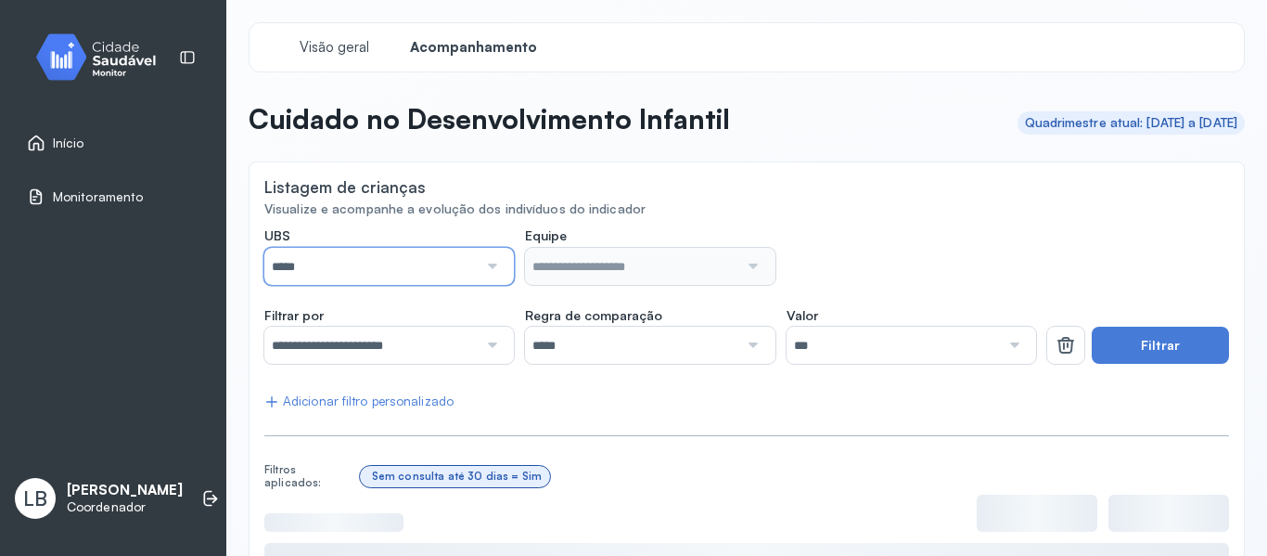
drag, startPoint x: 417, startPoint y: 265, endPoint x: 394, endPoint y: 276, distance: 24.9
click at [414, 262] on input "*****" at bounding box center [370, 266] width 213 height 37
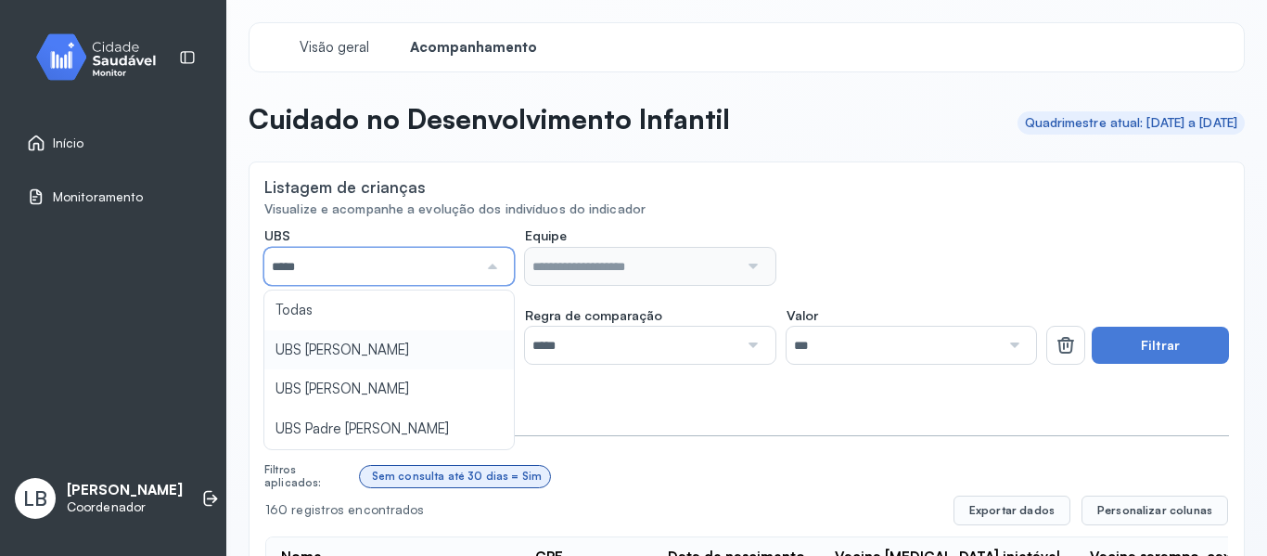
type input "*****"
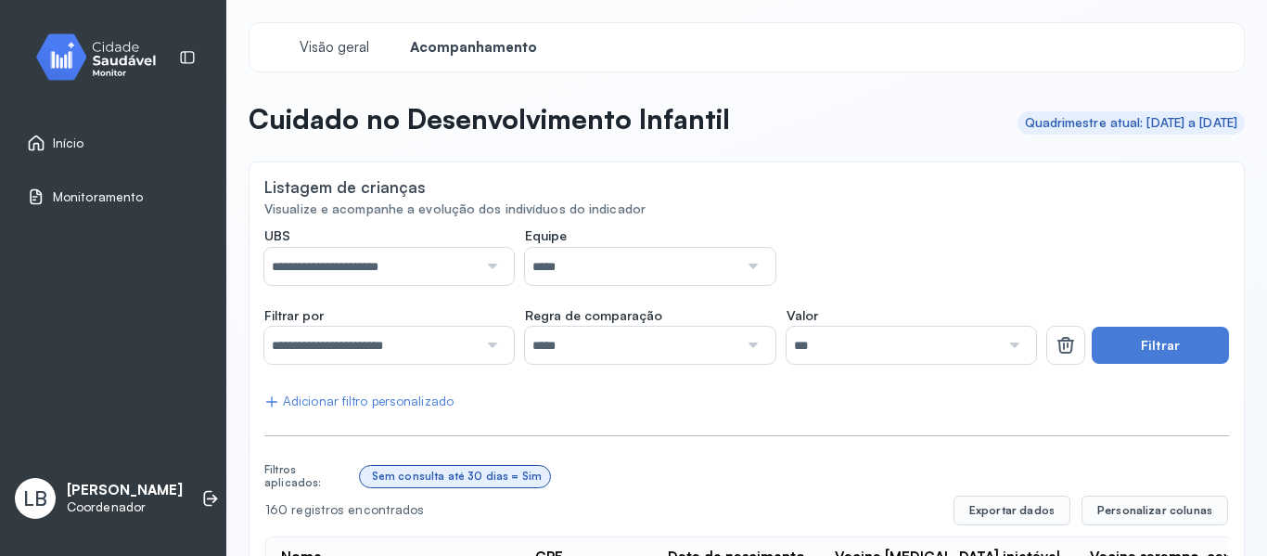
click at [587, 261] on input "*****" at bounding box center [631, 266] width 213 height 37
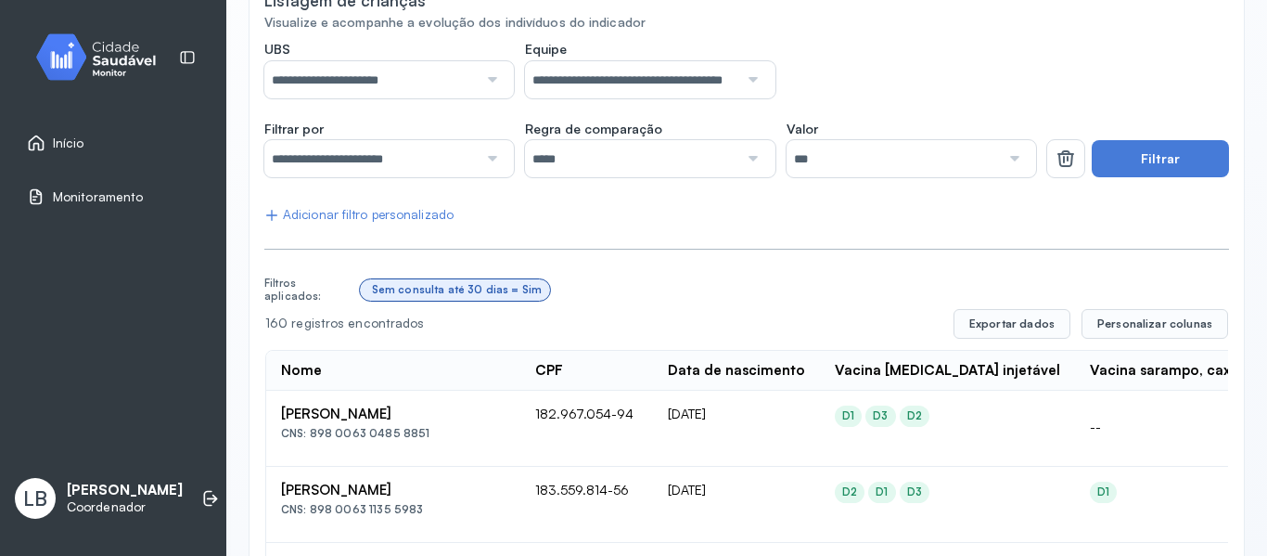
scroll to position [186, 0]
click at [472, 167] on input "**********" at bounding box center [370, 159] width 213 height 37
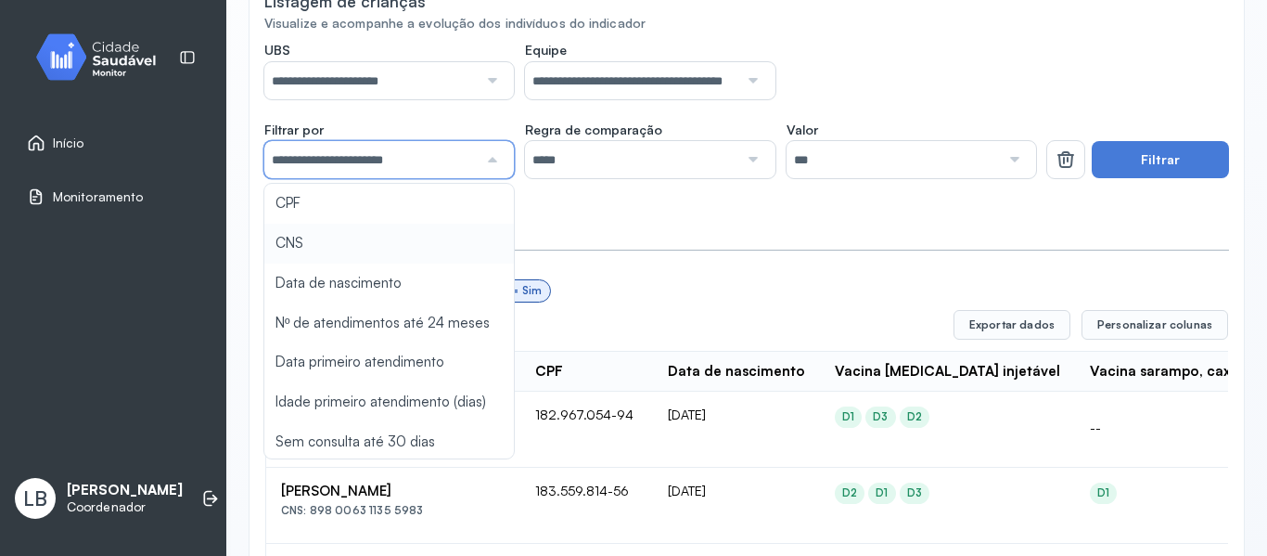
type input "*******"
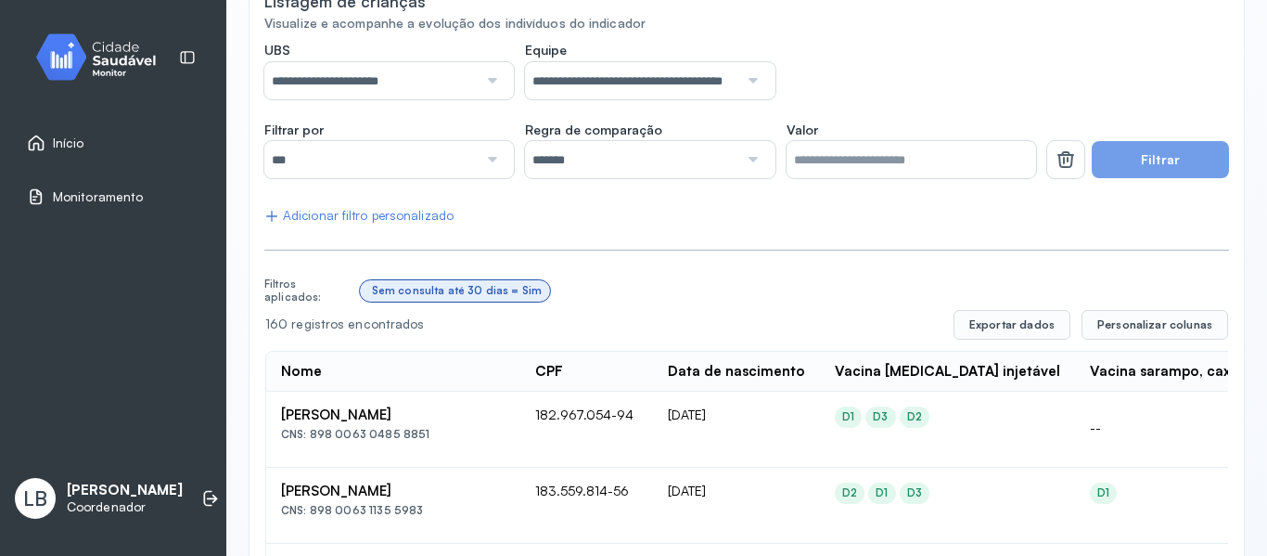
drag, startPoint x: 376, startPoint y: 246, endPoint x: 390, endPoint y: 245, distance: 13.9
click at [1141, 175] on button "Filtrar" at bounding box center [1160, 159] width 137 height 37
click at [1136, 163] on button "Filtrar" at bounding box center [1160, 159] width 137 height 37
click at [1125, 160] on button "Filtrar" at bounding box center [1160, 159] width 137 height 37
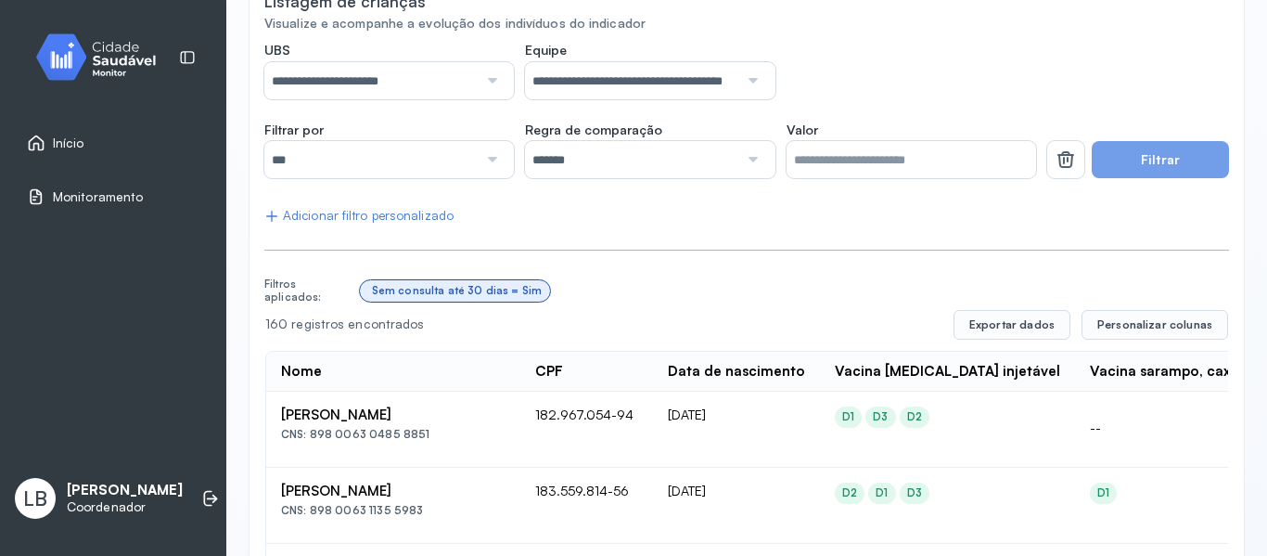
click at [353, 175] on input "***" at bounding box center [370, 159] width 213 height 37
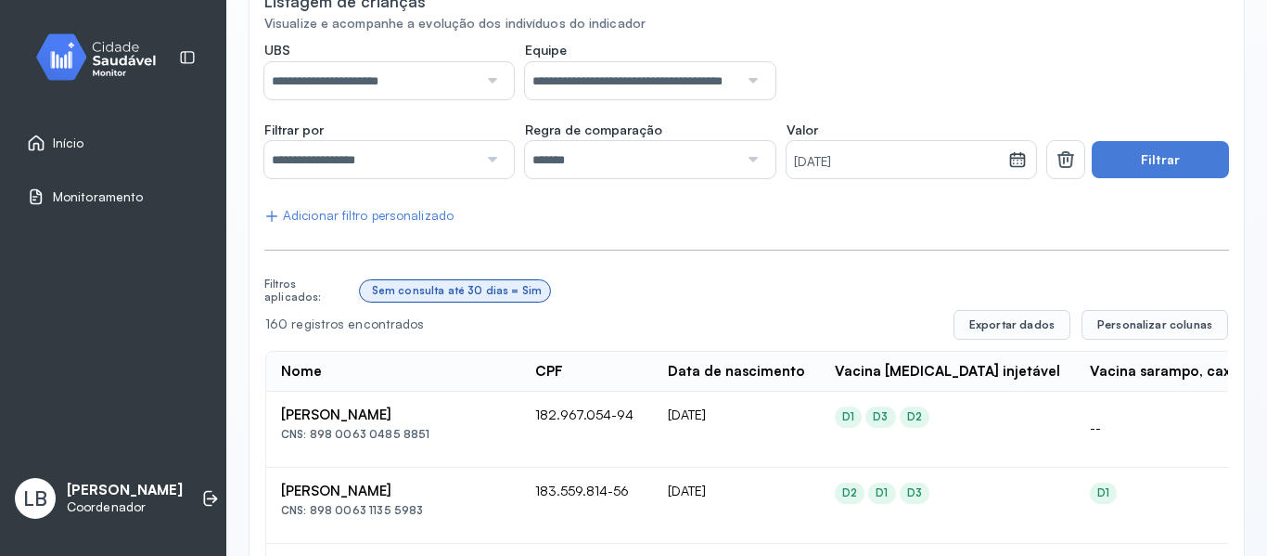
click at [502, 155] on div "**********" at bounding box center [389, 159] width 250 height 37
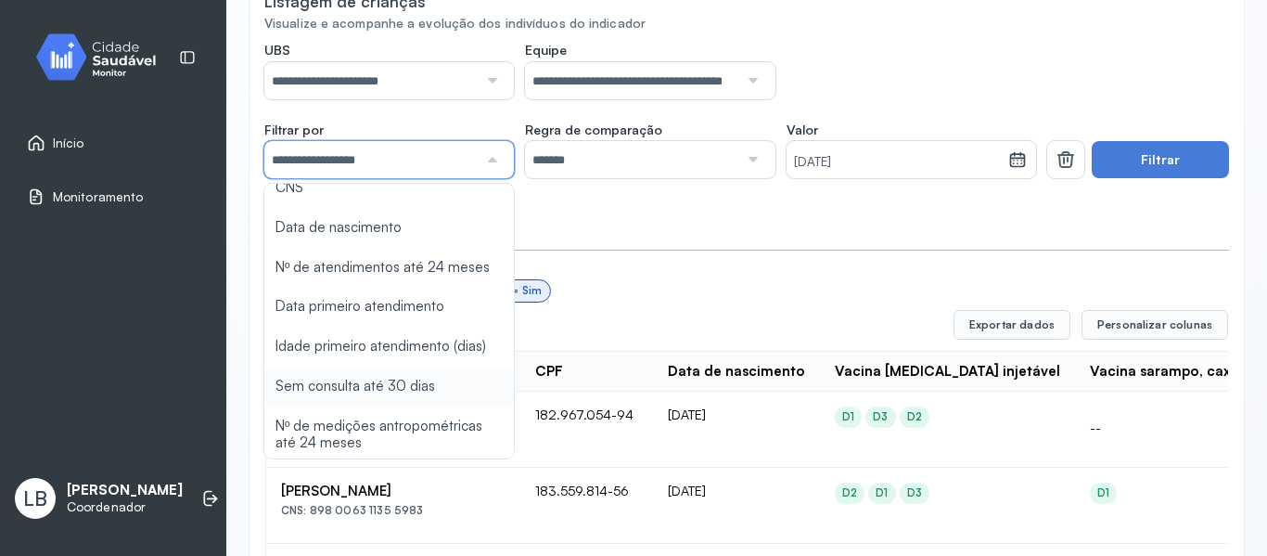
scroll to position [0, 0]
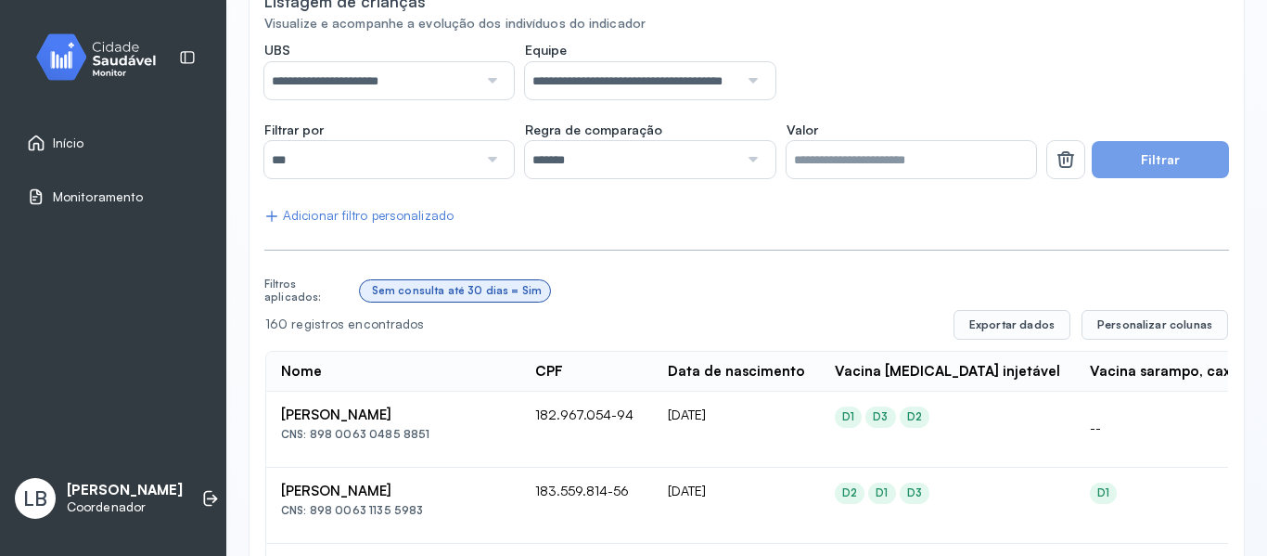
click at [1151, 175] on button "Filtrar" at bounding box center [1160, 159] width 137 height 37
click at [1143, 168] on button "Filtrar" at bounding box center [1160, 159] width 137 height 37
click at [1163, 321] on span "Personalizar colunas" at bounding box center [1155, 324] width 115 height 15
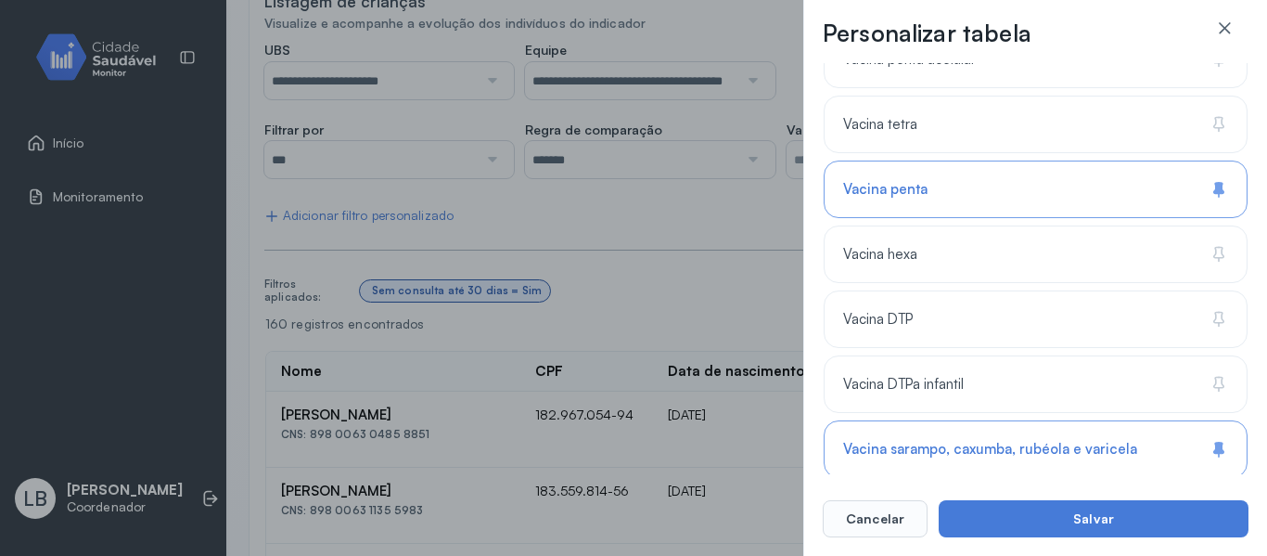
scroll to position [2067, 0]
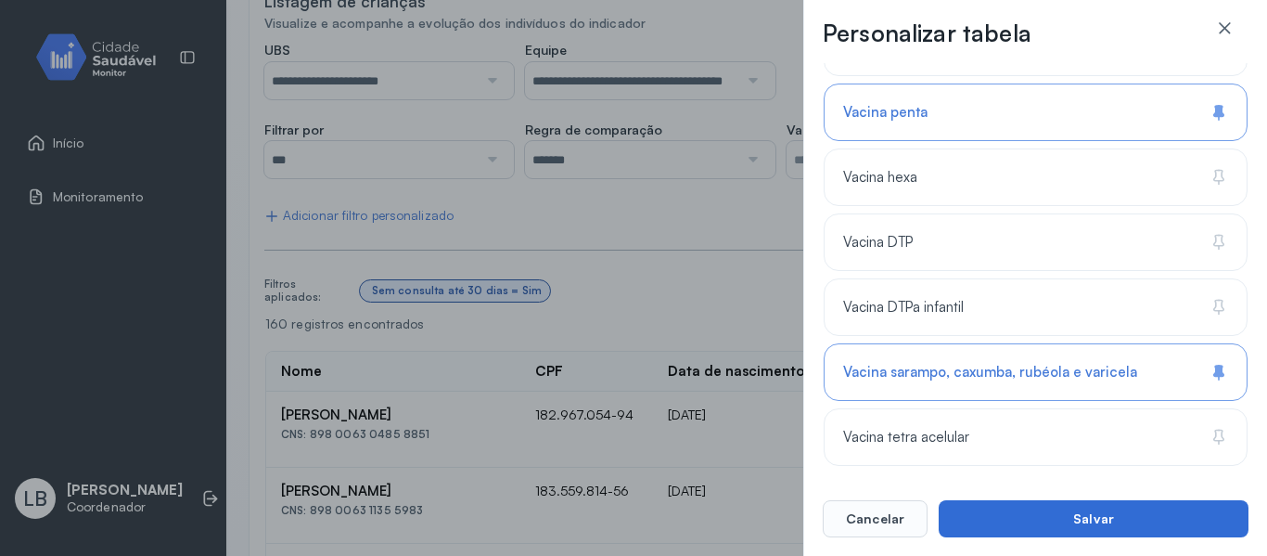
click at [1028, 518] on button "Salvar" at bounding box center [1094, 518] width 310 height 37
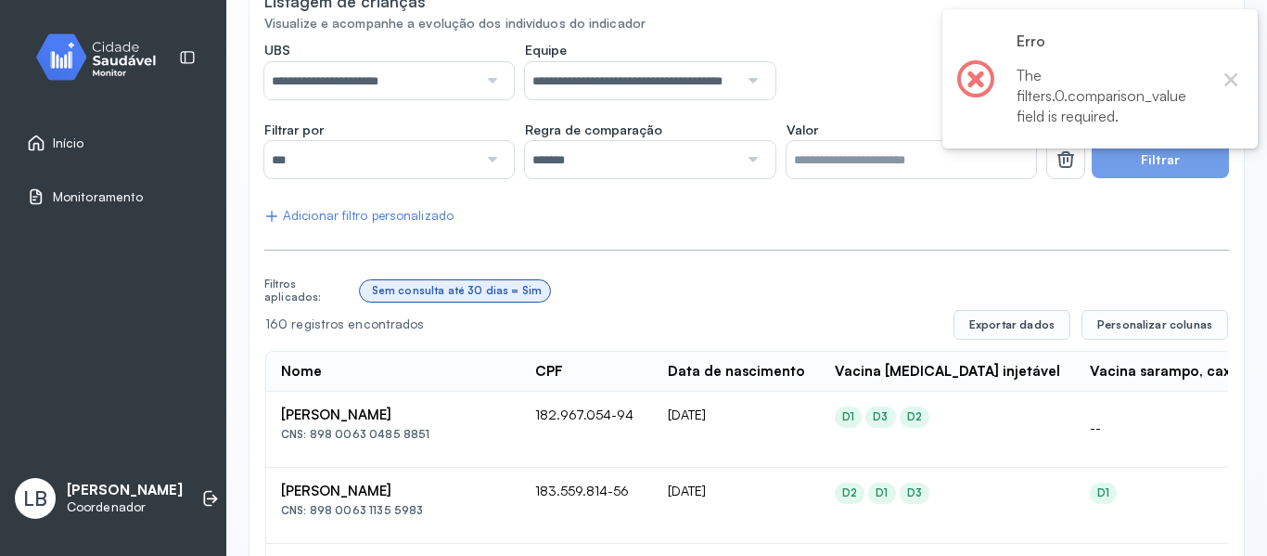
click at [1220, 93] on div "× Erro The filters.0.comparison_value field is required. OK No Cancel" at bounding box center [1100, 78] width 315 height 139
click at [1230, 84] on button "×" at bounding box center [1231, 79] width 24 height 24
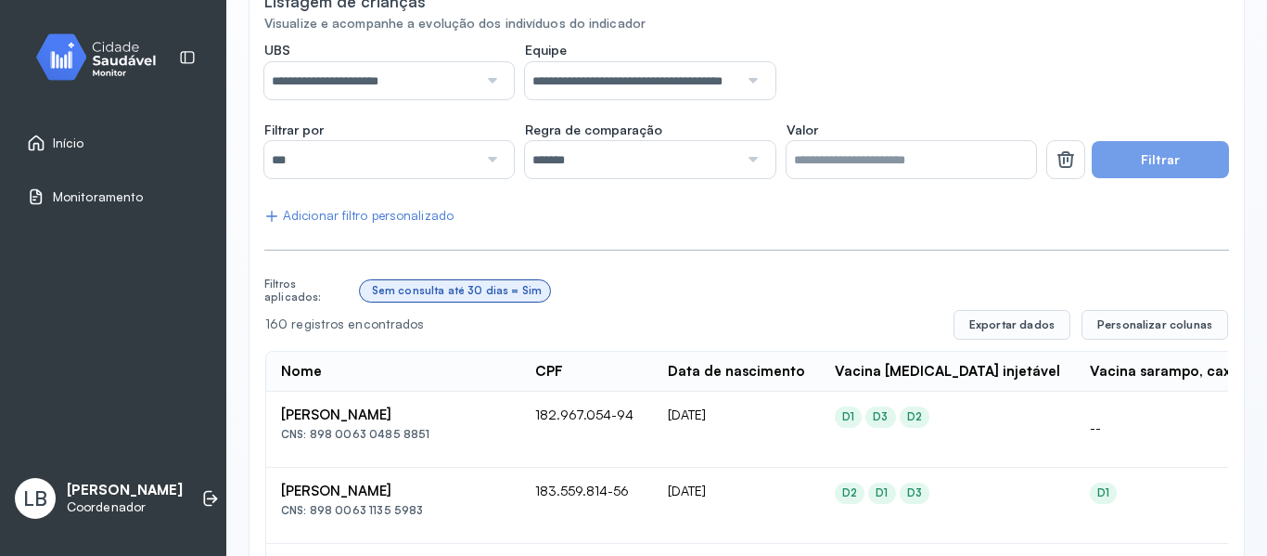
click at [1112, 169] on button "Filtrar" at bounding box center [1160, 159] width 137 height 37
drag, startPoint x: 1088, startPoint y: 234, endPoint x: 1086, endPoint y: 243, distance: 9.7
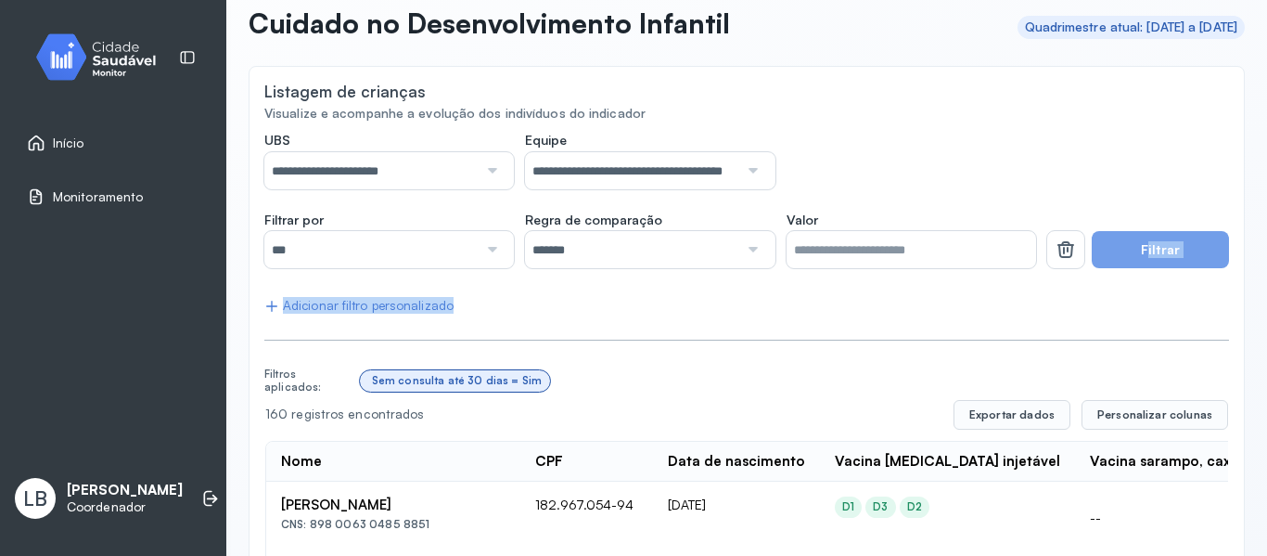
scroll to position [278, 0]
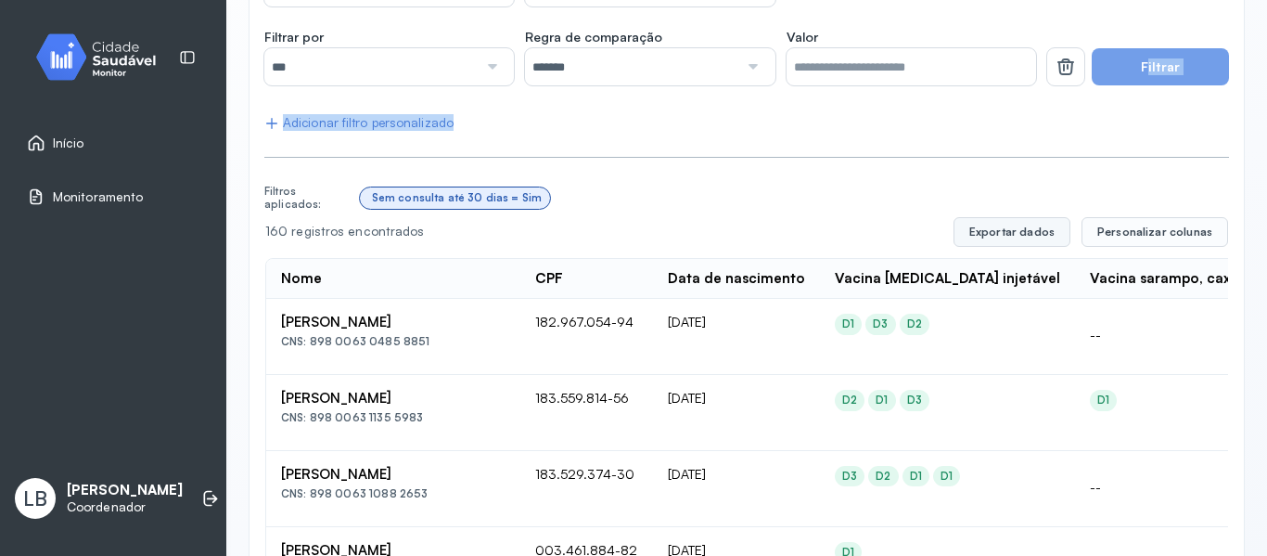
click at [994, 231] on button "Exportar dados" at bounding box center [1012, 232] width 117 height 30
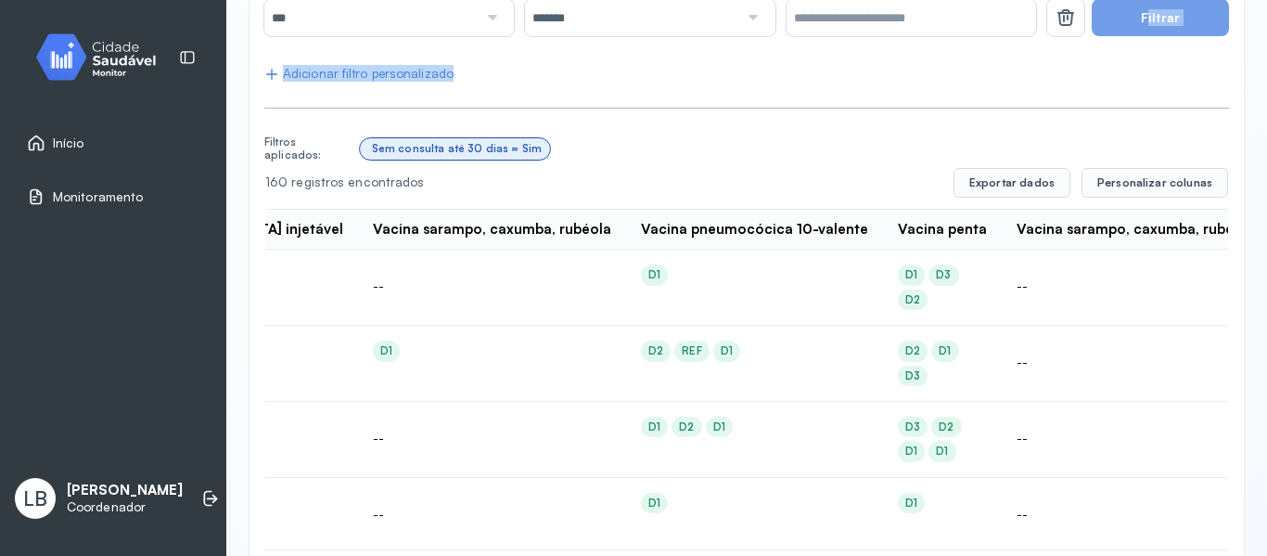
scroll to position [331, 0]
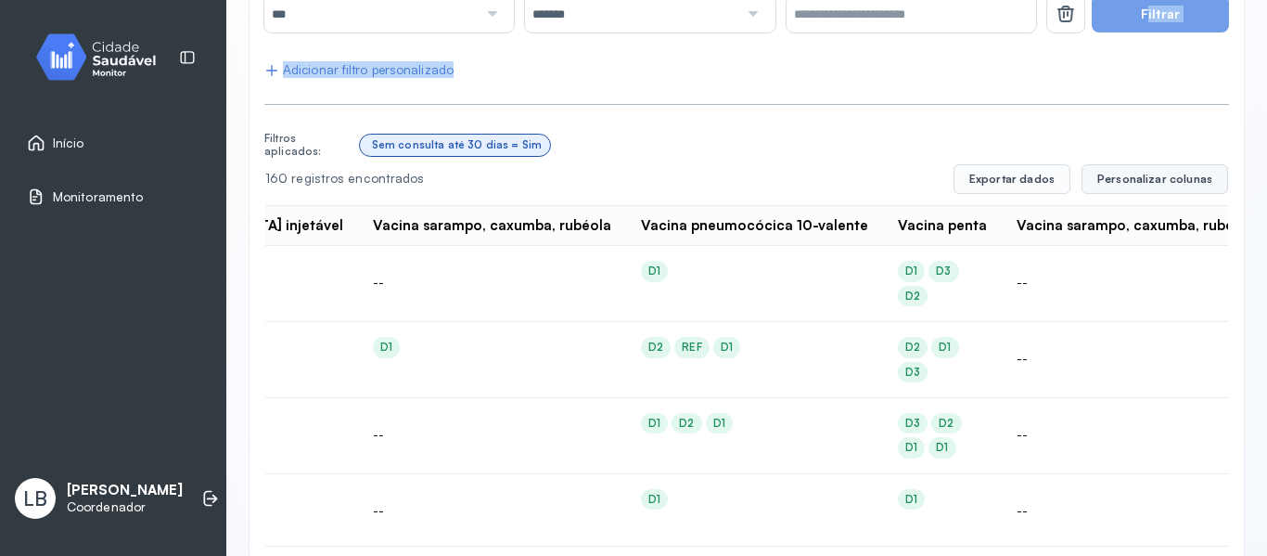
click at [1085, 183] on button "Personalizar colunas" at bounding box center [1155, 179] width 147 height 30
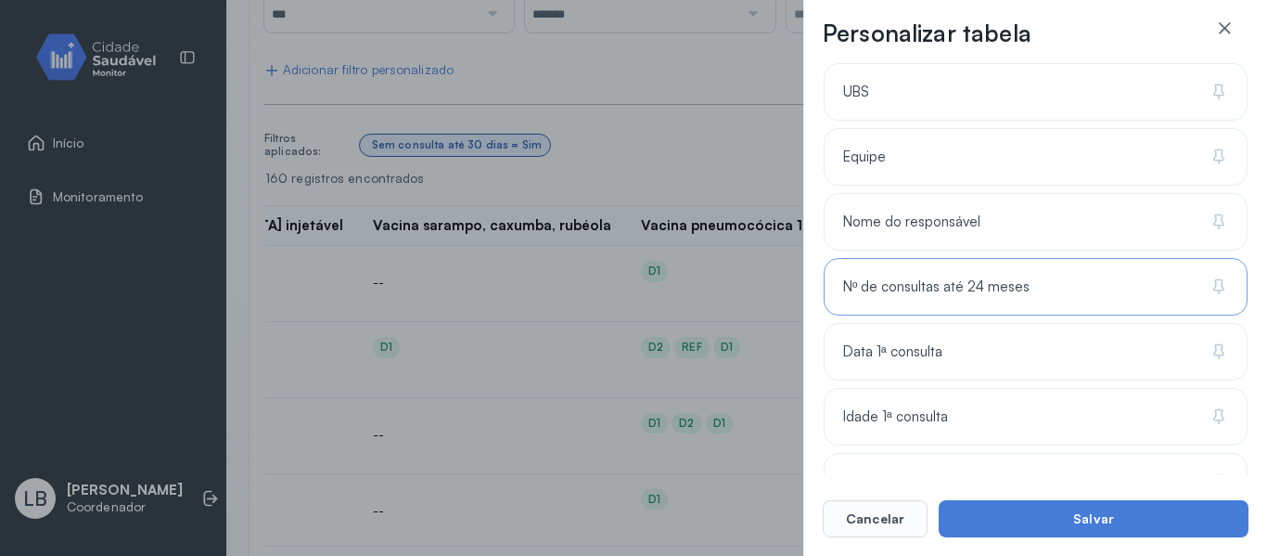
scroll to position [0, 0]
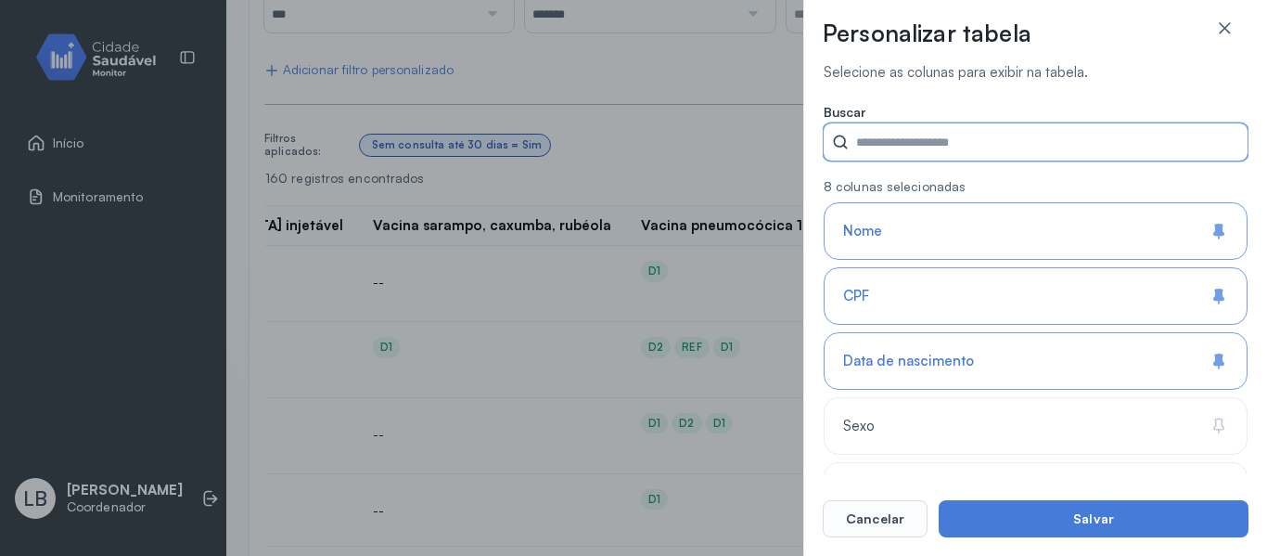
click at [981, 151] on input "Valor" at bounding box center [1048, 141] width 399 height 37
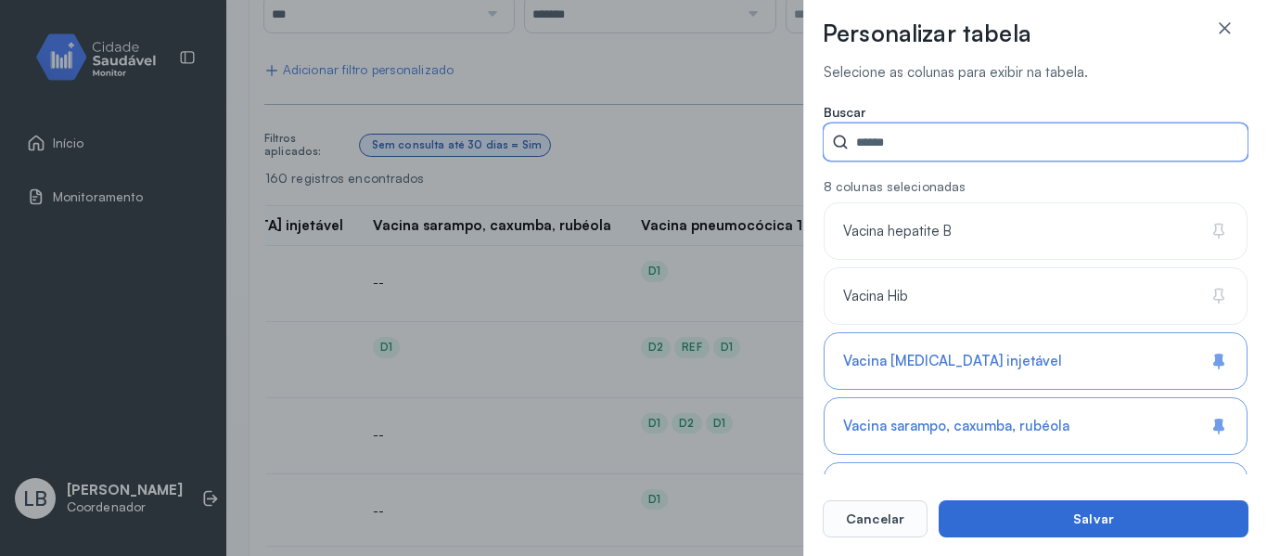
type input "******"
click at [999, 516] on button "Salvar" at bounding box center [1094, 518] width 310 height 37
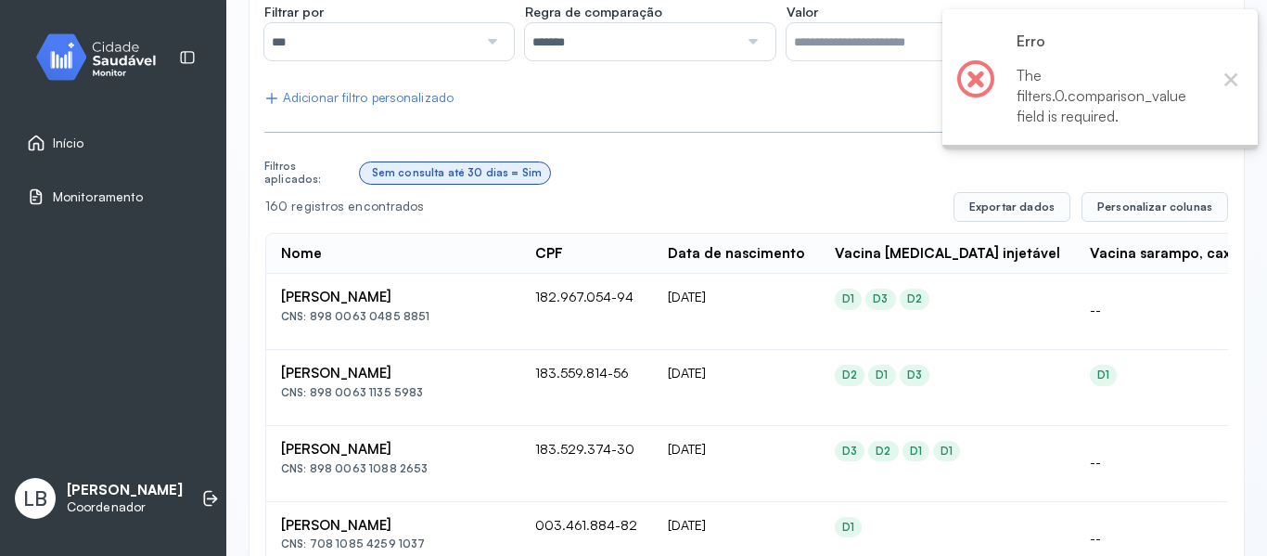
scroll to position [331, 0]
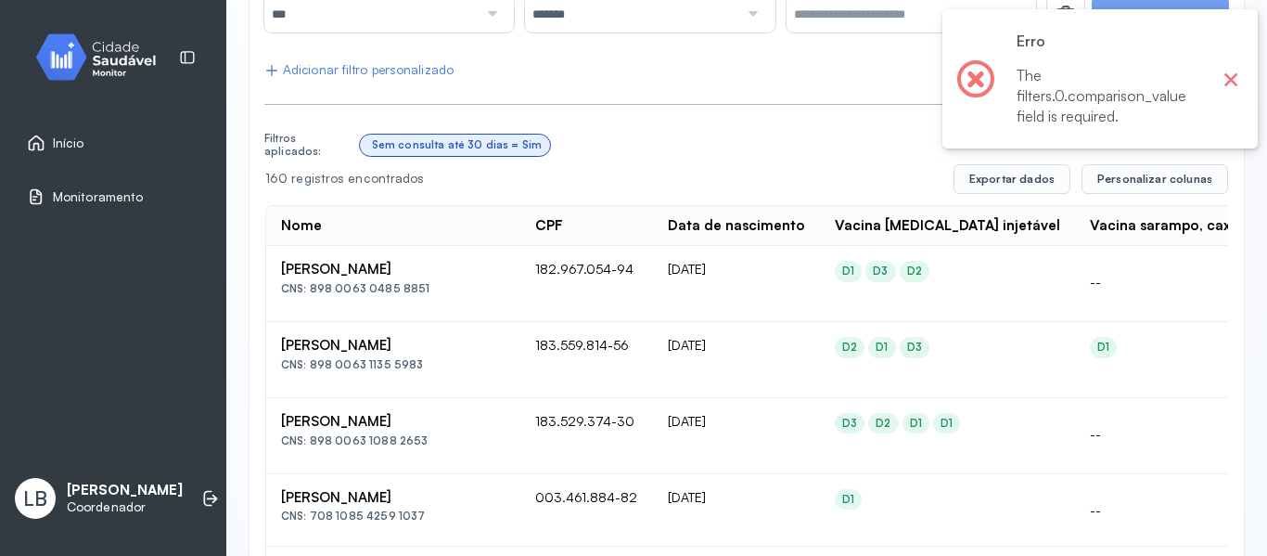
click at [1237, 87] on button "×" at bounding box center [1231, 79] width 24 height 24
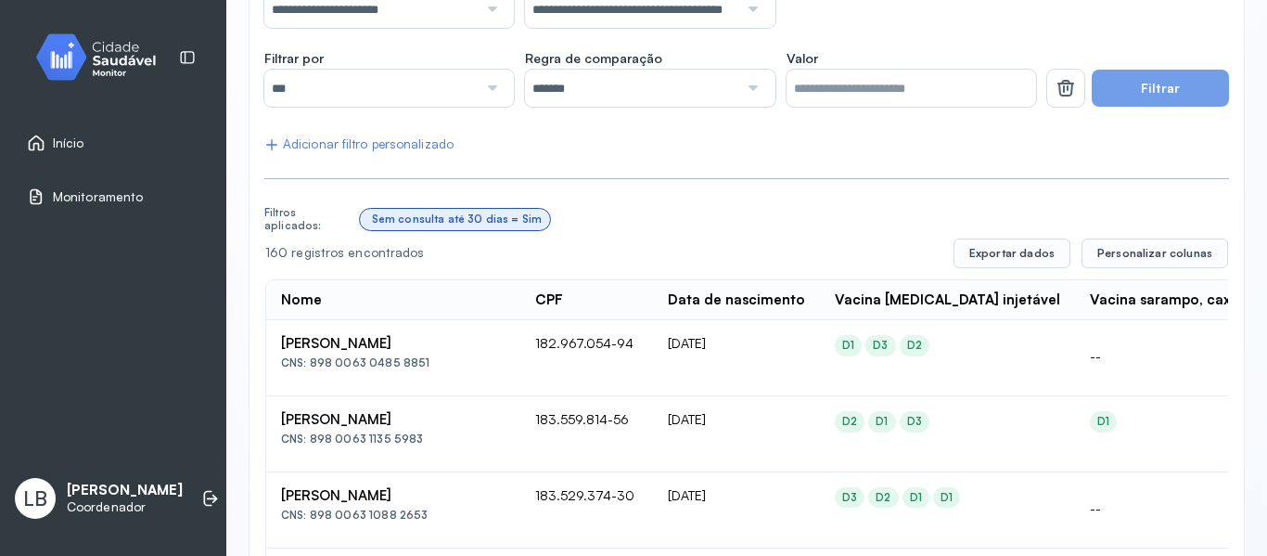
scroll to position [277, 0]
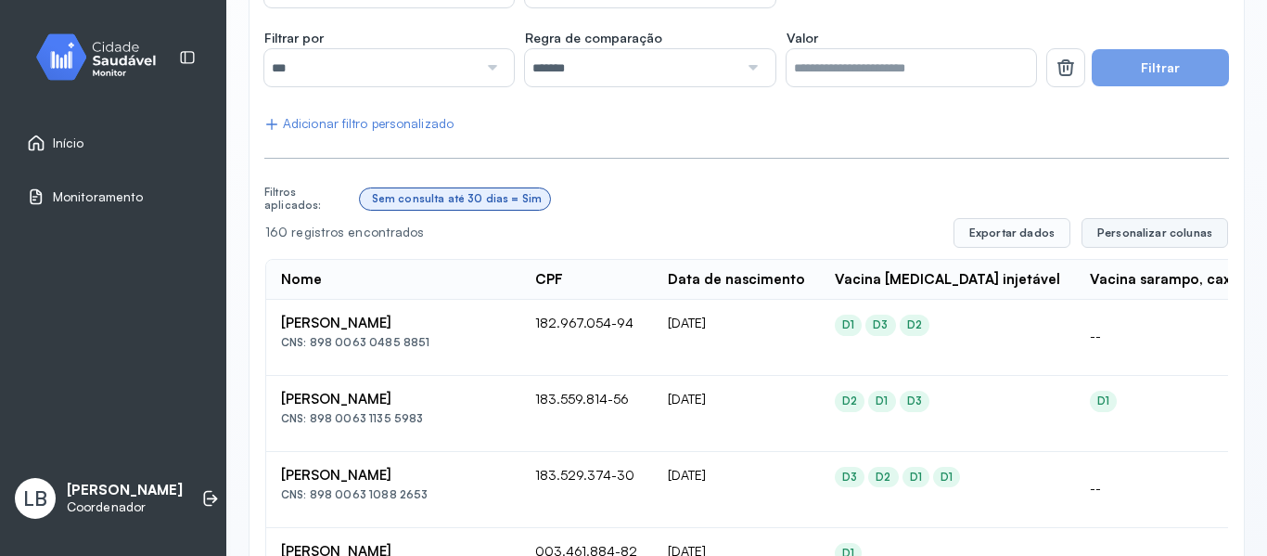
click at [1106, 221] on button "Personalizar colunas" at bounding box center [1155, 233] width 147 height 30
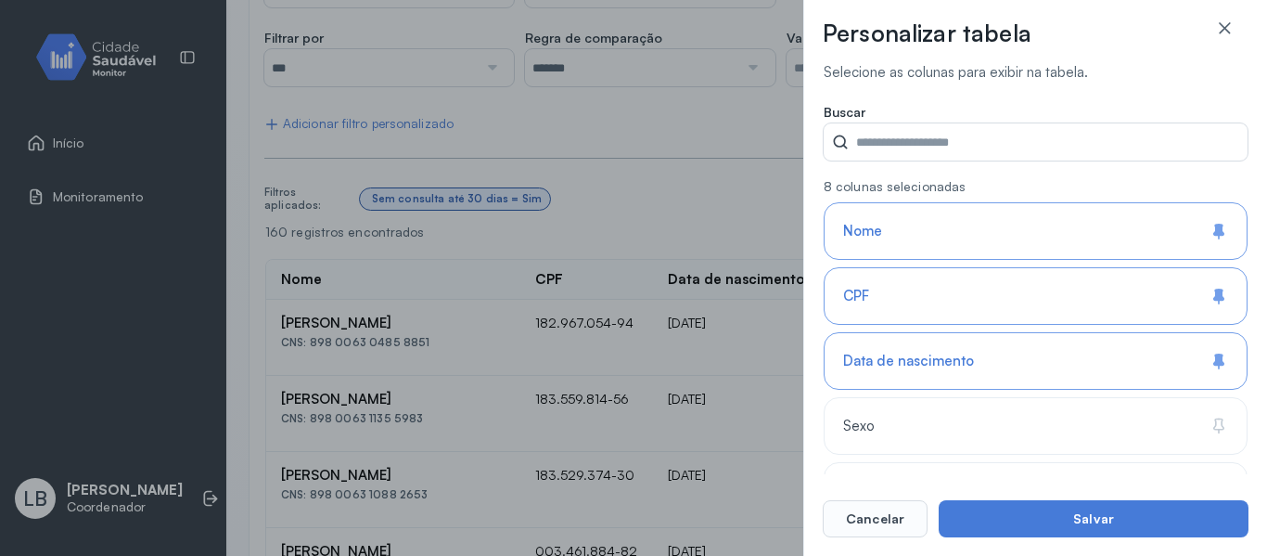
click at [905, 359] on span "Data de nascimento" at bounding box center [908, 362] width 131 height 18
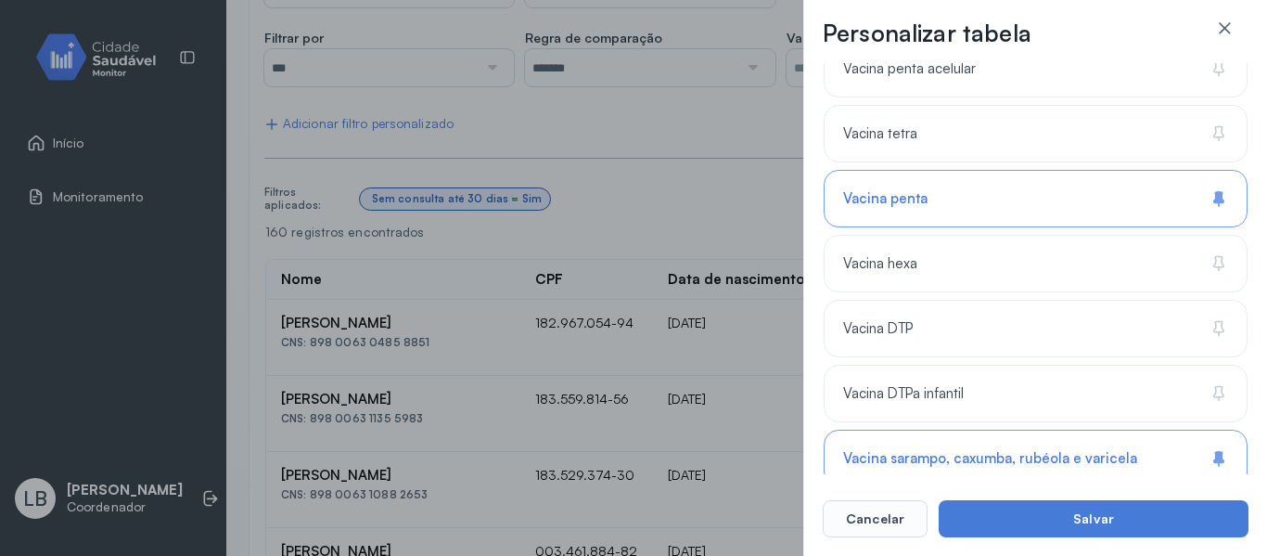
scroll to position [2067, 0]
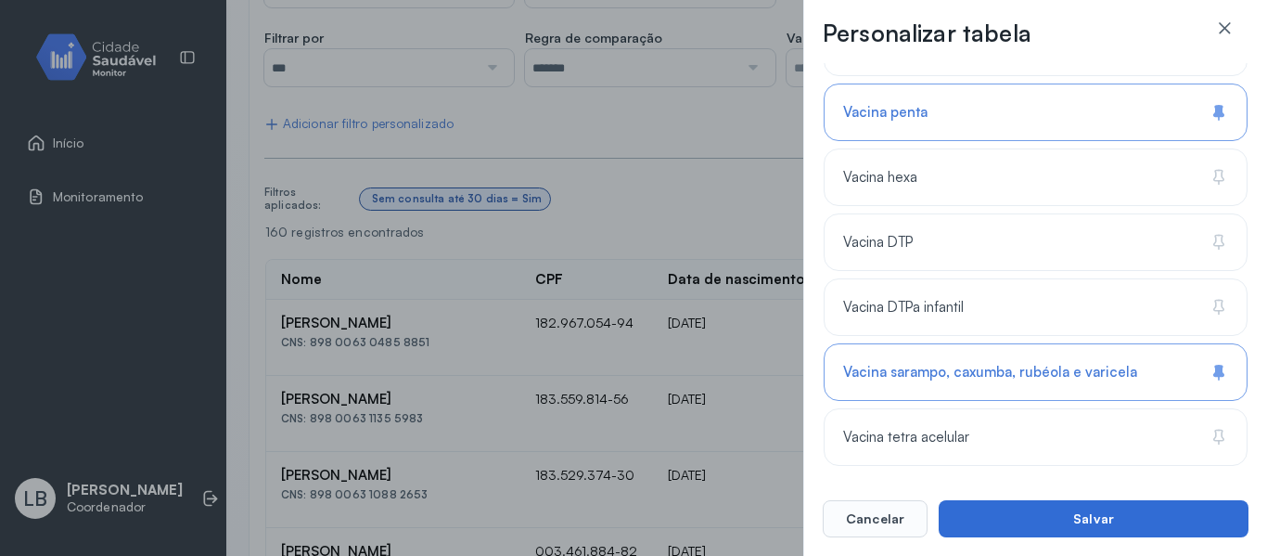
click at [1053, 515] on button "Salvar" at bounding box center [1094, 518] width 310 height 37
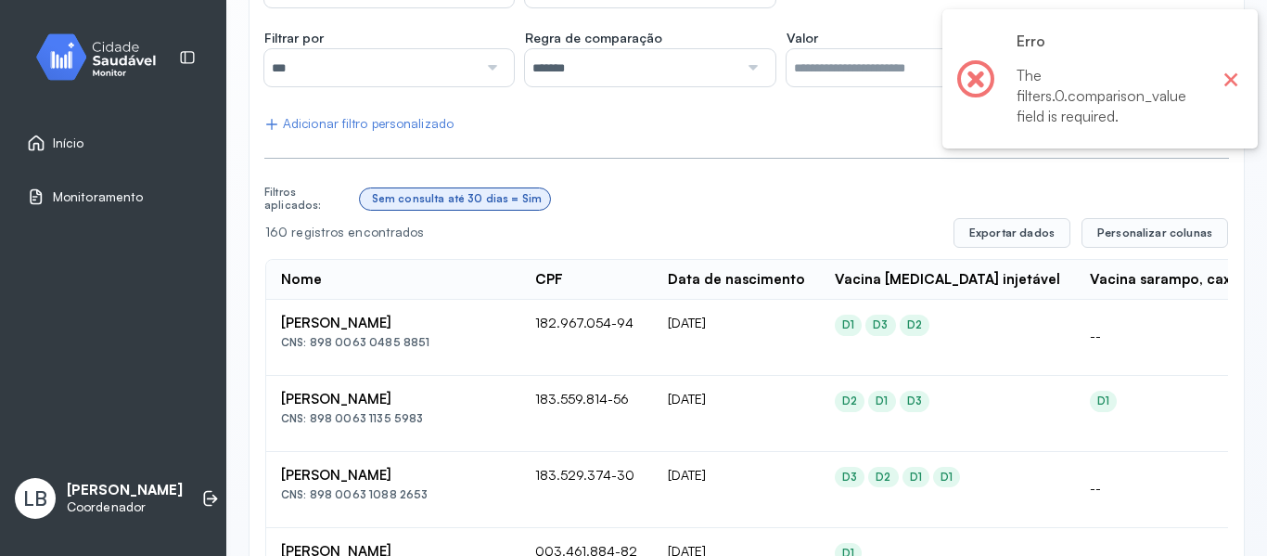
click at [1226, 84] on button "×" at bounding box center [1231, 79] width 24 height 24
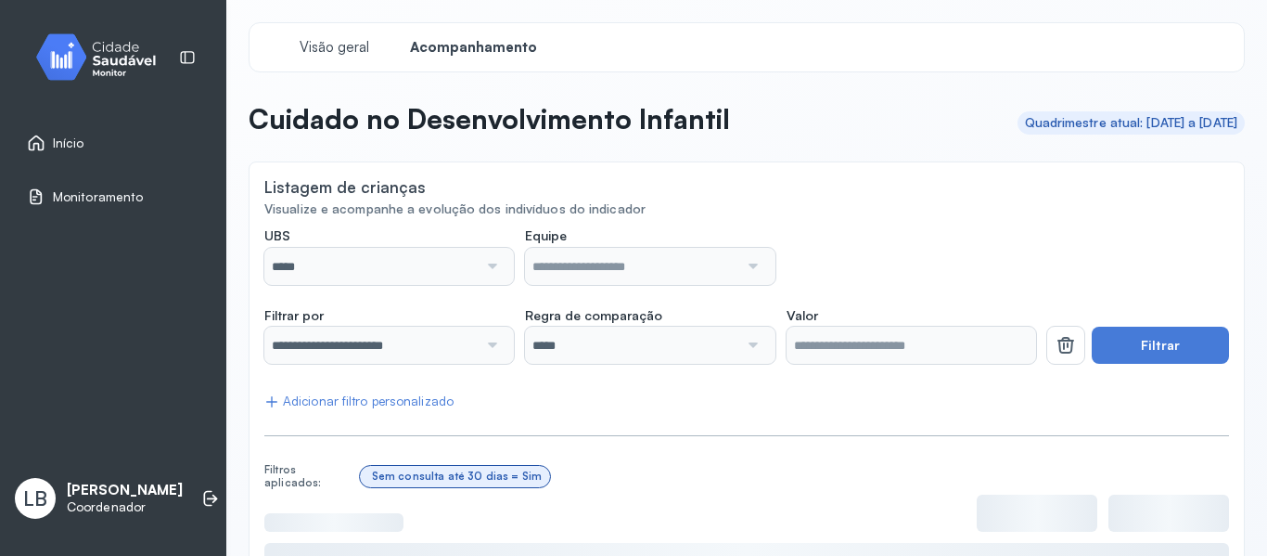
click at [478, 265] on div at bounding box center [490, 266] width 25 height 37
click at [482, 274] on div at bounding box center [490, 266] width 25 height 37
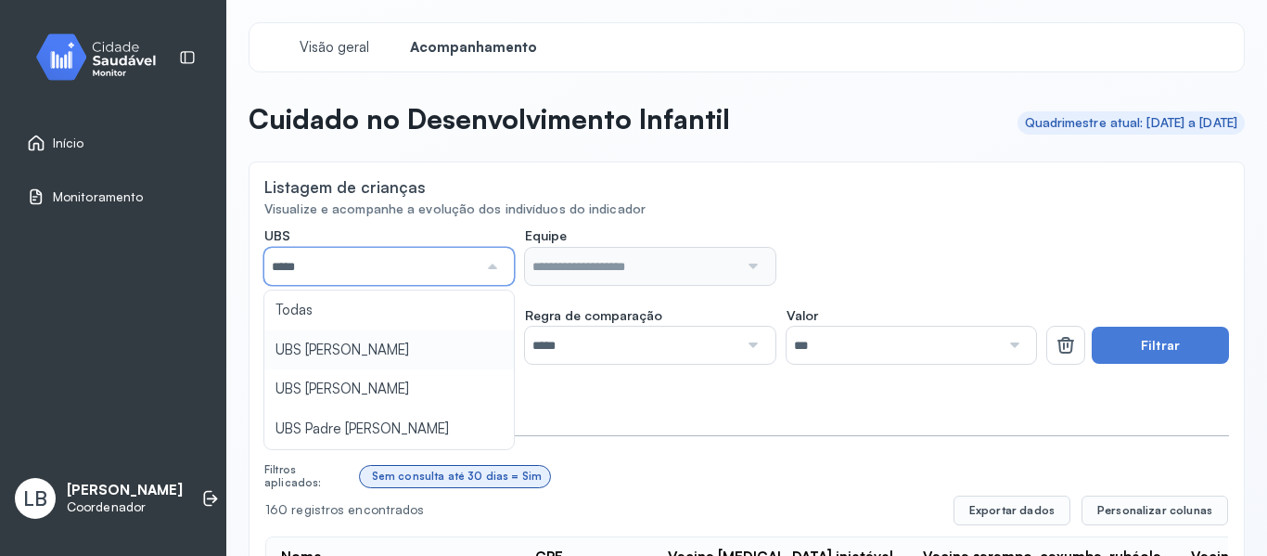
type input "*****"
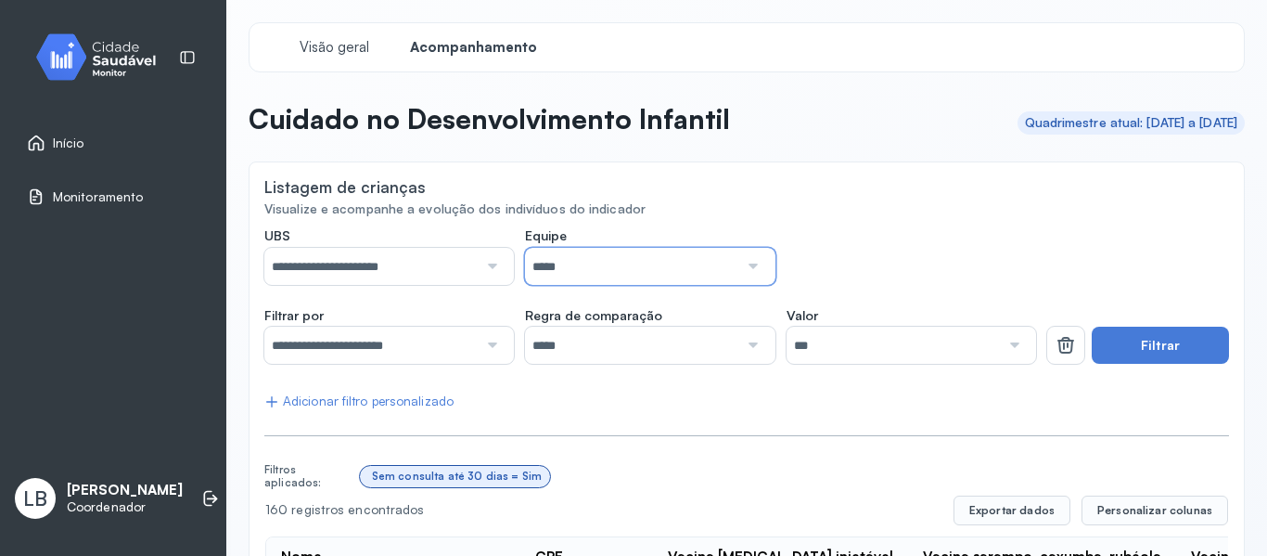
drag, startPoint x: 674, startPoint y: 275, endPoint x: 663, endPoint y: 289, distance: 17.3
click at [672, 274] on input "*****" at bounding box center [631, 266] width 213 height 37
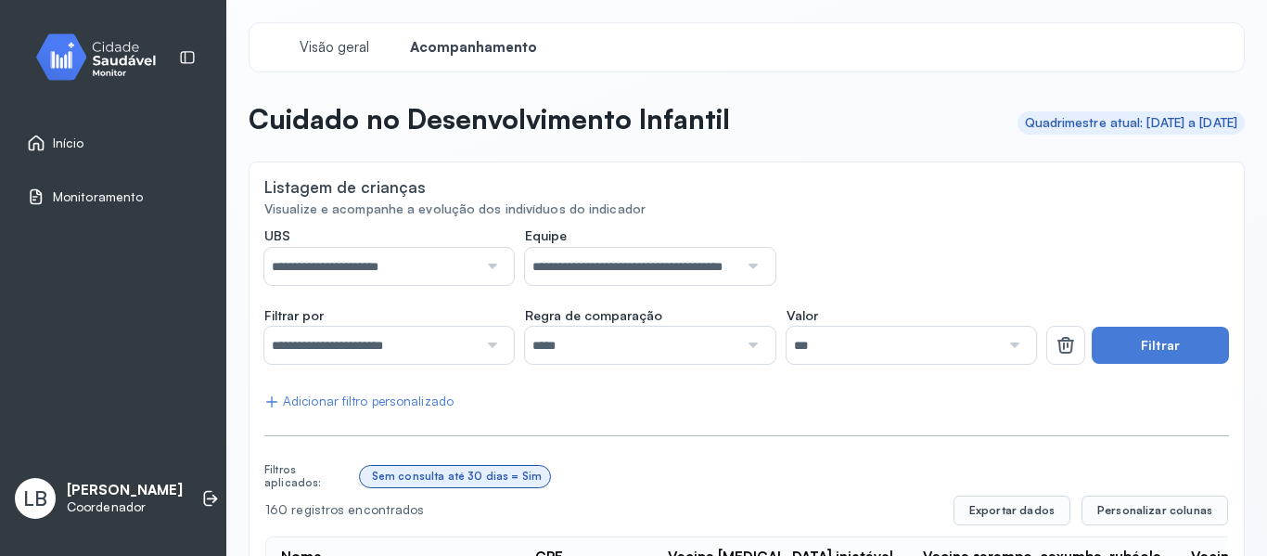
click at [482, 354] on div at bounding box center [490, 345] width 25 height 37
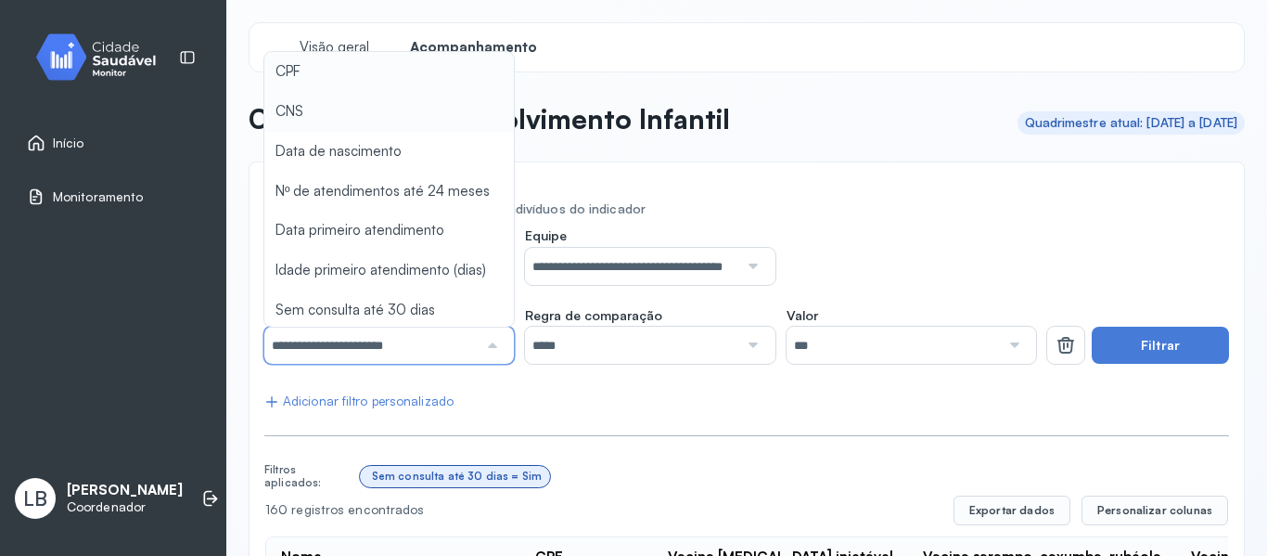
type input "*******"
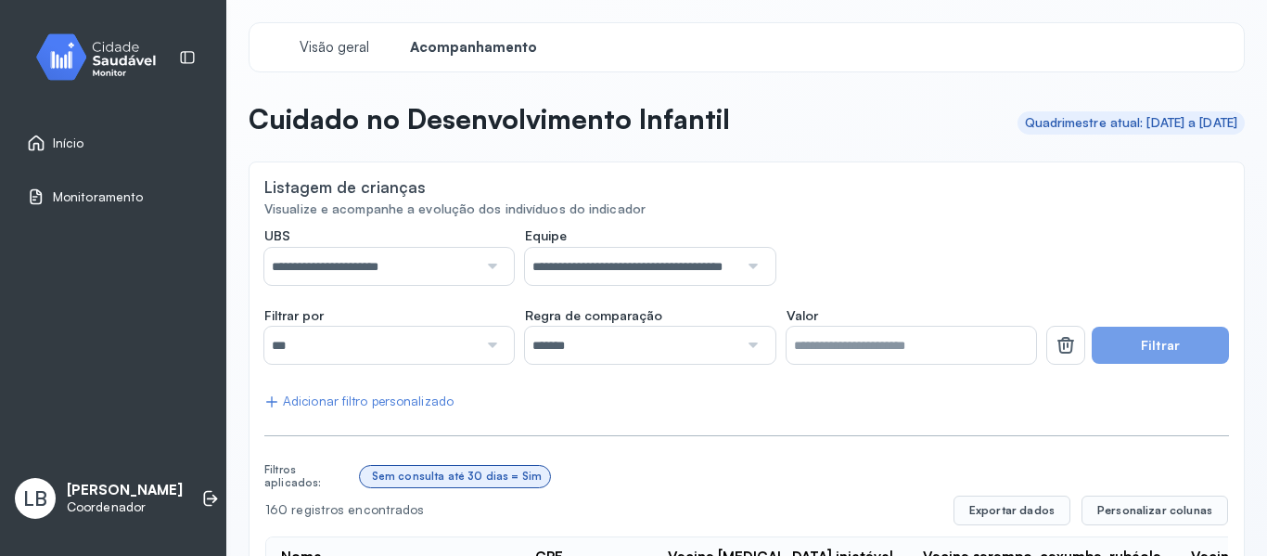
click at [1134, 341] on button "Filtrar" at bounding box center [1160, 345] width 137 height 37
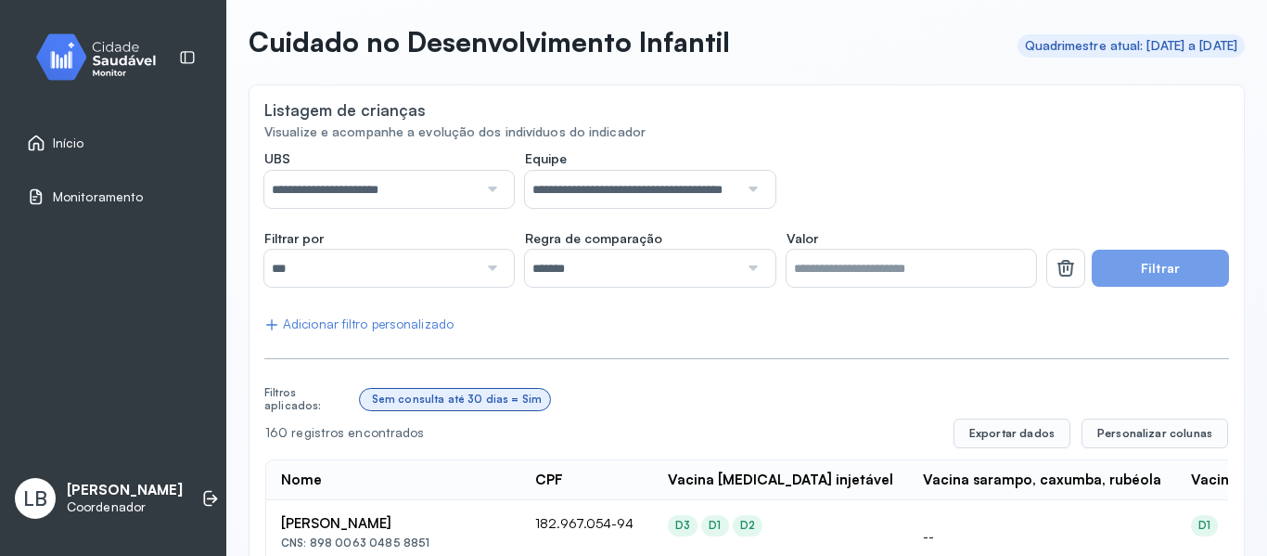
scroll to position [65, 0]
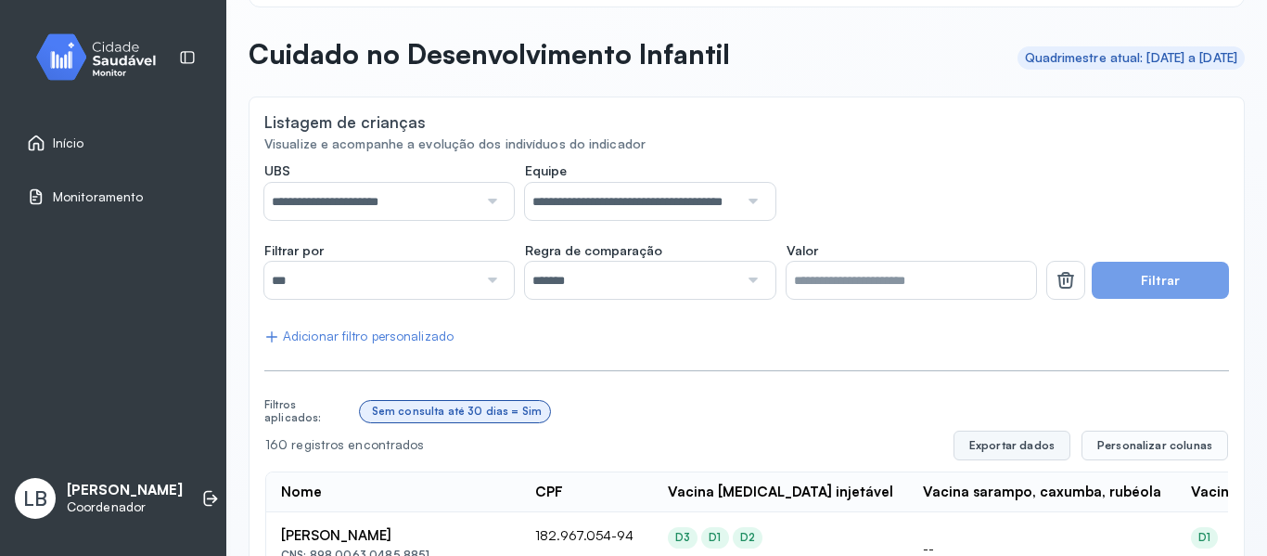
click at [989, 449] on button "Exportar dados" at bounding box center [1012, 446] width 117 height 30
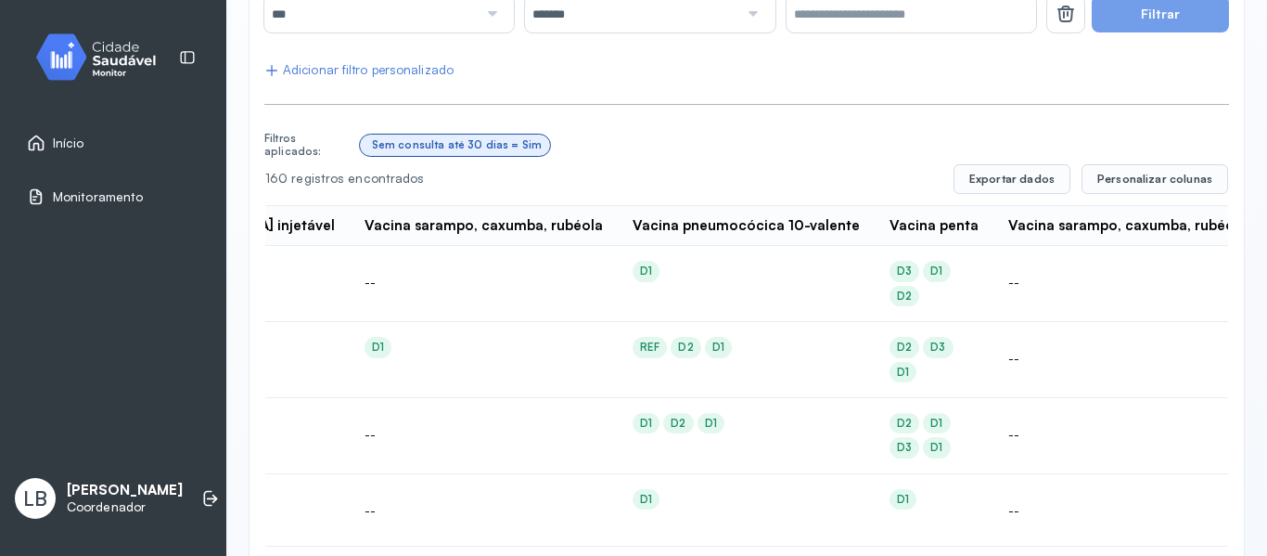
scroll to position [340, 0]
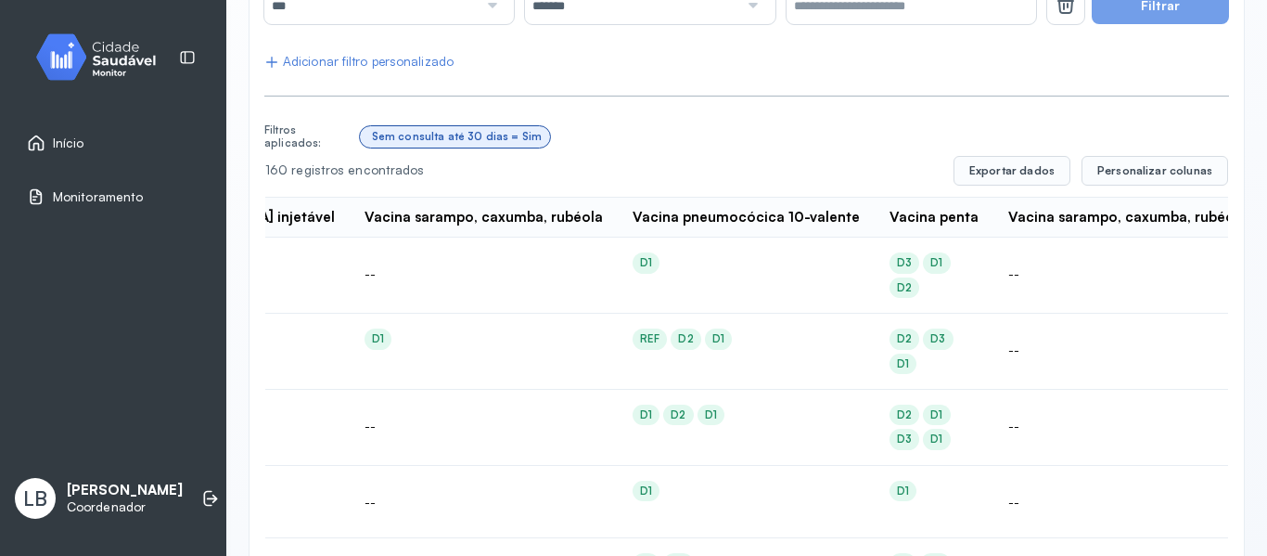
click at [890, 268] on div "D3 D1 D2" at bounding box center [934, 274] width 89 height 45
click at [994, 268] on td "--" at bounding box center [1163, 276] width 338 height 76
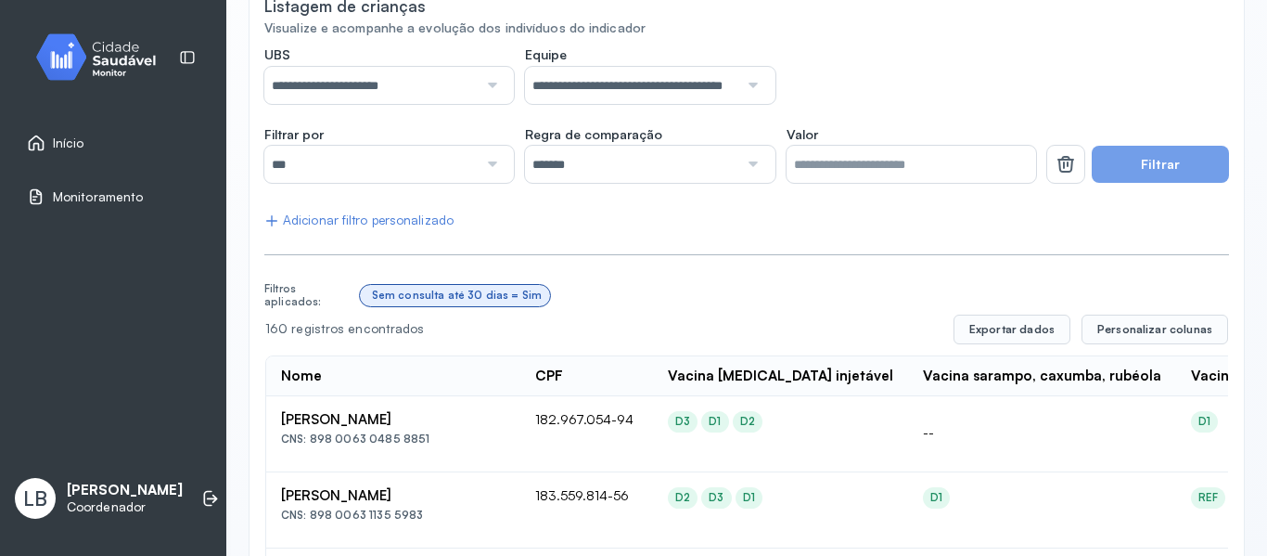
scroll to position [65, 0]
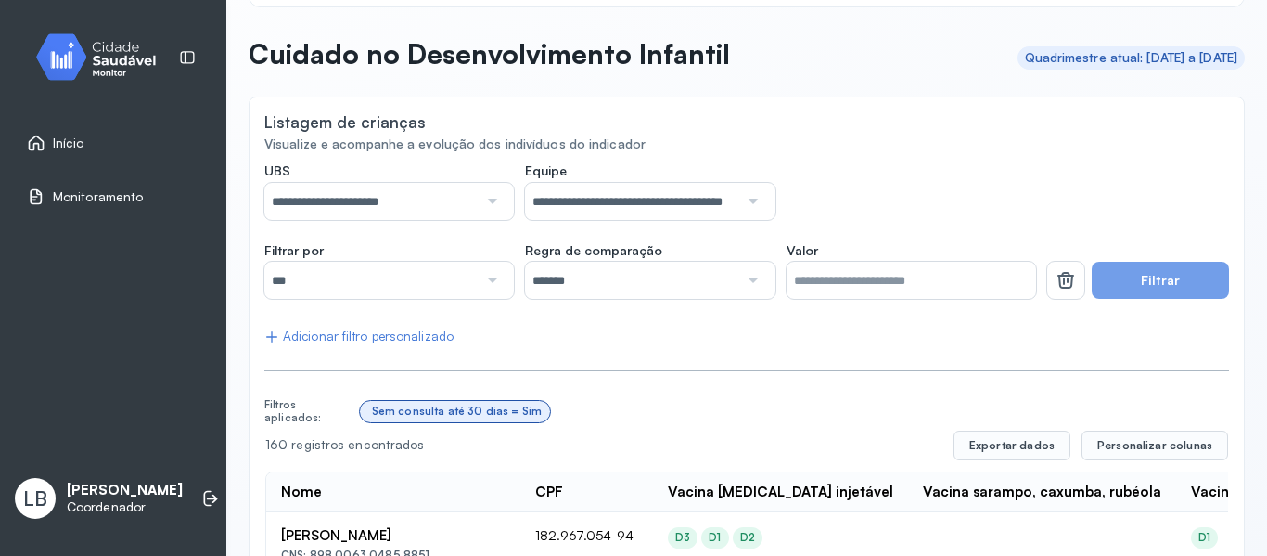
click at [438, 295] on input "***" at bounding box center [370, 280] width 213 height 37
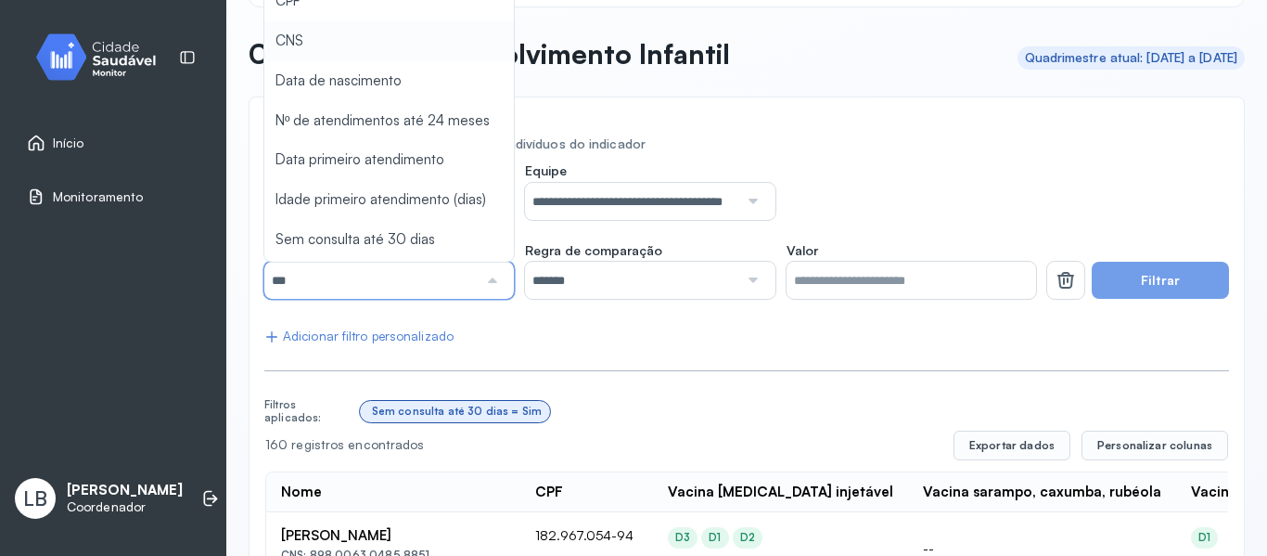
scroll to position [0, 0]
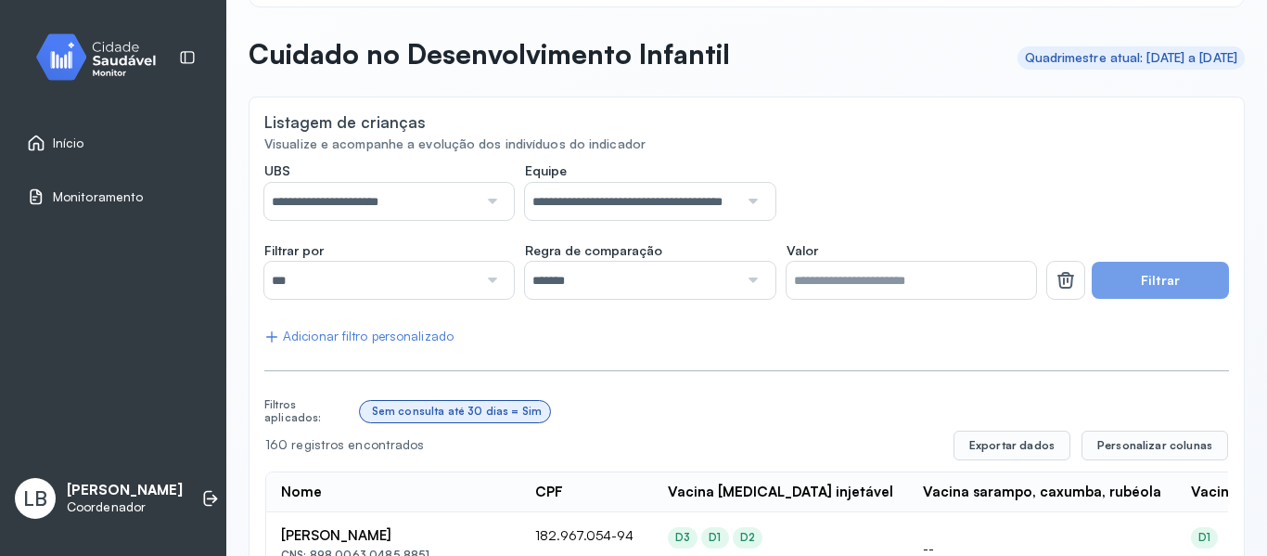
click at [867, 135] on div "Listagem de crianças" at bounding box center [746, 123] width 965 height 23
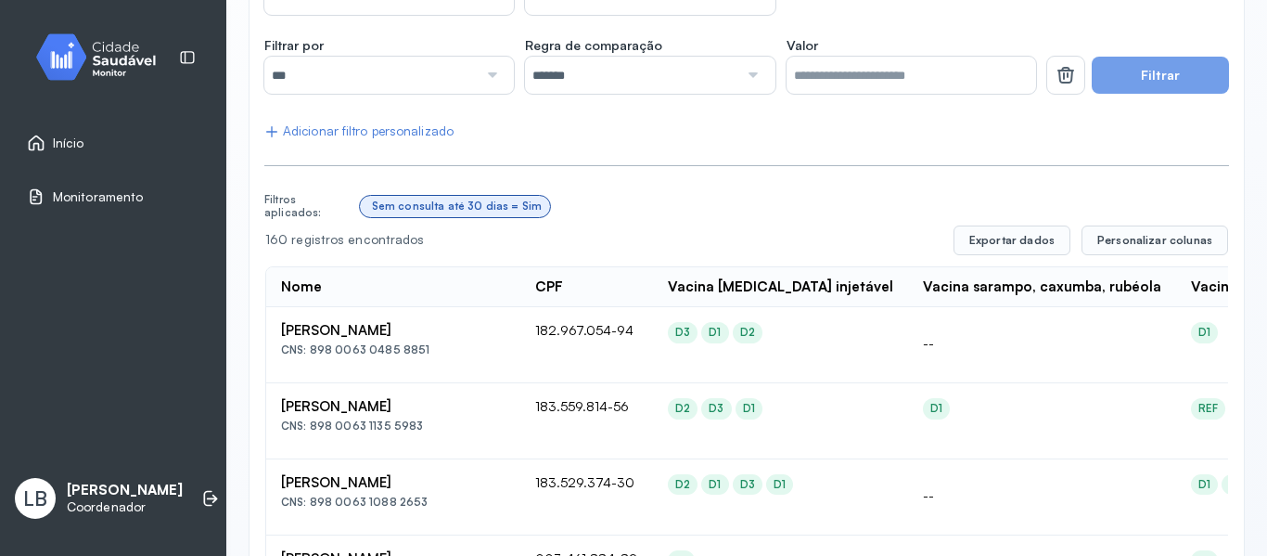
scroll to position [251, 0]
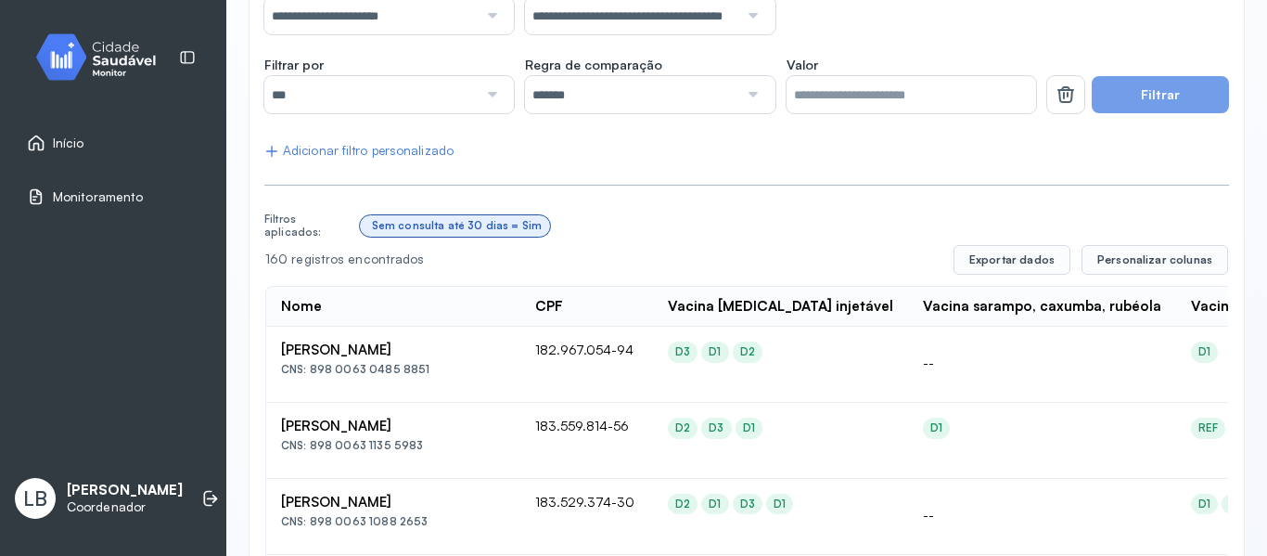
click at [485, 92] on div at bounding box center [490, 94] width 25 height 37
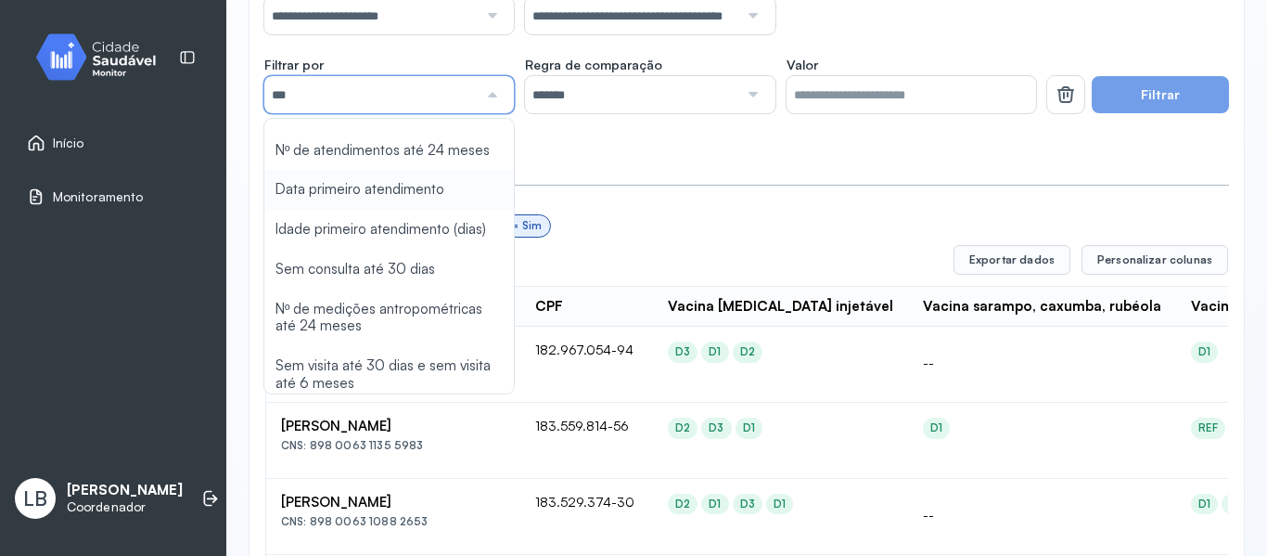
scroll to position [117, 0]
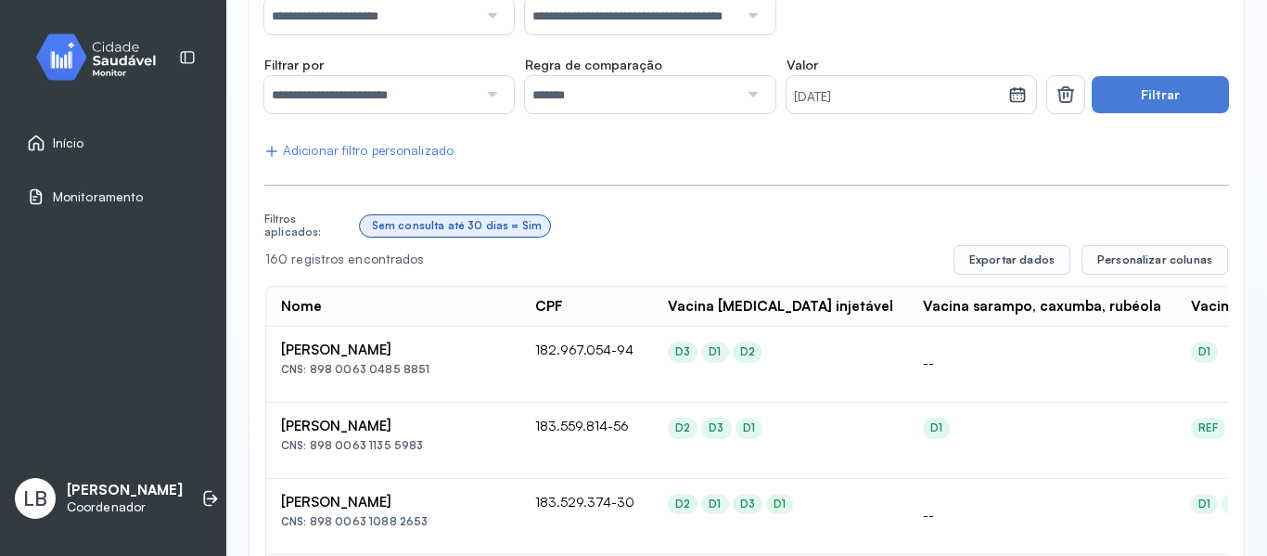
click at [492, 86] on div at bounding box center [490, 94] width 25 height 37
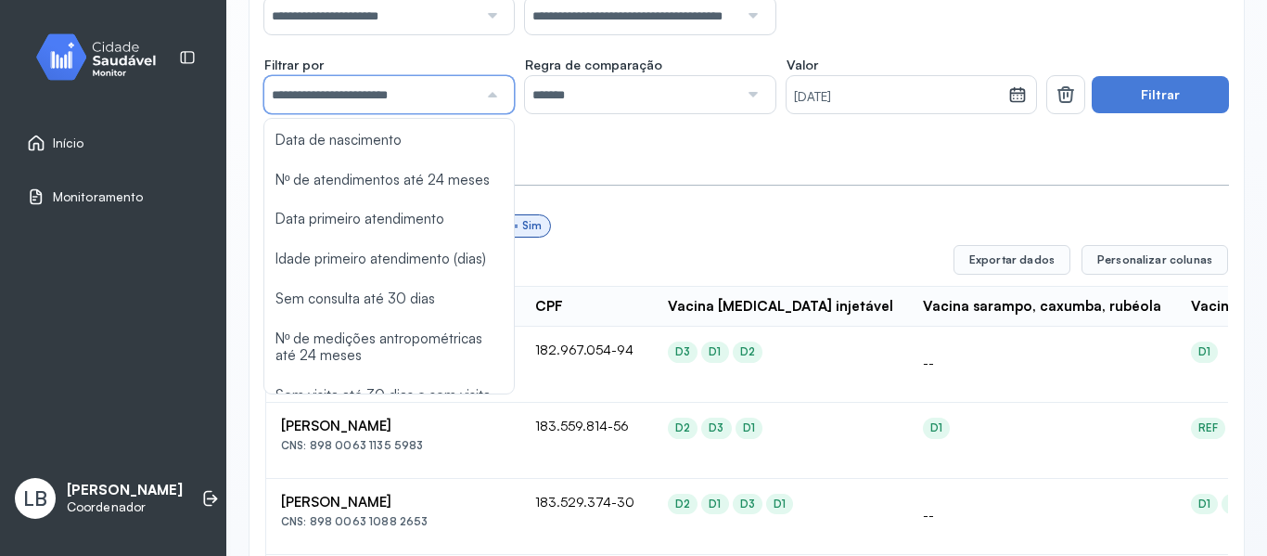
scroll to position [0, 0]
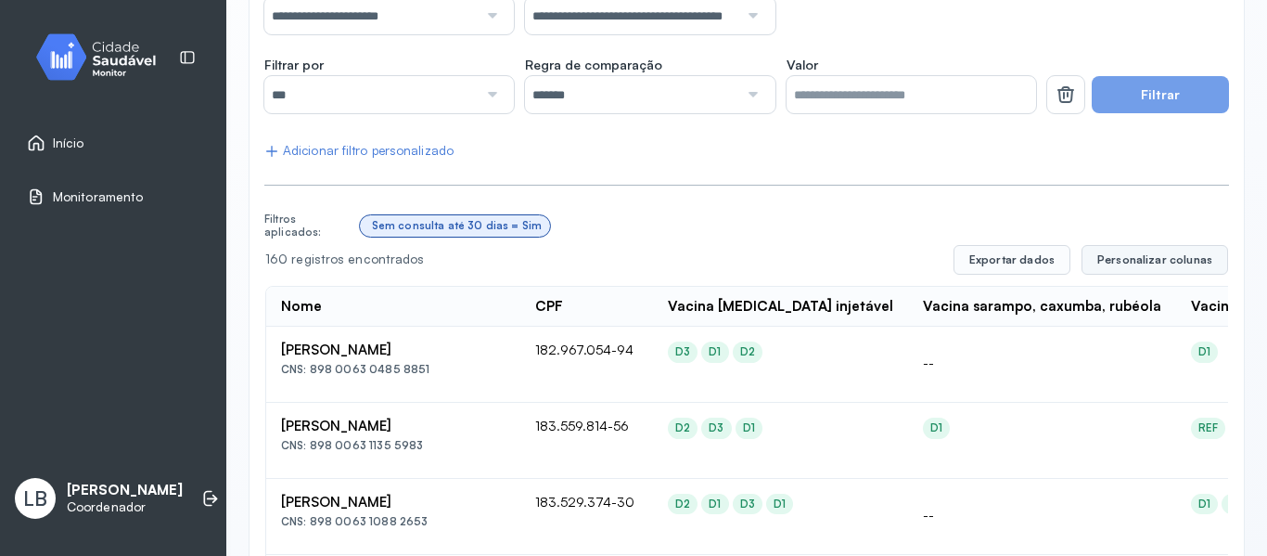
scroll to position [343, 0]
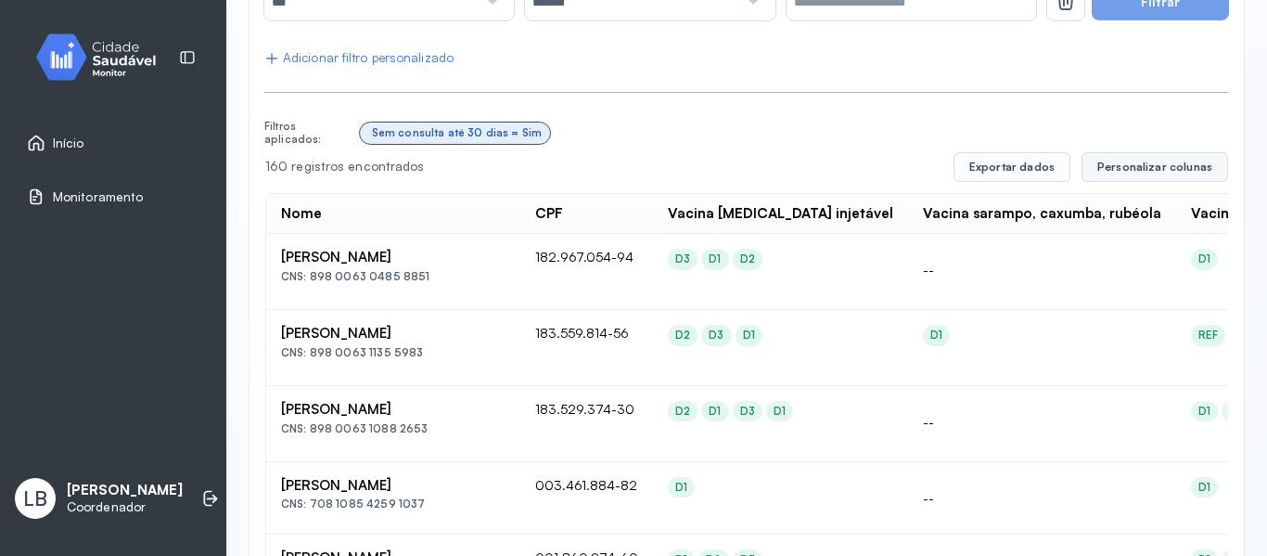
click at [1182, 154] on button "Personalizar colunas" at bounding box center [1155, 167] width 147 height 30
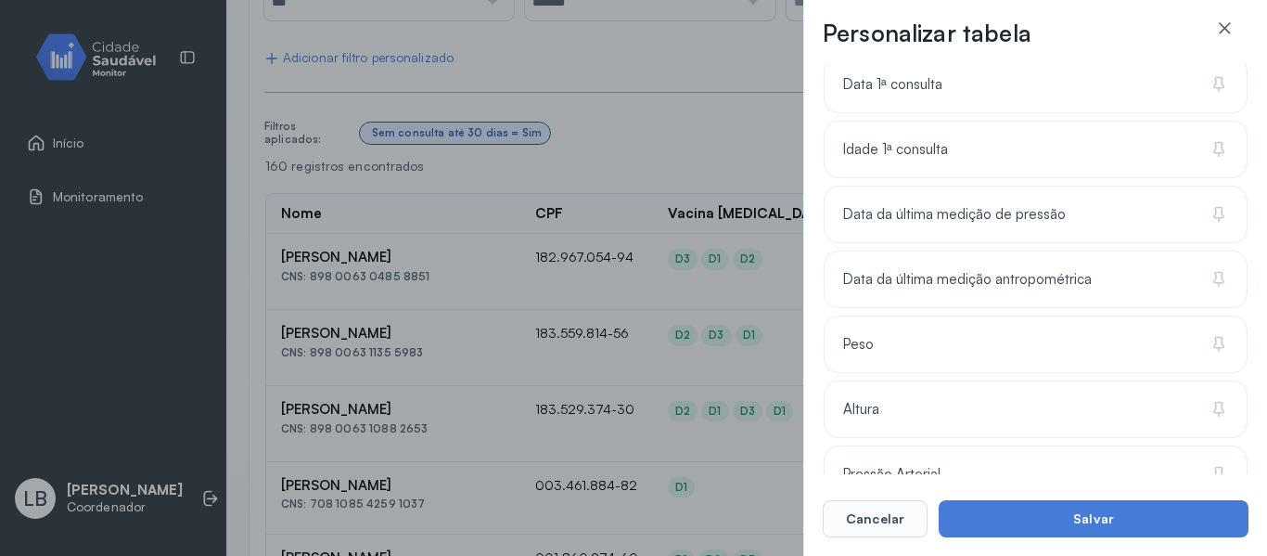
scroll to position [742, 0]
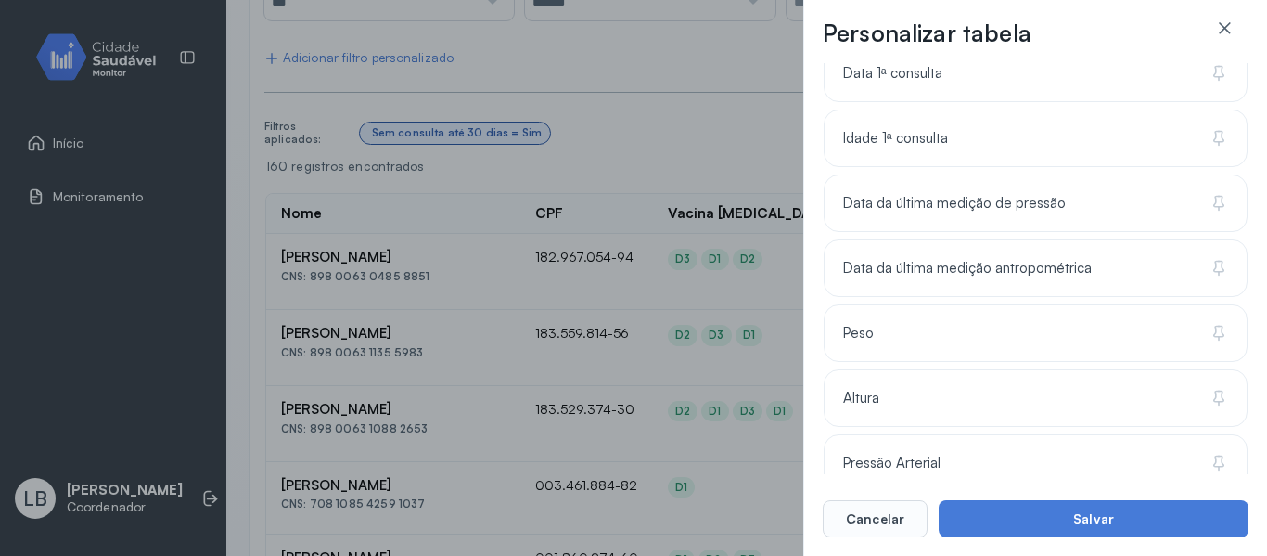
click at [699, 146] on div "Personalizar tabela Selecione as colunas para exibir na tabela. Buscar 7 coluna…" at bounding box center [633, 278] width 1267 height 556
click at [572, 486] on div "Personalizar tabela Selecione as colunas para exibir na tabela. Buscar 7 coluna…" at bounding box center [633, 278] width 1267 height 556
click at [686, 379] on div "Personalizar tabela Selecione as colunas para exibir na tabela. Buscar 7 coluna…" at bounding box center [633, 278] width 1267 height 556
drag, startPoint x: 789, startPoint y: 484, endPoint x: 843, endPoint y: 536, distance: 75.5
click at [780, 507] on div "Personalizar tabela Selecione as colunas para exibir na tabela. Buscar 7 coluna…" at bounding box center [633, 278] width 1267 height 556
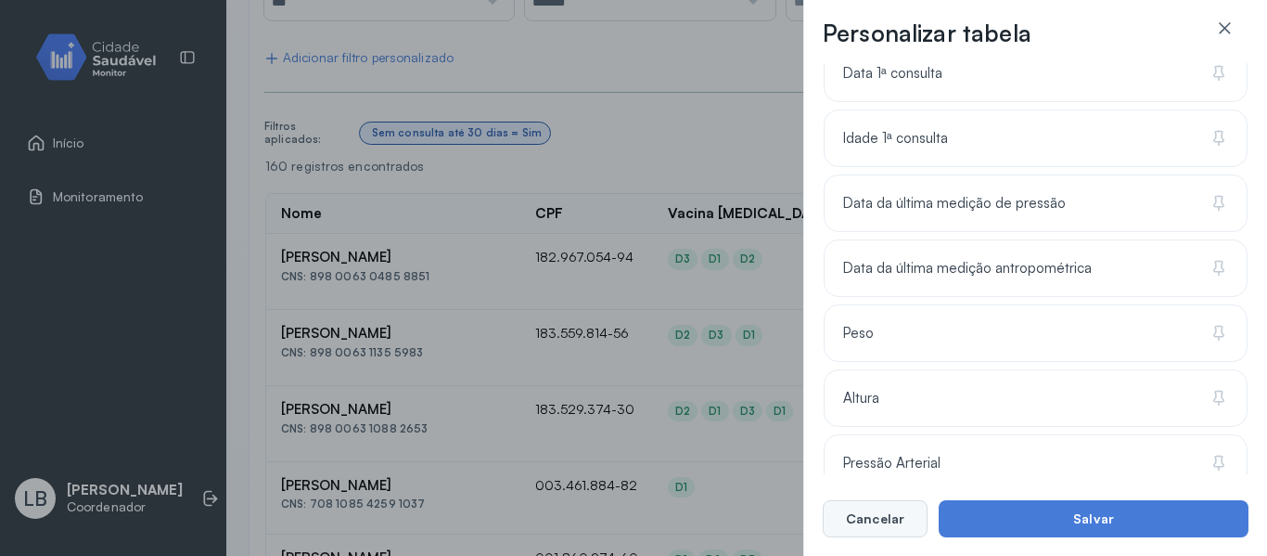
click at [893, 532] on button "Cancelar" at bounding box center [875, 518] width 105 height 37
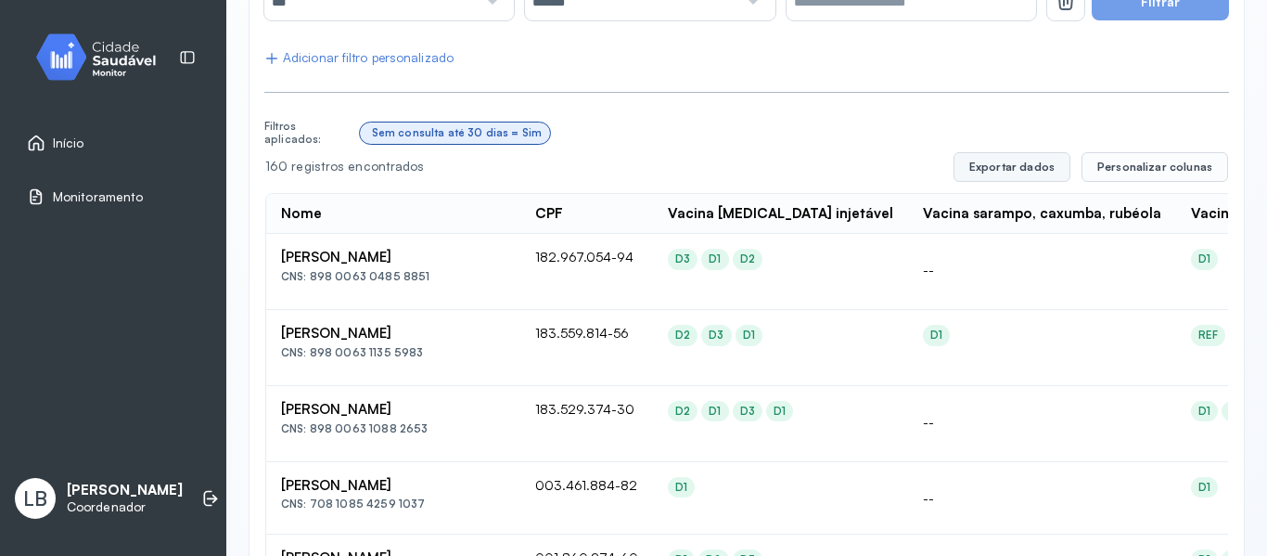
click at [1047, 175] on button "Exportar dados" at bounding box center [1012, 167] width 117 height 30
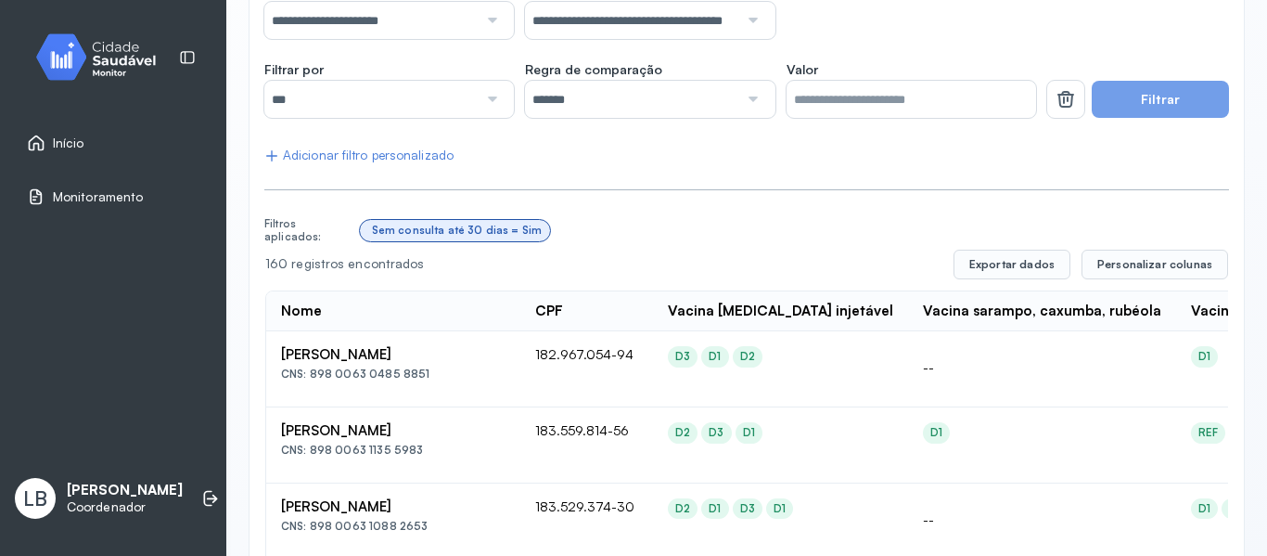
scroll to position [0, 0]
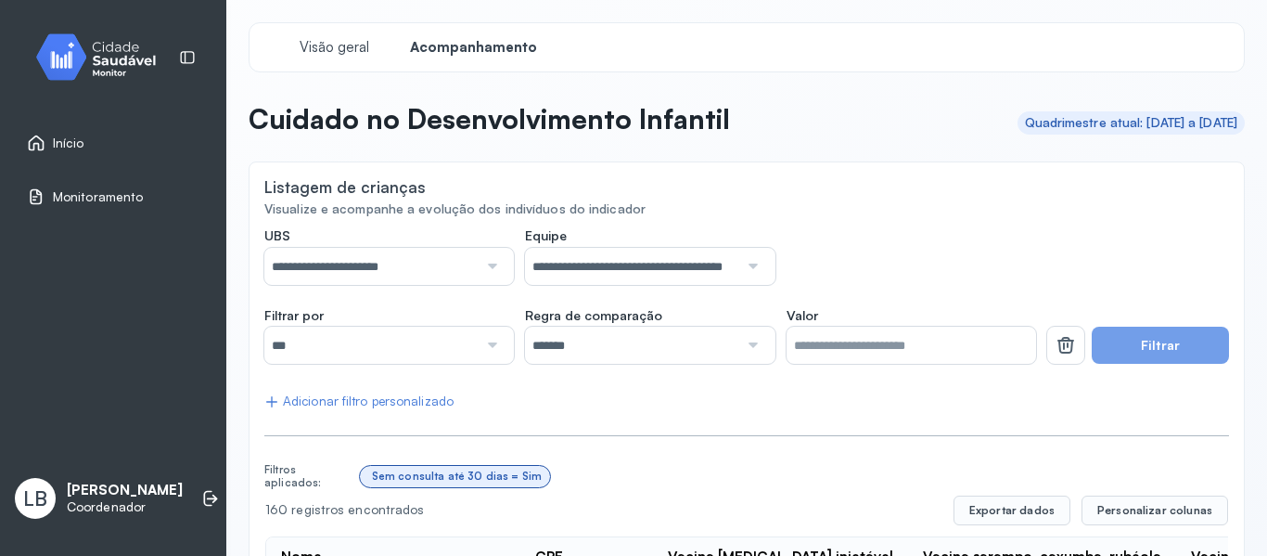
click at [478, 341] on div at bounding box center [490, 345] width 25 height 37
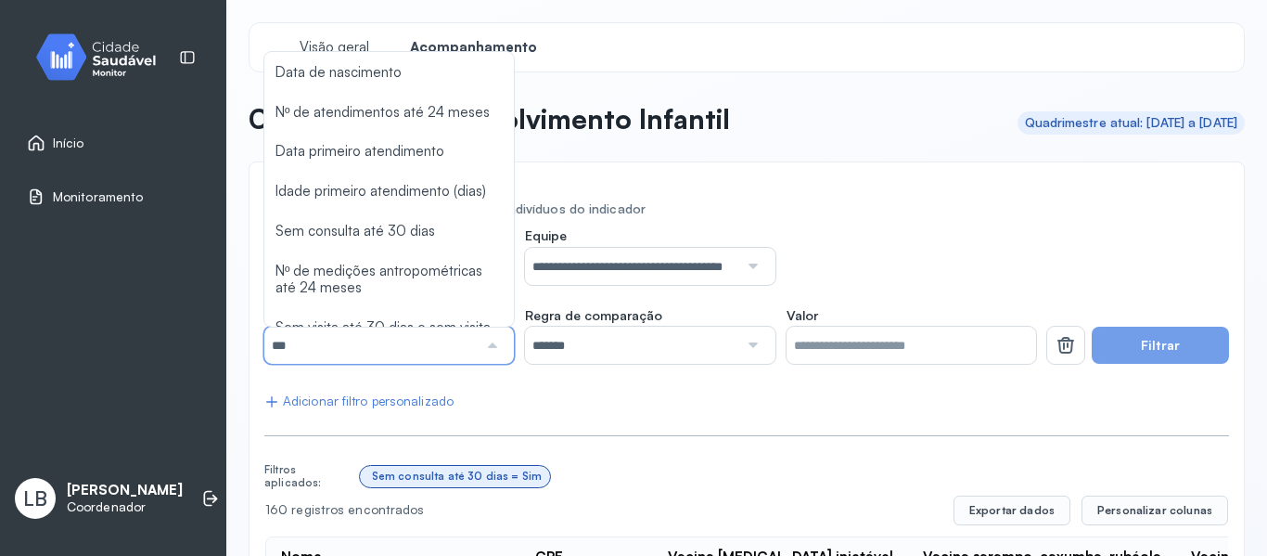
scroll to position [117, 0]
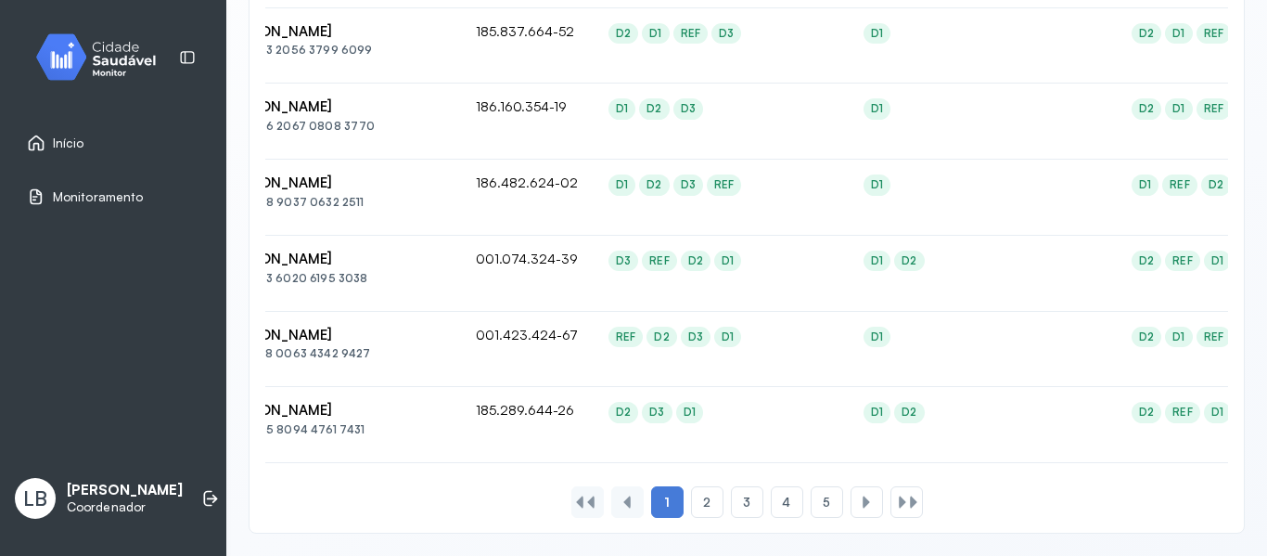
scroll to position [0, 0]
